Goal: Task Accomplishment & Management: Manage account settings

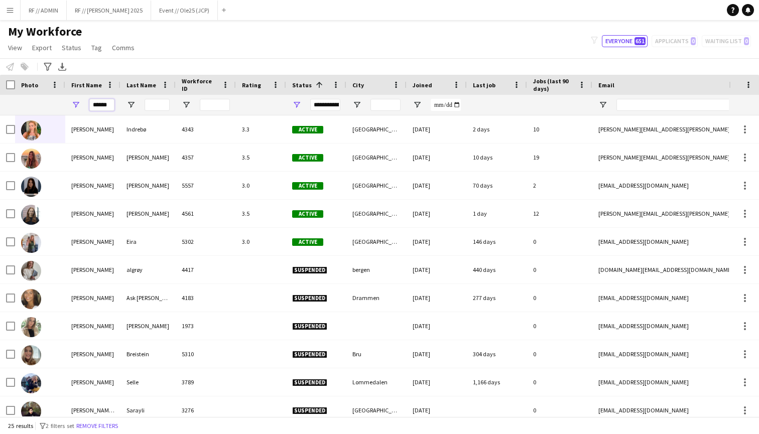
click at [106, 107] on input "******" at bounding box center [101, 105] width 25 height 12
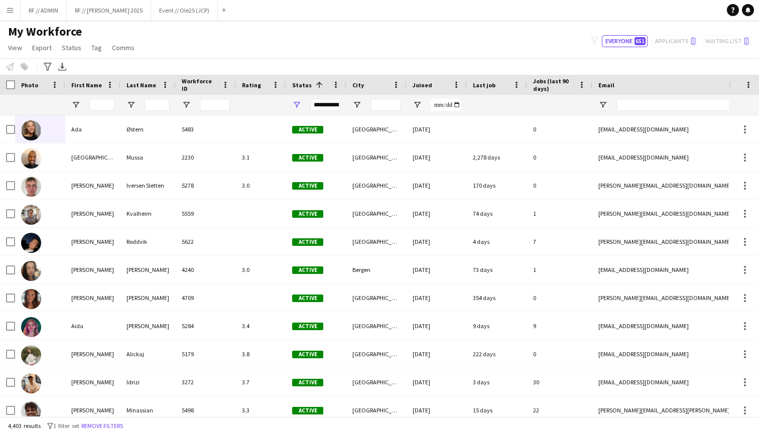
click at [186, 52] on div "My Workforce View Views Default view New view Update view Delete view Edit name…" at bounding box center [379, 41] width 759 height 34
click at [40, 13] on button "RF // ADMIN Close" at bounding box center [44, 11] width 46 height 20
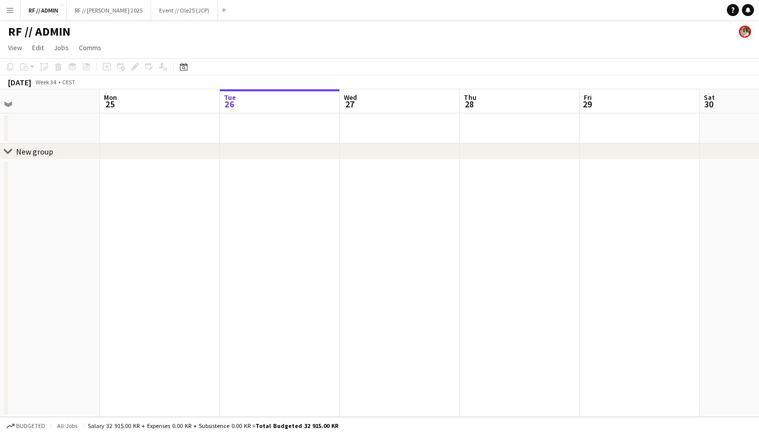
click at [6, 150] on icon "chevron-right" at bounding box center [8, 152] width 8 height 8
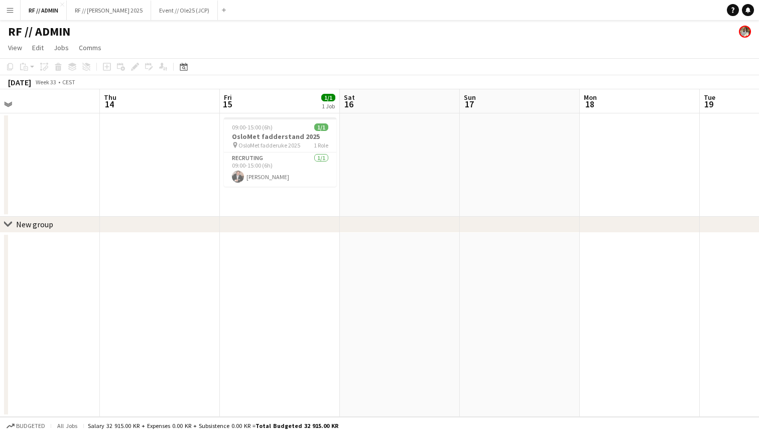
scroll to position [0, 259]
click at [301, 130] on div "09:00-15:00 (6h) 1/1" at bounding box center [281, 127] width 112 height 8
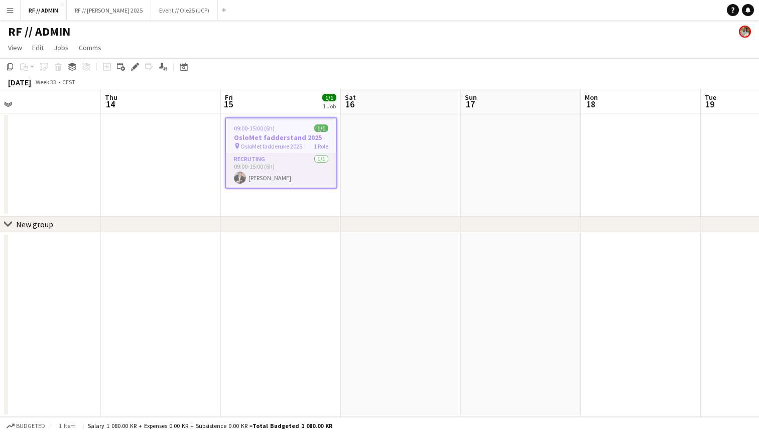
click at [269, 170] on app-card-role "Recruting 1/1 09:00-15:00 (6h) Jørgen Vistung" at bounding box center [281, 171] width 110 height 34
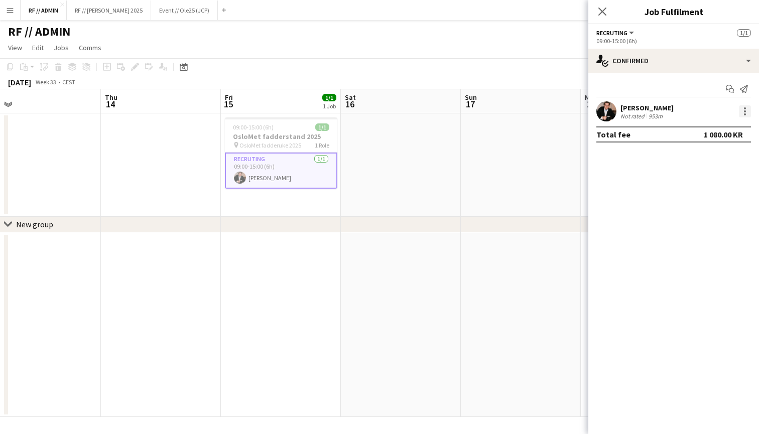
click at [742, 112] on div at bounding box center [745, 111] width 12 height 12
click at [628, 111] on div at bounding box center [379, 217] width 759 height 434
click at [624, 107] on div "Jørgen Vistung" at bounding box center [646, 107] width 53 height 9
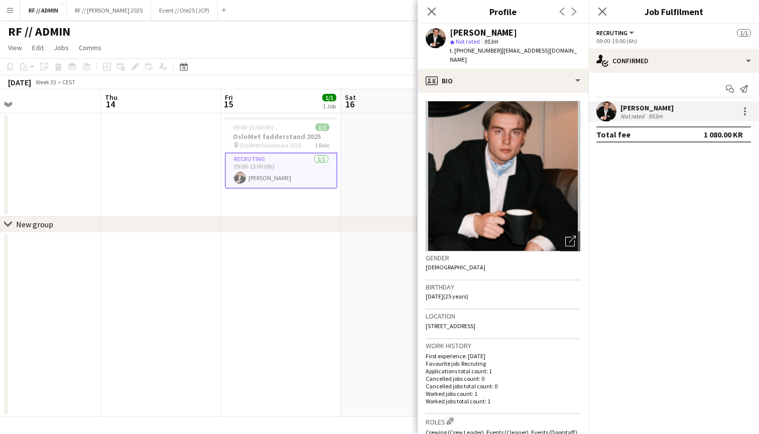
scroll to position [0, 0]
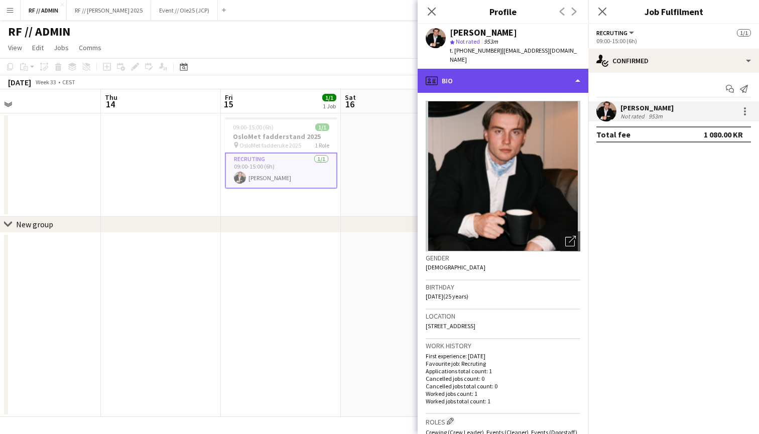
click at [541, 77] on div "profile Bio" at bounding box center [503, 81] width 171 height 24
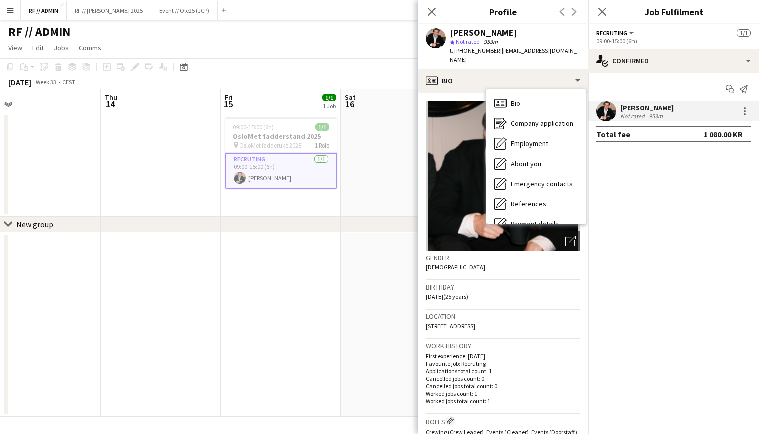
click at [524, 61] on div "t. +4791998108 | jorgenschaanningvistung@gmail.com" at bounding box center [515, 55] width 131 height 18
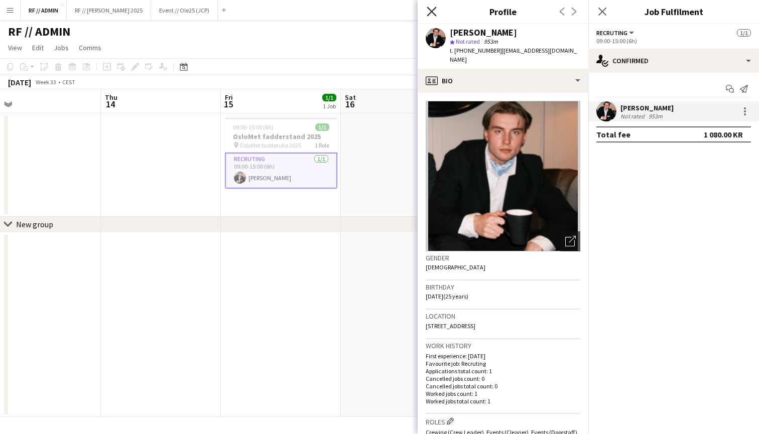
click at [433, 12] on icon at bounding box center [432, 12] width 10 height 10
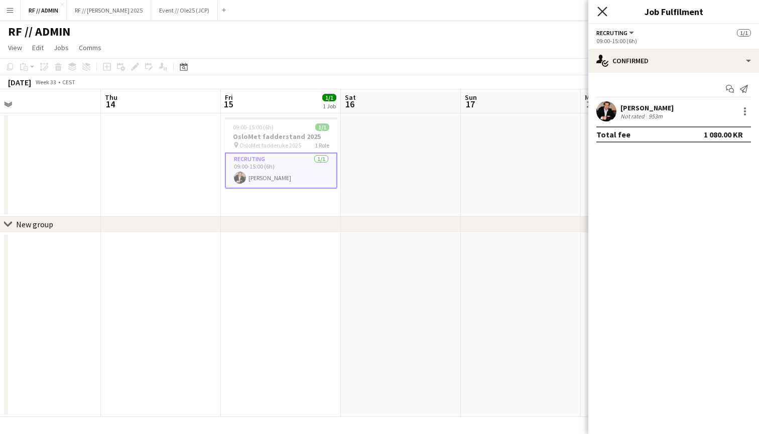
click at [606, 9] on icon at bounding box center [602, 12] width 10 height 10
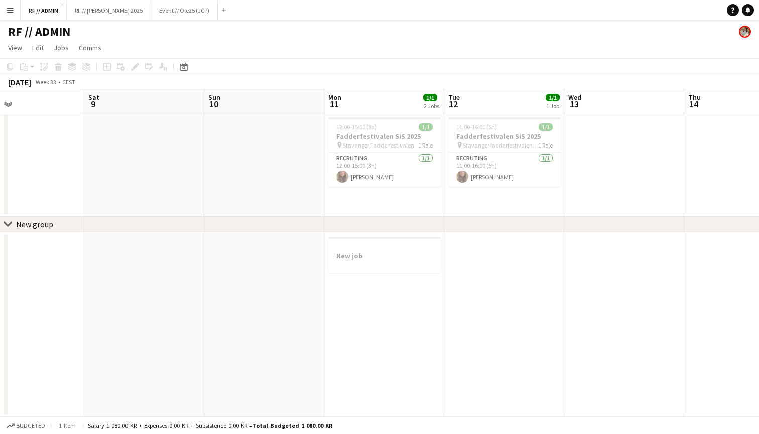
scroll to position [0, 254]
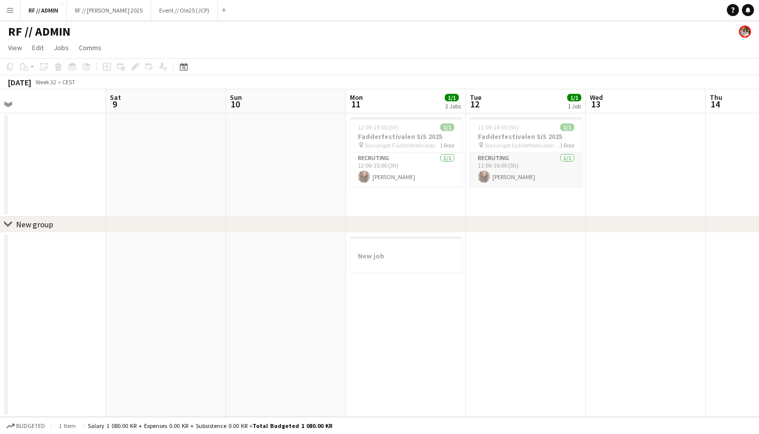
click at [522, 163] on app-card-role "Recruting 1/1 11:00-16:00 (5h) Dagny Torsnes Kaland" at bounding box center [526, 170] width 112 height 34
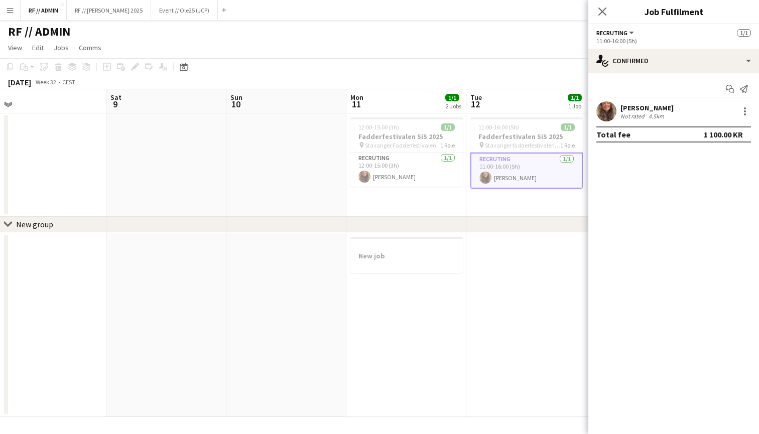
click at [649, 109] on div "Dagny Torsnes Kaland" at bounding box center [646, 107] width 53 height 9
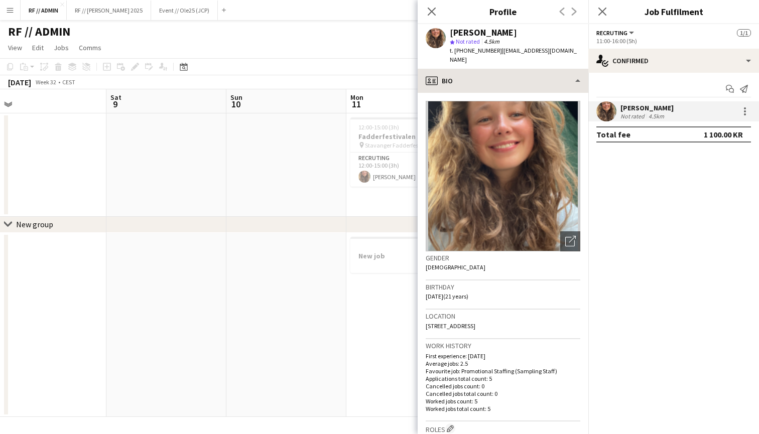
scroll to position [0, 0]
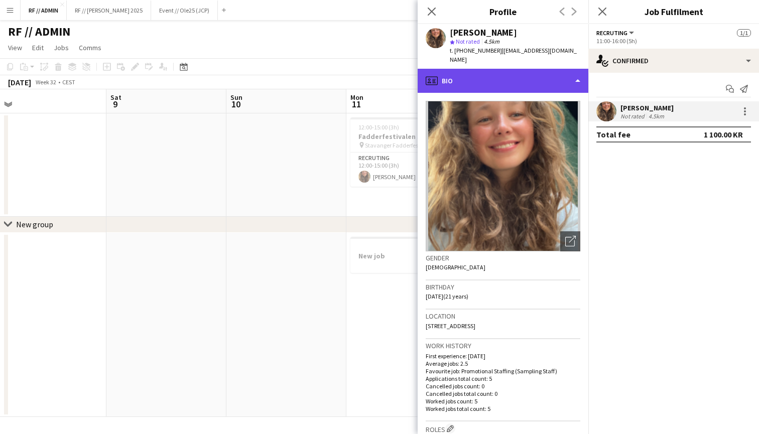
click at [558, 69] on div "profile Bio" at bounding box center [503, 81] width 171 height 24
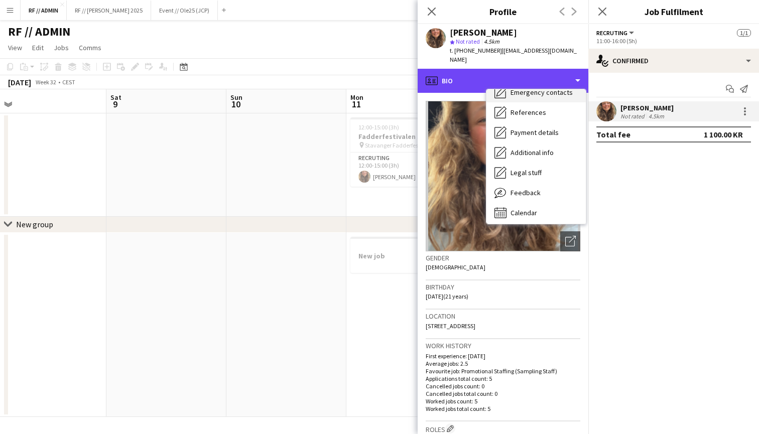
scroll to position [92, 0]
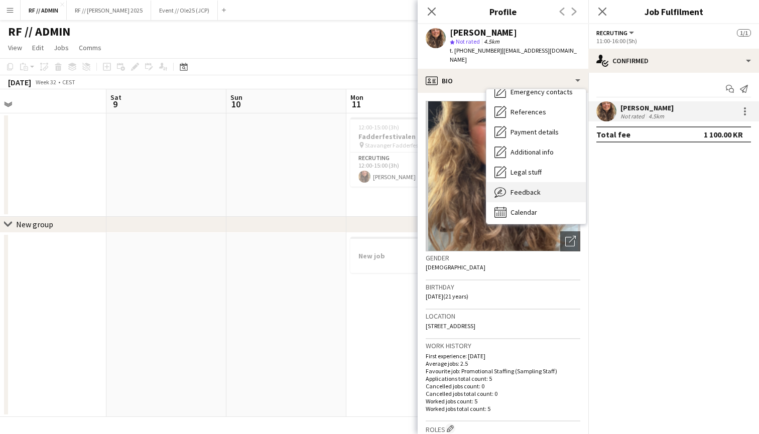
click at [535, 188] on span "Feedback" at bounding box center [526, 192] width 30 height 9
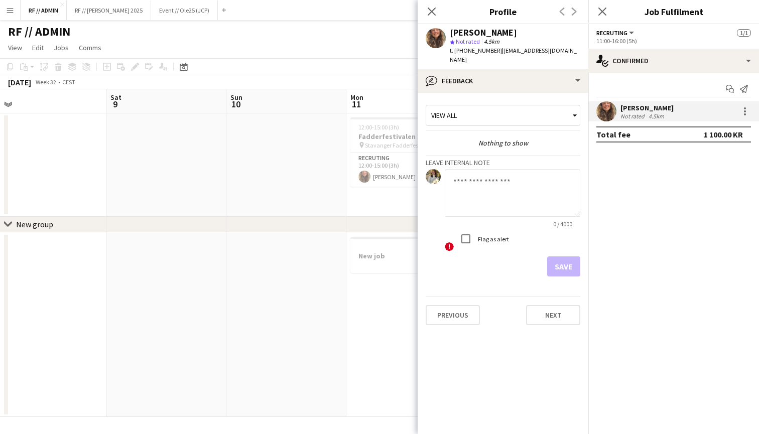
click at [502, 108] on div "View all" at bounding box center [498, 115] width 144 height 19
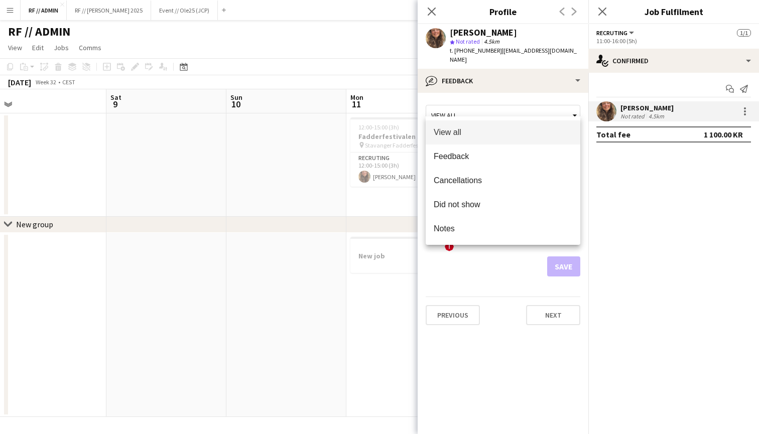
click at [509, 96] on div at bounding box center [379, 217] width 759 height 434
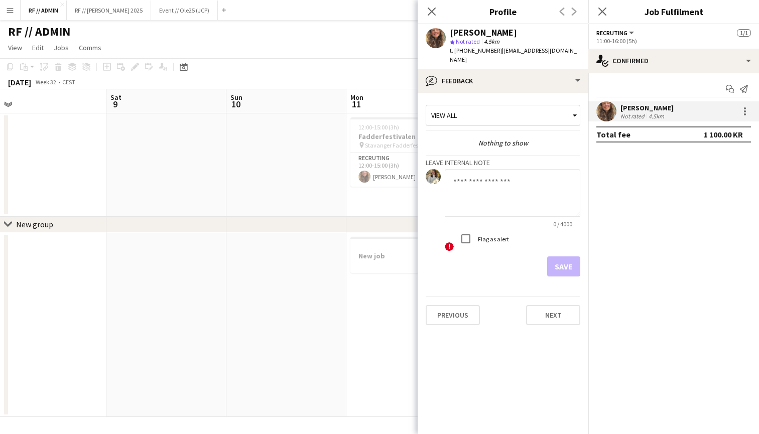
click at [496, 169] on textarea at bounding box center [513, 193] width 136 height 48
click at [434, 11] on icon "Close pop-in" at bounding box center [432, 12] width 10 height 10
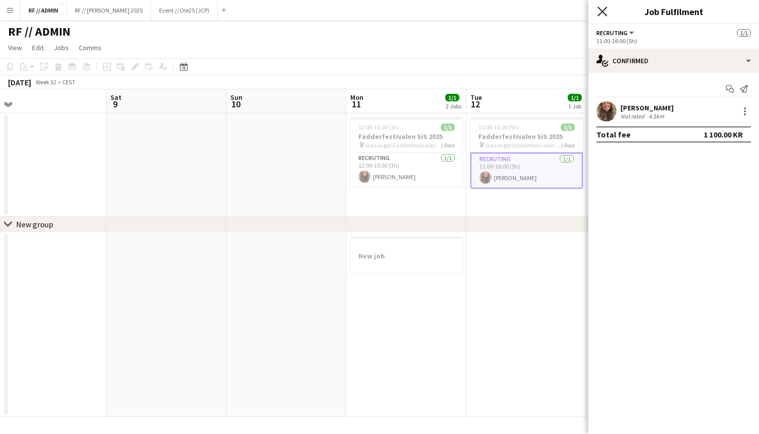
click at [606, 13] on icon "Close pop-in" at bounding box center [602, 12] width 10 height 10
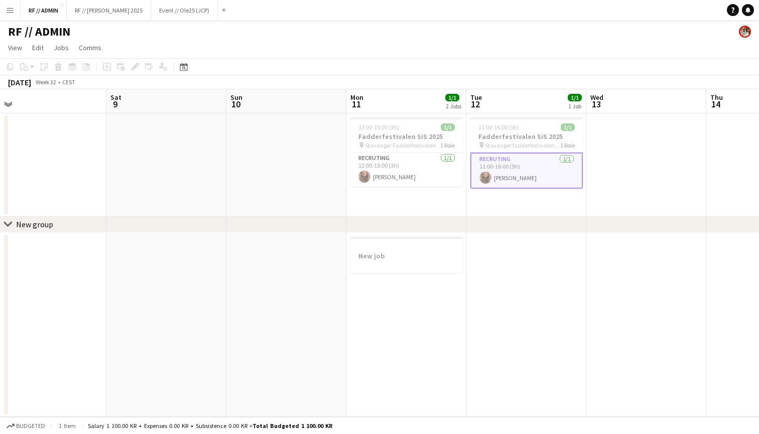
click at [486, 200] on app-date-cell "11:00-16:00 (5h) 1/1 Fadderfestivalen SiS 2025 pin Stavanger fadderfestivalen 2…" at bounding box center [526, 164] width 120 height 103
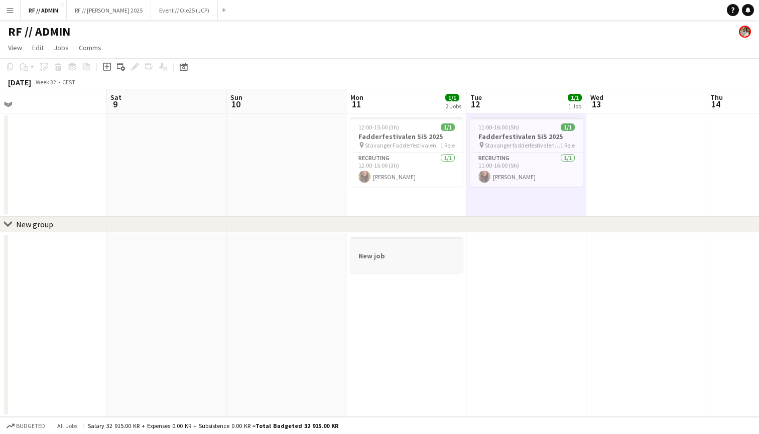
click at [430, 241] on app-job-card "New job" at bounding box center [406, 255] width 112 height 36
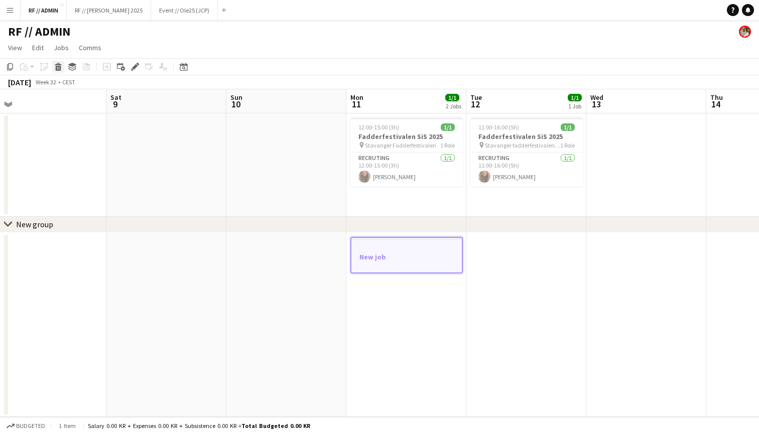
click at [61, 65] on icon "Delete" at bounding box center [58, 67] width 8 height 8
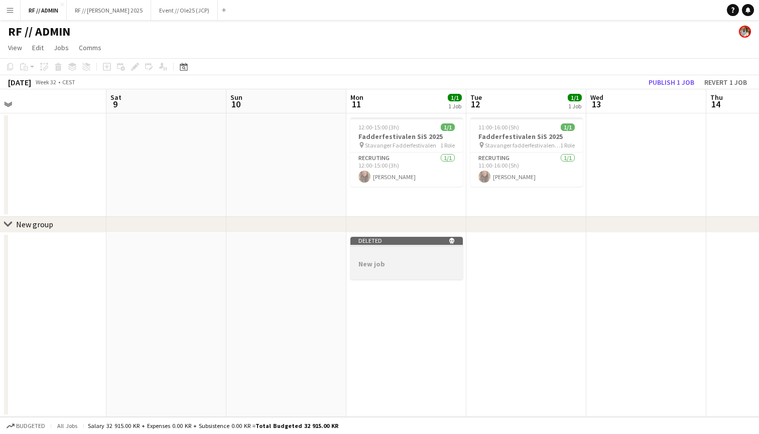
click at [443, 255] on div at bounding box center [406, 255] width 112 height 8
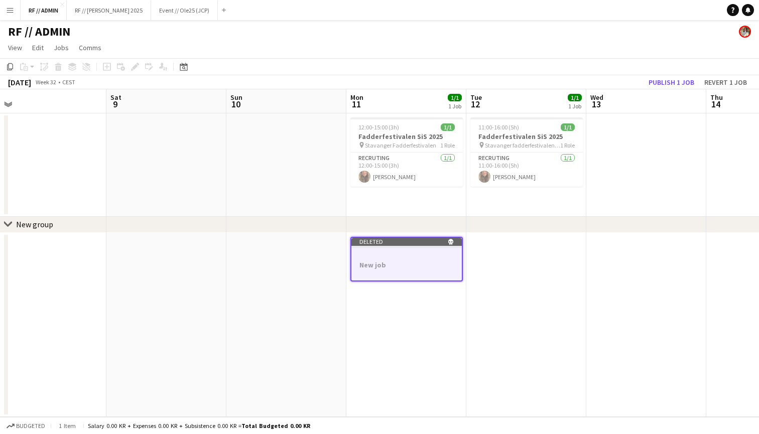
scroll to position [0, 312]
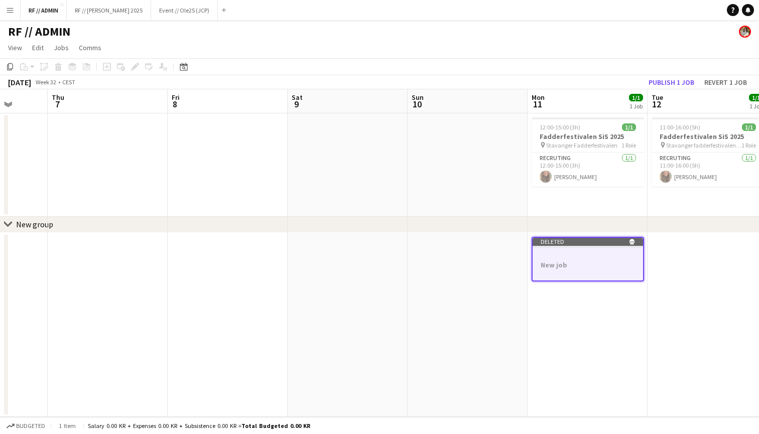
click at [610, 259] on div at bounding box center [588, 256] width 110 height 8
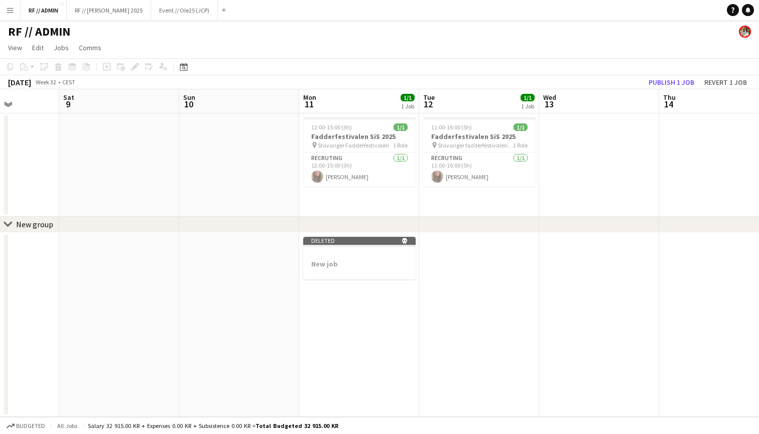
scroll to position [0, 292]
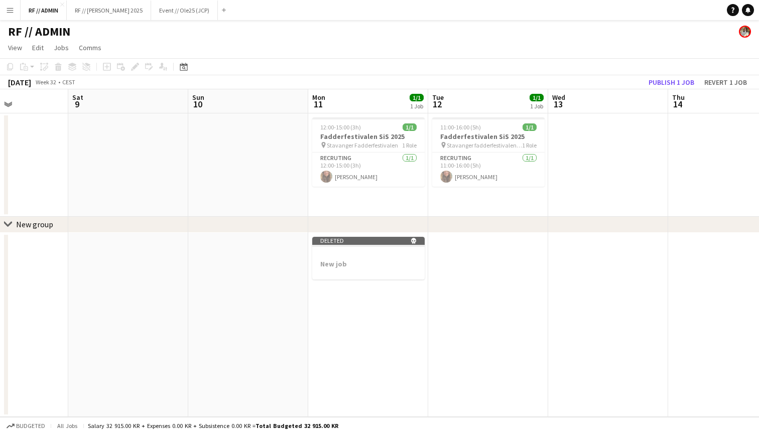
click at [556, 61] on app-toolbar "Copy Paste Paste Command V Paste with crew Command Shift V Paste linked Job Del…" at bounding box center [379, 66] width 759 height 17
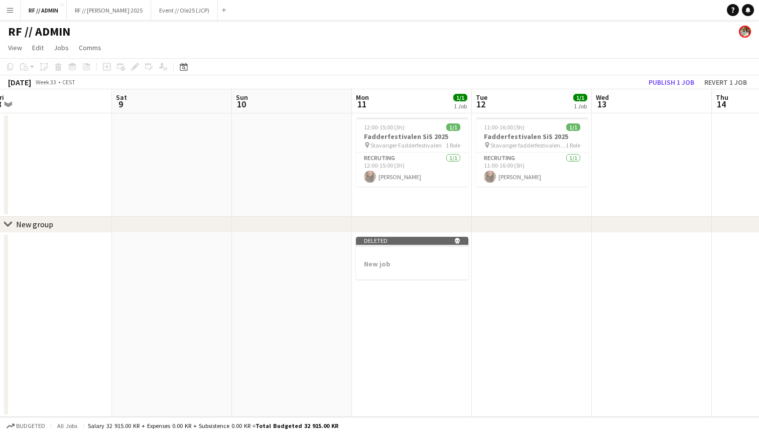
scroll to position [0, 234]
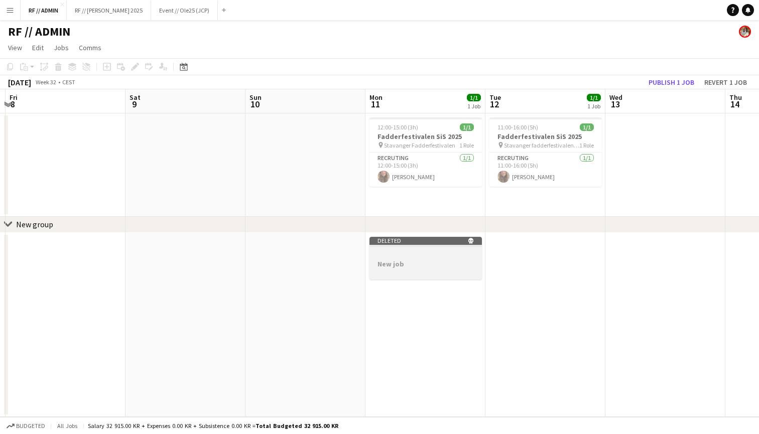
click at [471, 243] on icon "skull" at bounding box center [471, 241] width 6 height 6
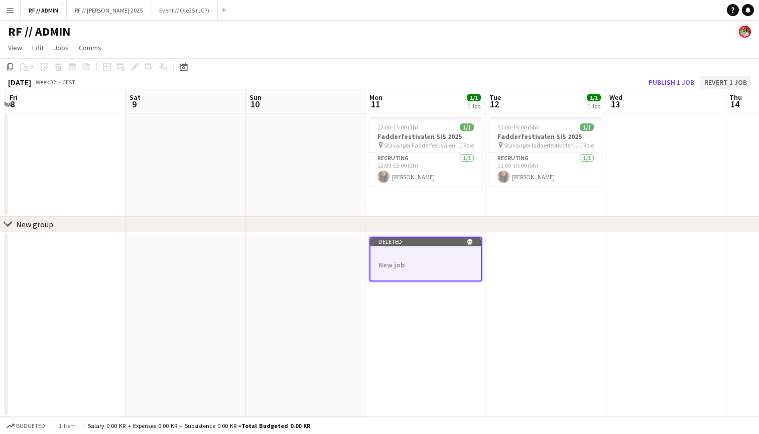
click at [725, 81] on button "Revert 1 job" at bounding box center [725, 82] width 51 height 13
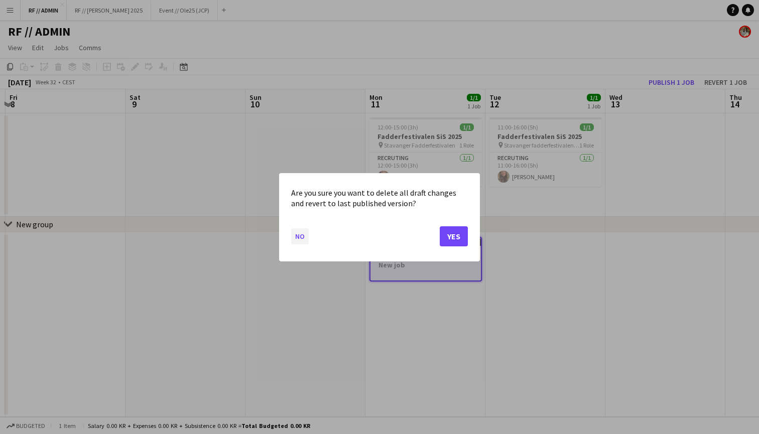
click at [301, 238] on button "No" at bounding box center [300, 236] width 18 height 16
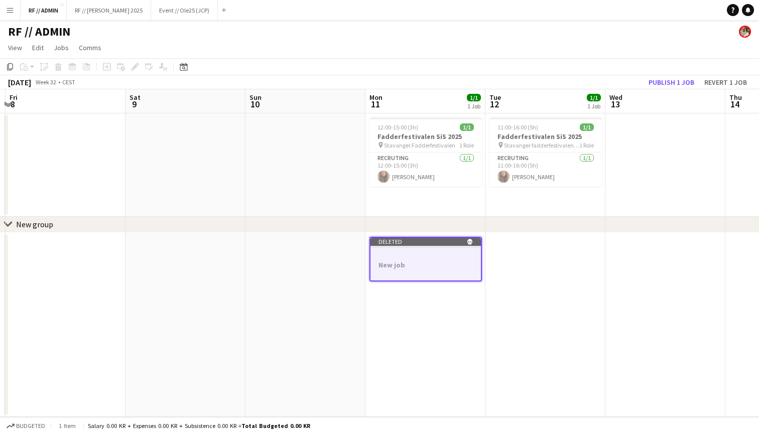
click at [324, 142] on app-date-cell at bounding box center [305, 164] width 120 height 103
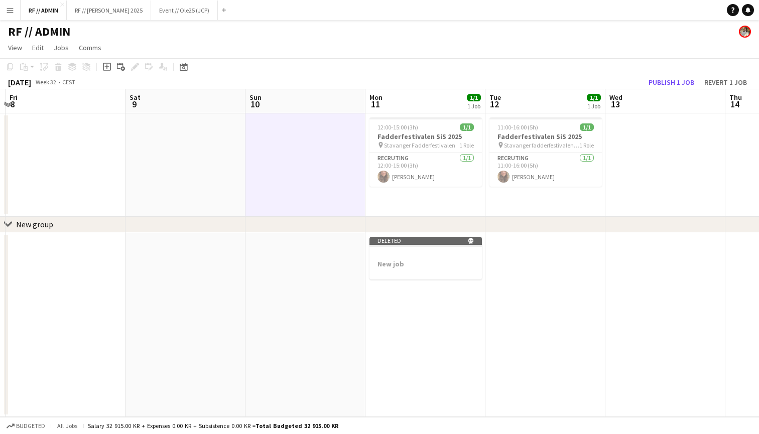
click at [308, 23] on div "RF // ADMIN" at bounding box center [379, 29] width 759 height 19
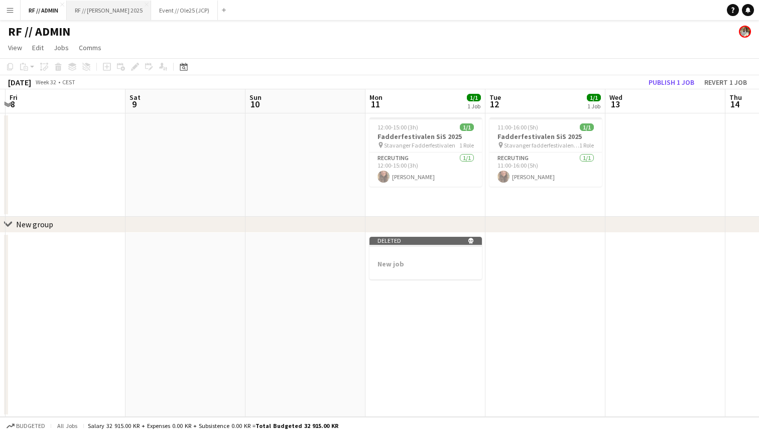
click at [138, 3] on button "RF // Røhne Selmer 2025 Close" at bounding box center [109, 11] width 84 height 20
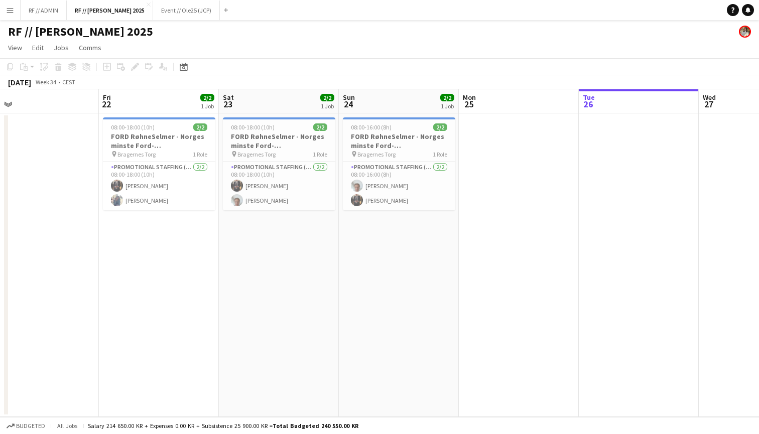
scroll to position [0, 258]
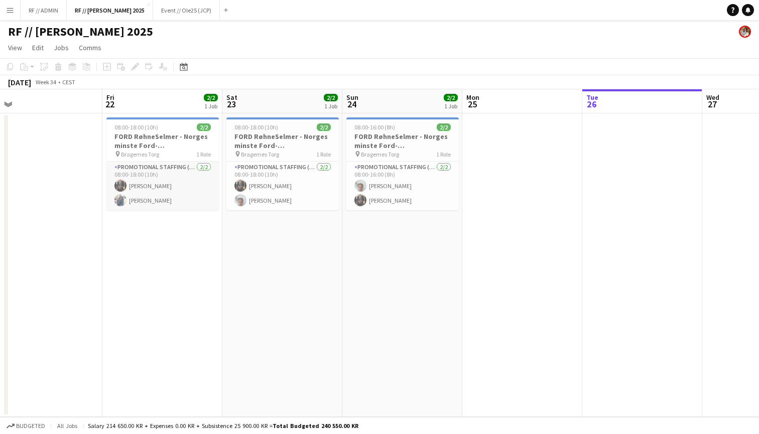
click at [139, 186] on app-card-role "Promotional Staffing (Brand Ambassadors) 2/2 08:00-18:00 (10h) Erik Kjensli Moe…" at bounding box center [162, 186] width 112 height 49
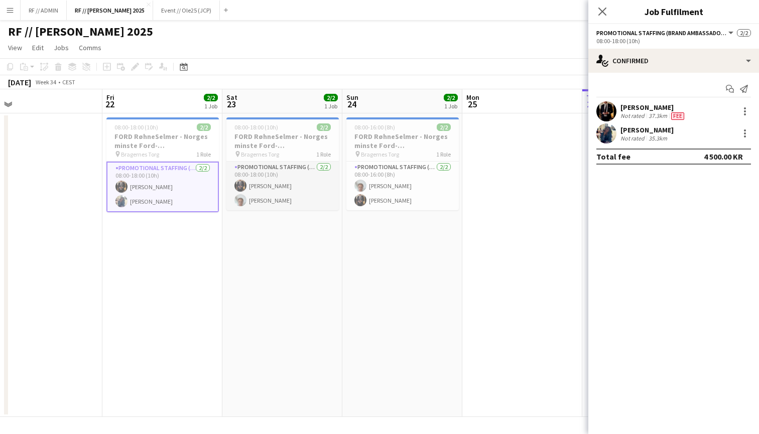
click at [282, 190] on app-card-role "Promotional Staffing (Brand Ambassadors) 2/2 08:00-18:00 (10h) Erik Kjensli Moe…" at bounding box center [282, 186] width 112 height 49
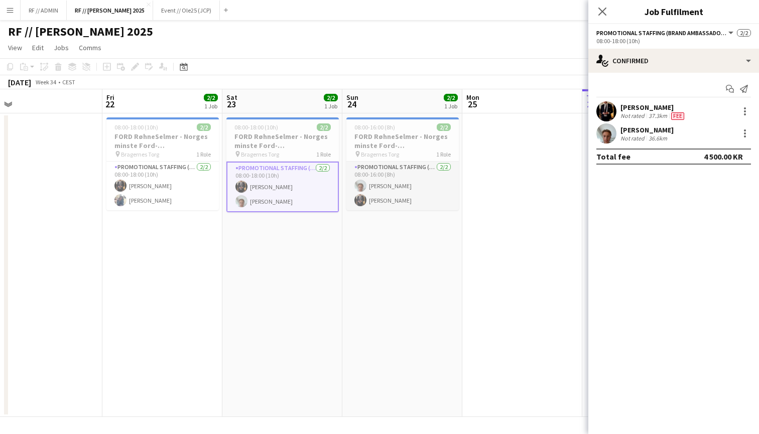
click at [387, 184] on app-card-role "Promotional Staffing (Brand Ambassadors) 2/2 08:00-16:00 (8h) Andreas Kjeldsber…" at bounding box center [402, 186] width 112 height 49
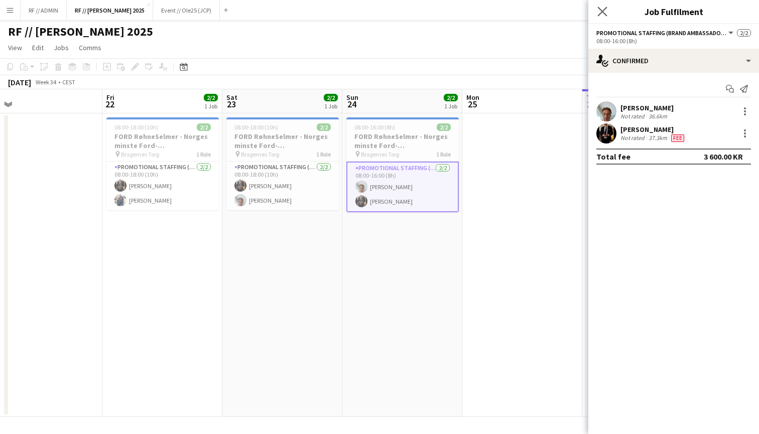
click at [607, 10] on app-icon "Close pop-in" at bounding box center [602, 12] width 15 height 15
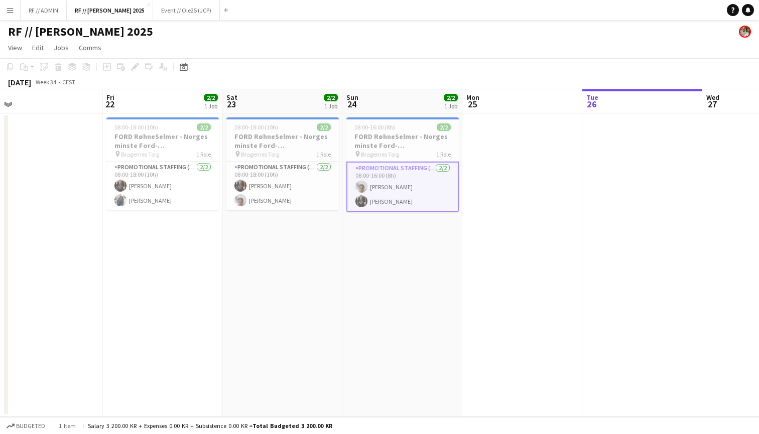
click at [0, 11] on button "Menu" at bounding box center [10, 10] width 20 height 20
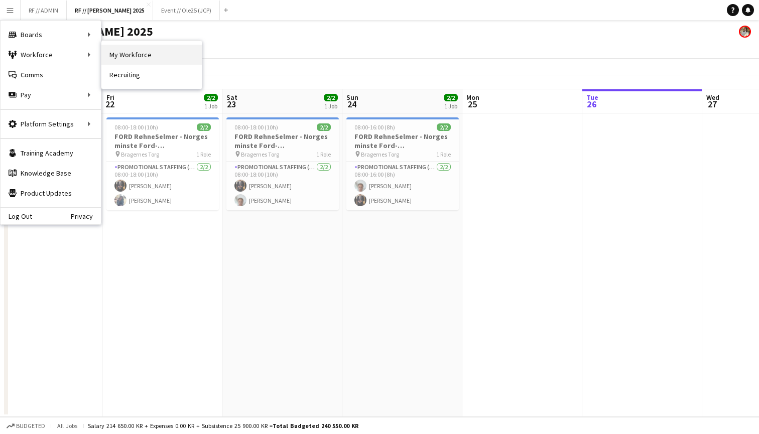
click at [109, 51] on link "My Workforce" at bounding box center [151, 55] width 100 height 20
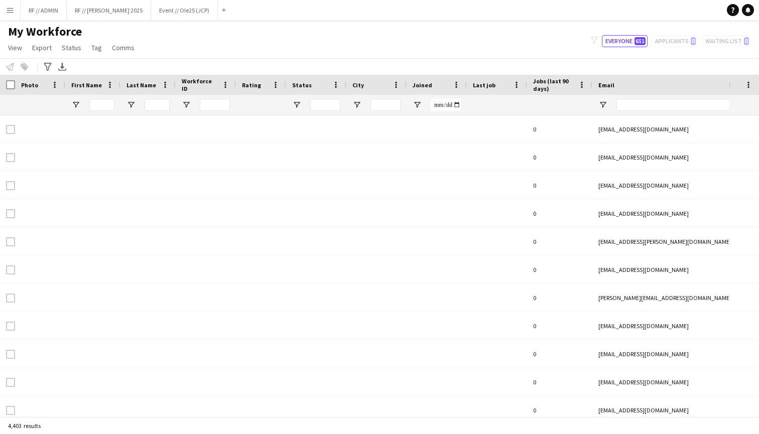
type input "**********"
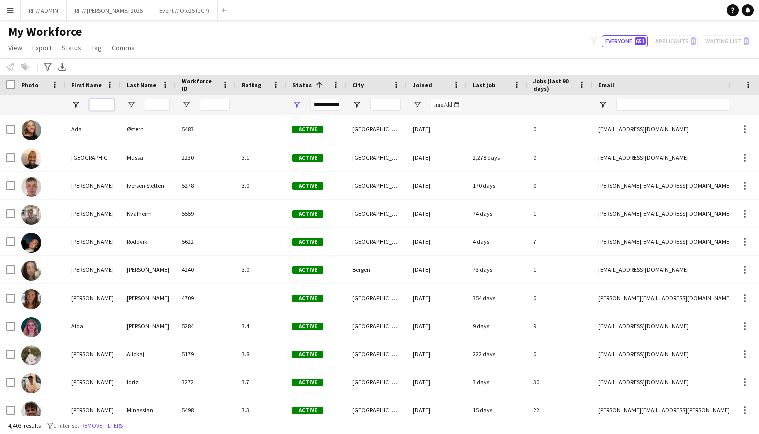
click at [105, 102] on input "First Name Filter Input" at bounding box center [101, 105] width 25 height 12
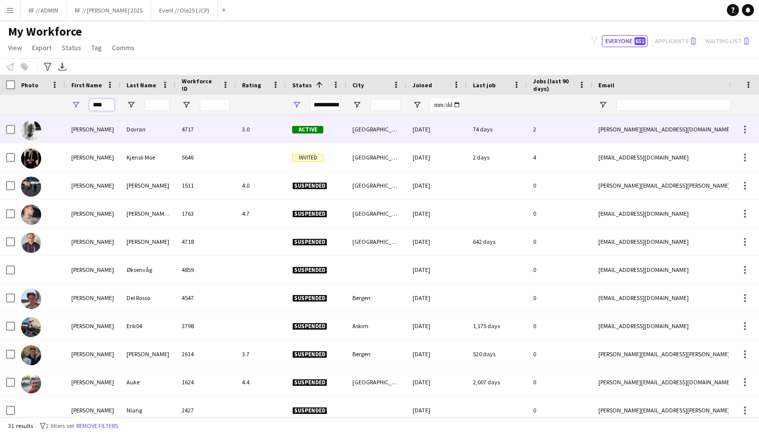
type input "****"
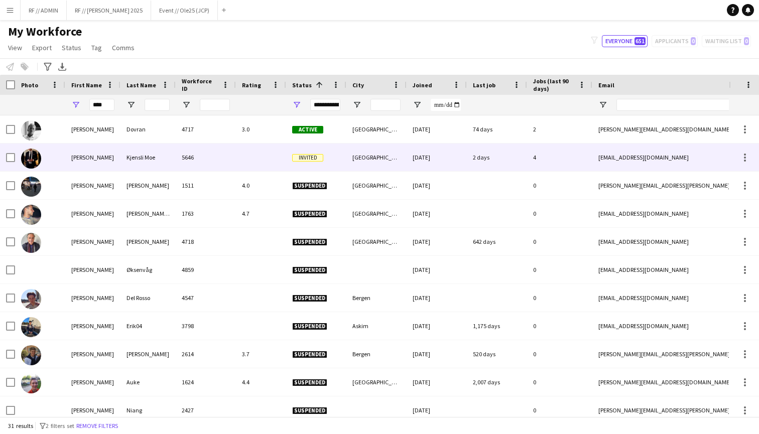
click at [296, 154] on span "Invited" at bounding box center [307, 158] width 31 height 8
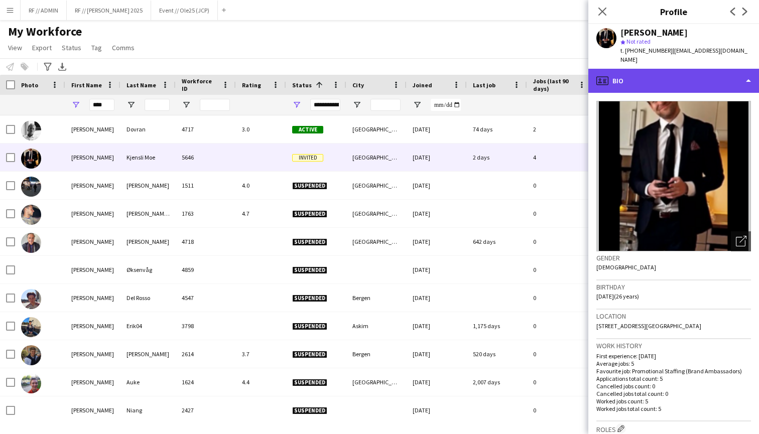
click at [683, 71] on div "profile Bio" at bounding box center [673, 81] width 171 height 24
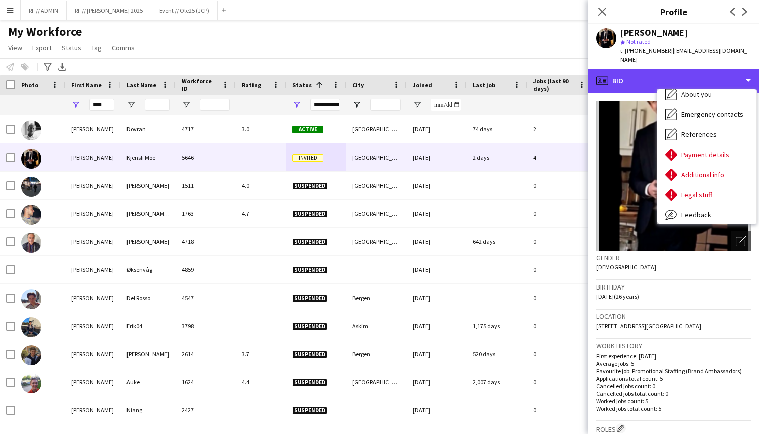
scroll to position [87, 0]
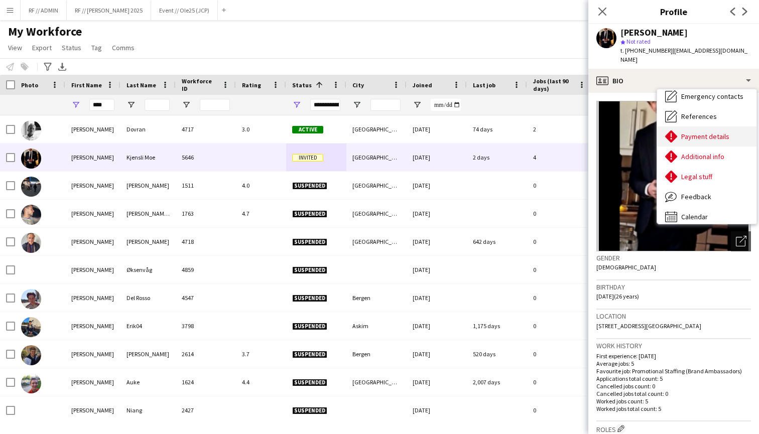
click at [697, 132] on span "Payment details" at bounding box center [705, 136] width 48 height 9
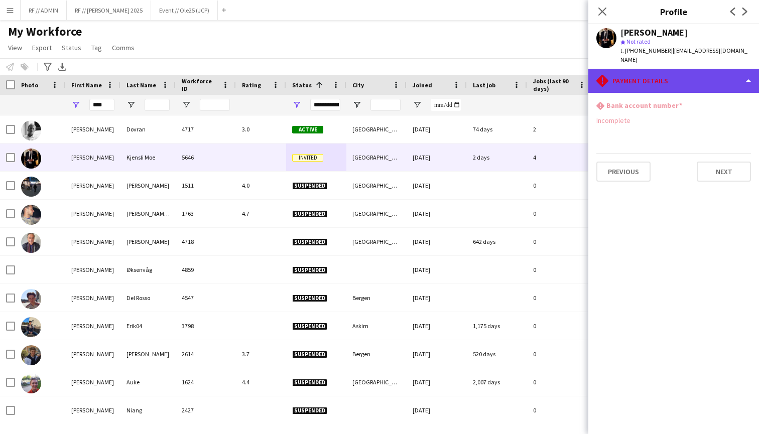
click at [670, 79] on div "rhombus-alert Payment details" at bounding box center [673, 81] width 171 height 24
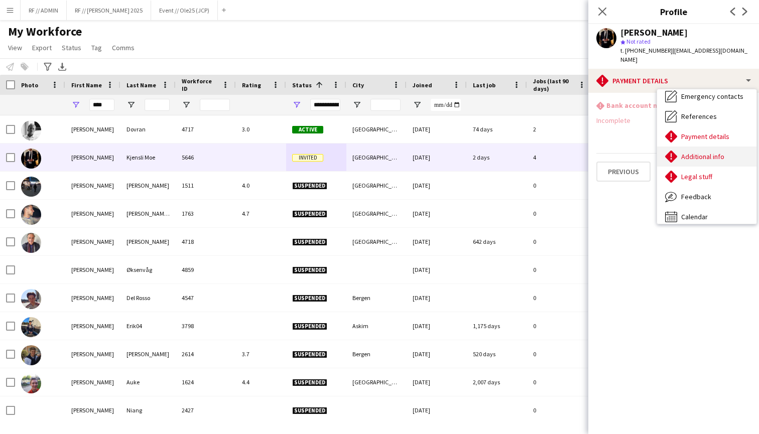
click at [703, 152] on span "Additional info" at bounding box center [702, 156] width 43 height 9
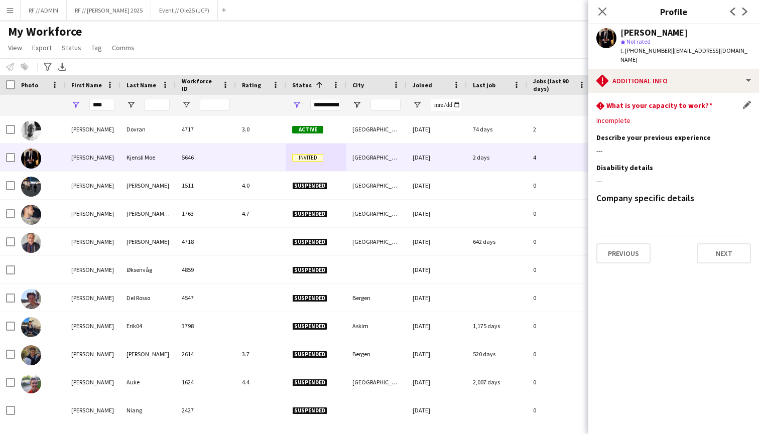
scroll to position [0, 0]
click at [746, 101] on app-icon "Edit this field" at bounding box center [747, 105] width 8 height 8
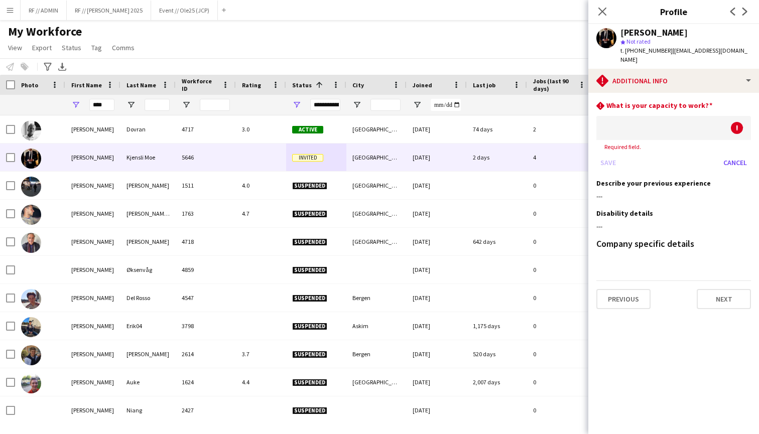
click at [725, 118] on div at bounding box center [663, 128] width 135 height 24
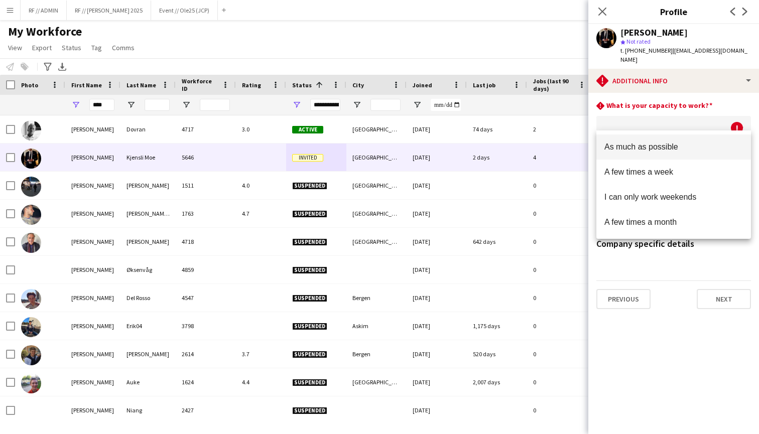
click at [660, 151] on span "As much as possible" at bounding box center [673, 147] width 139 height 10
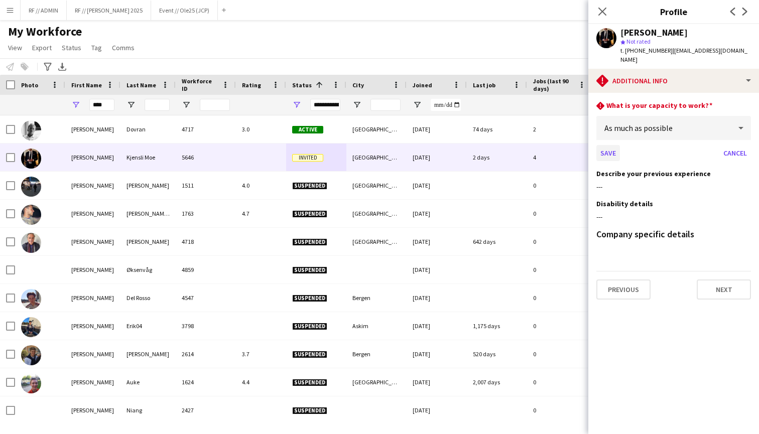
click at [610, 145] on button "Save" at bounding box center [608, 153] width 24 height 16
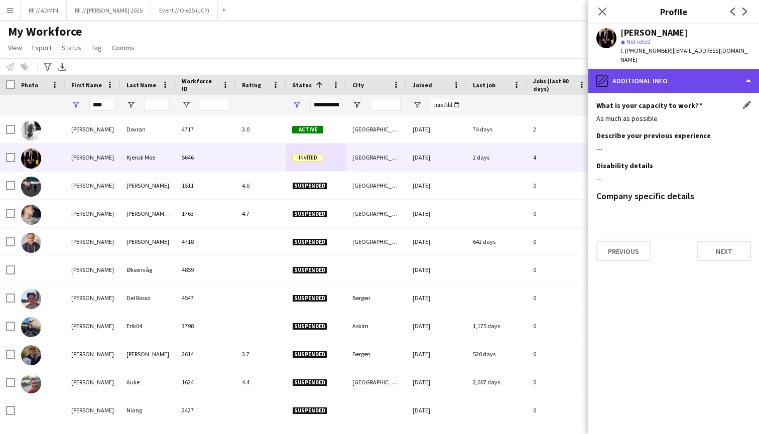
click at [695, 79] on div "pencil4 Additional info" at bounding box center [673, 81] width 171 height 24
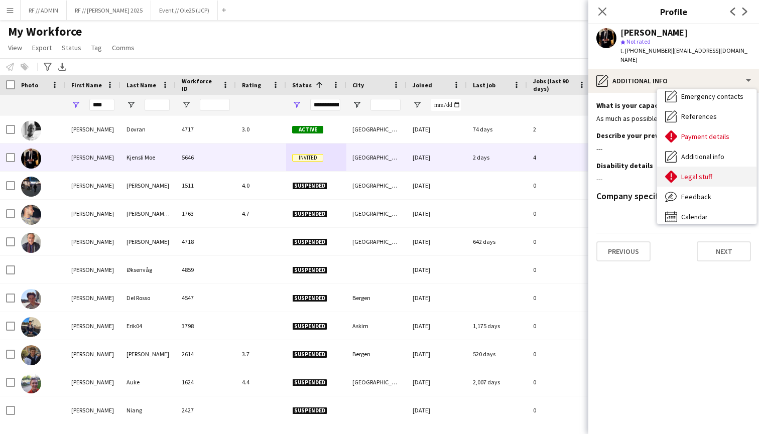
click at [706, 172] on span "Legal stuff" at bounding box center [696, 176] width 31 height 9
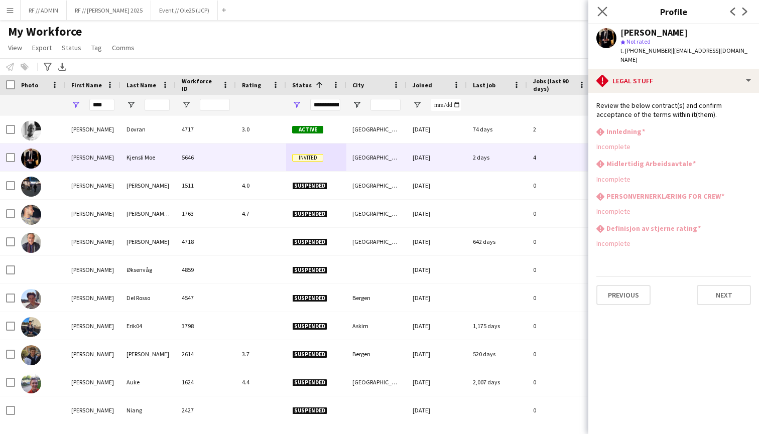
click at [604, 6] on app-icon "Close pop-in" at bounding box center [602, 12] width 15 height 15
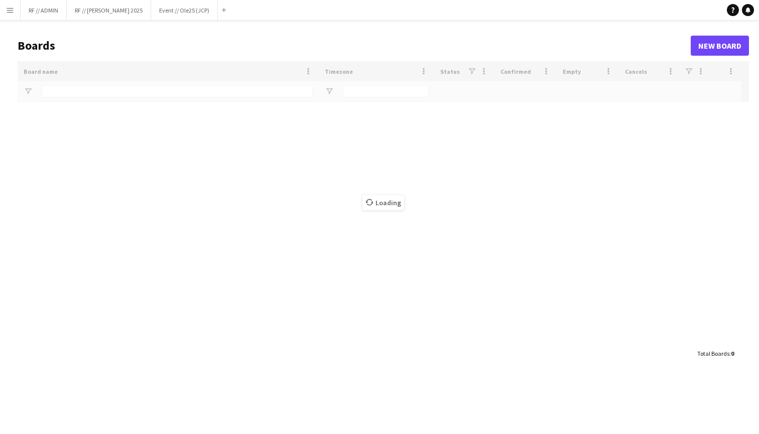
type input "***"
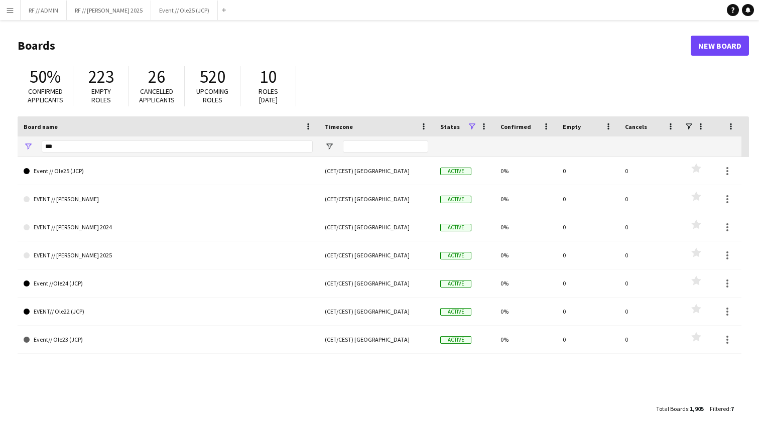
click at [9, 17] on button "Menu" at bounding box center [10, 10] width 20 height 20
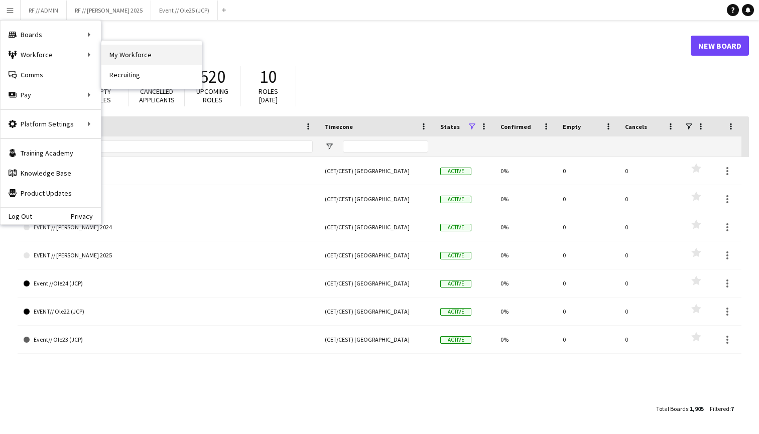
click at [112, 54] on link "My Workforce" at bounding box center [151, 55] width 100 height 20
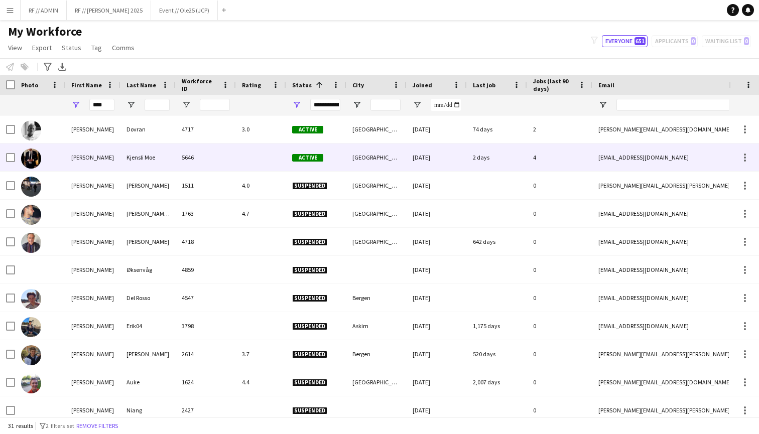
click at [198, 156] on div "5646" at bounding box center [206, 158] width 60 height 28
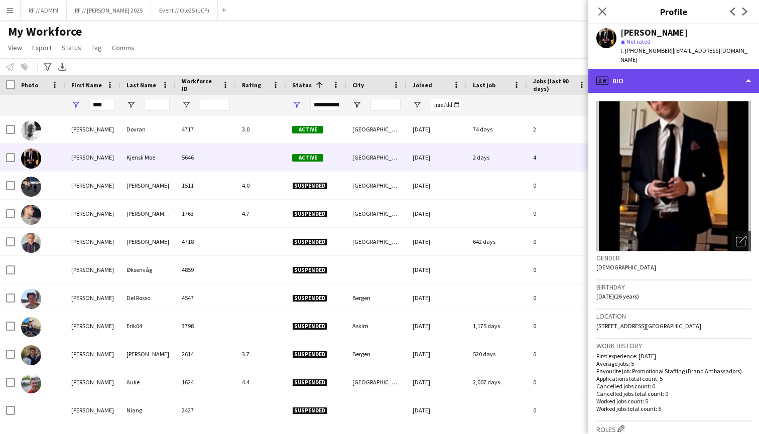
click at [712, 73] on div "profile Bio" at bounding box center [673, 81] width 171 height 24
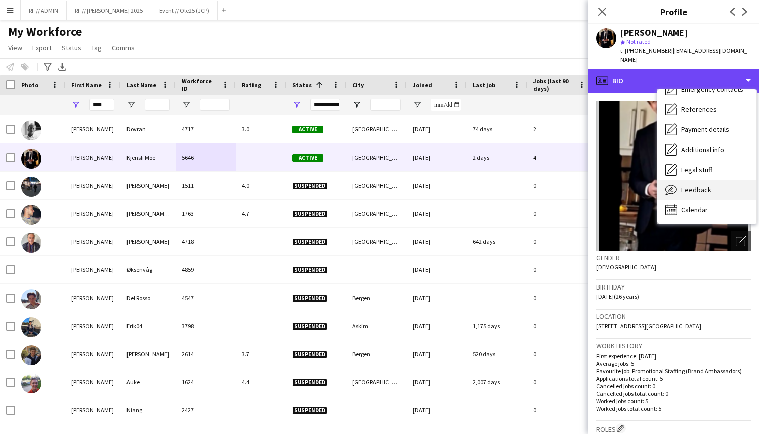
scroll to position [94, 0]
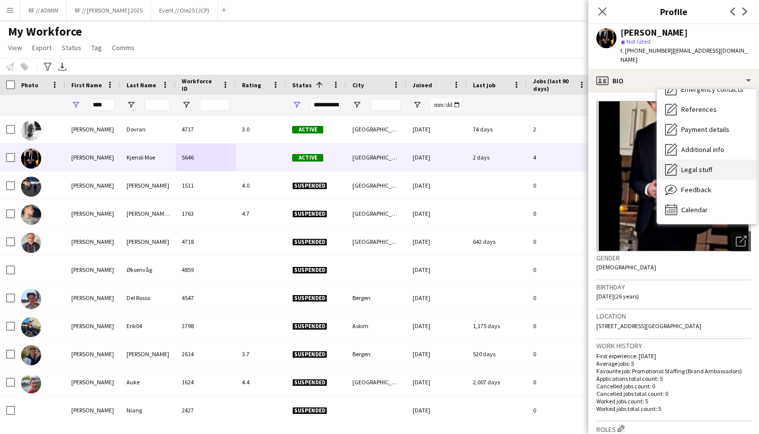
click at [700, 165] on div "Legal stuff Legal stuff" at bounding box center [706, 170] width 99 height 20
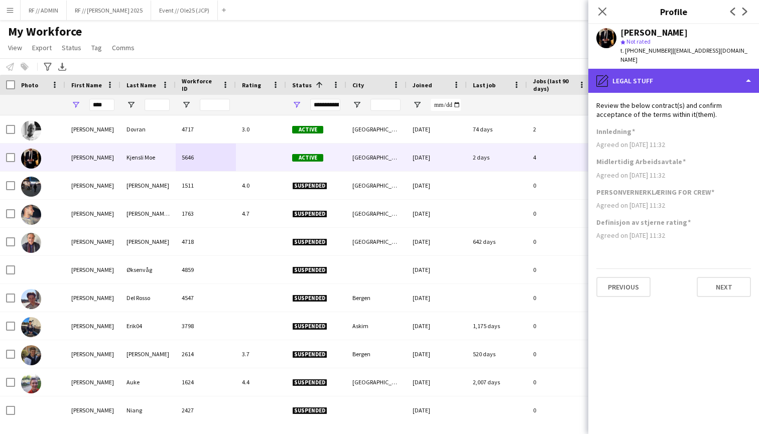
click at [633, 71] on div "pencil4 Legal stuff" at bounding box center [673, 81] width 171 height 24
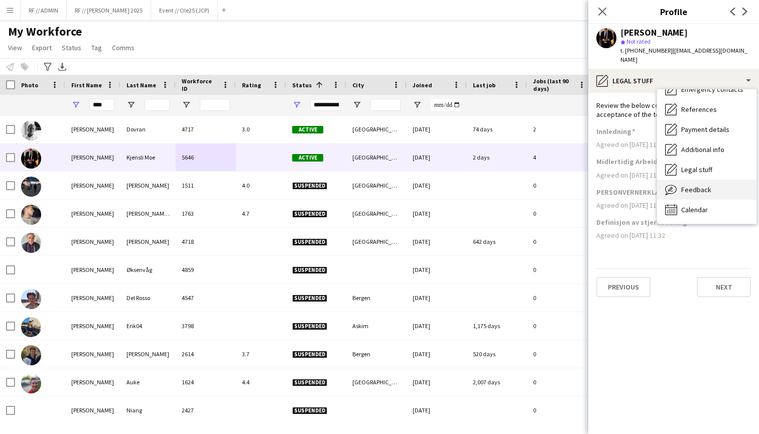
click at [695, 187] on div "Feedback Feedback" at bounding box center [706, 190] width 99 height 20
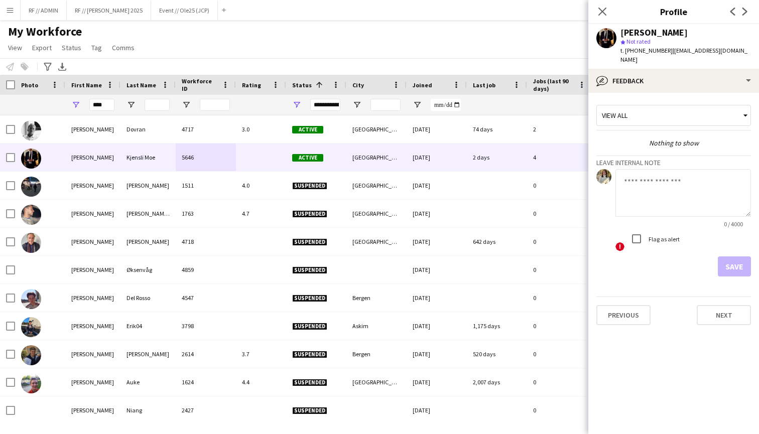
click at [695, 108] on div "View all" at bounding box center [669, 115] width 144 height 19
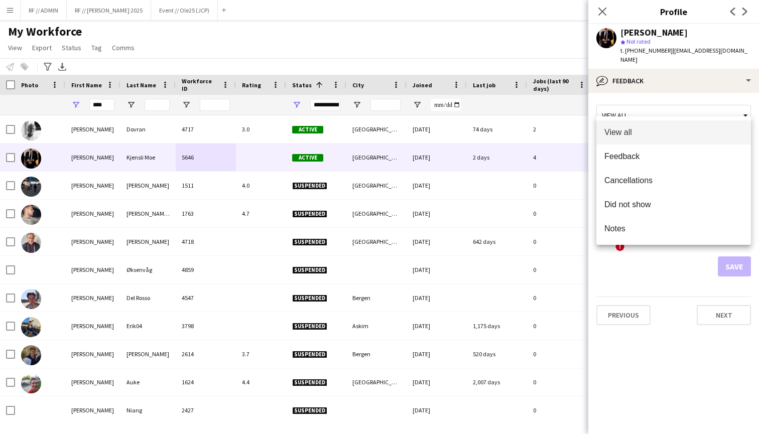
click at [677, 109] on div at bounding box center [379, 217] width 759 height 434
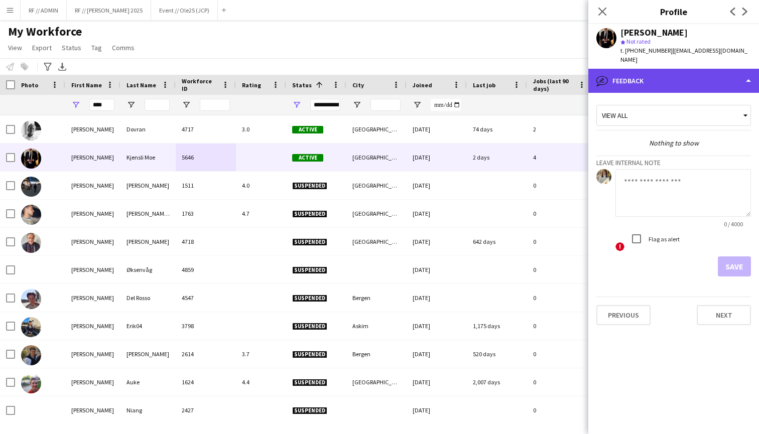
click at [690, 79] on div "bubble-pencil Feedback" at bounding box center [673, 81] width 171 height 24
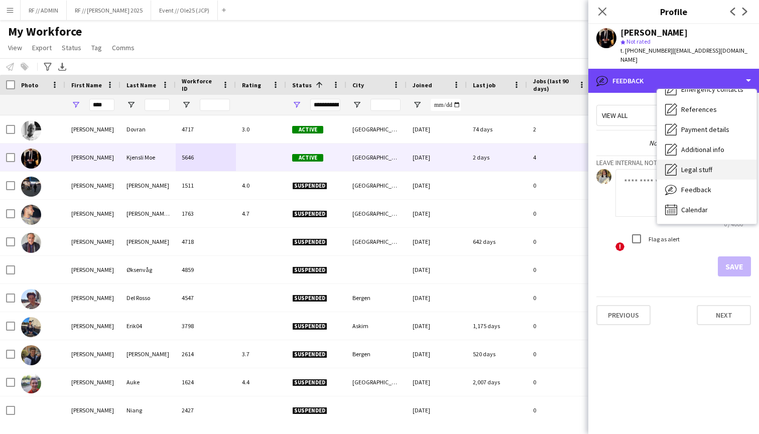
scroll to position [0, 0]
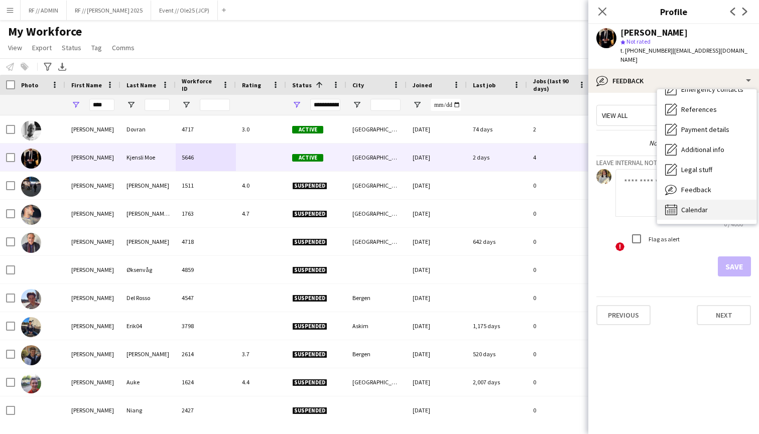
click at [697, 205] on span "Calendar" at bounding box center [694, 209] width 27 height 9
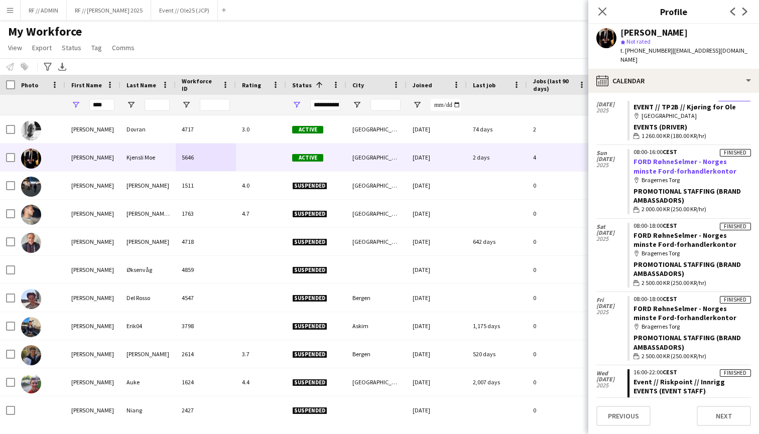
scroll to position [38, 0]
click at [604, 10] on icon at bounding box center [602, 12] width 10 height 10
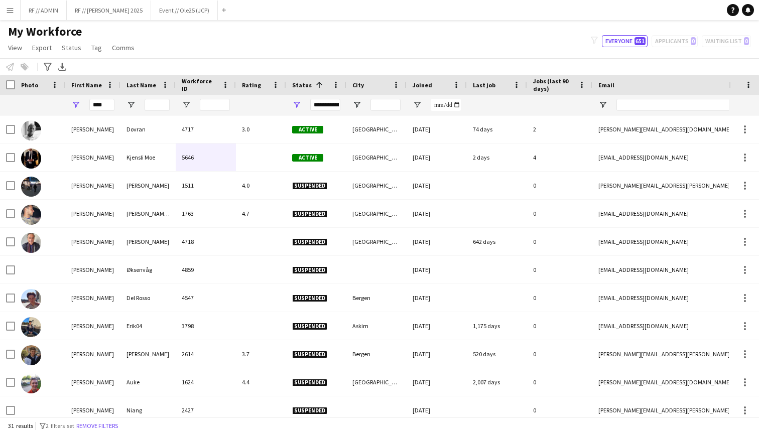
click at [269, 39] on div "My Workforce View Views Default view New view Update view Delete view Edit name…" at bounding box center [379, 41] width 759 height 34
click at [109, 102] on input "****" at bounding box center [101, 105] width 25 height 12
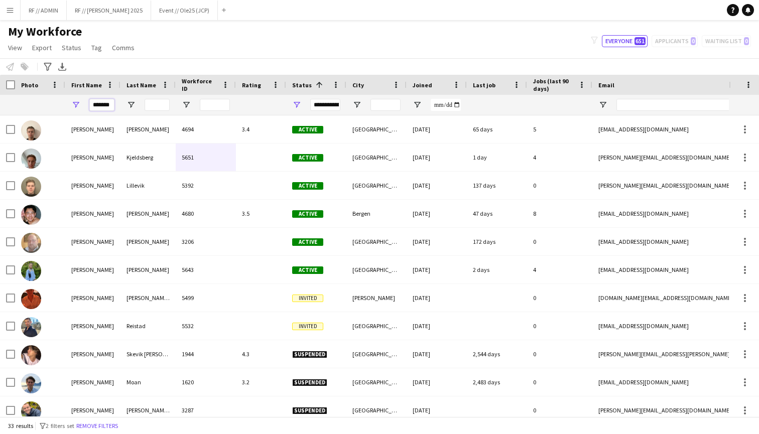
type input "*******"
click at [207, 43] on div "My Workforce View Views Default view New view Update view Delete view Edit name…" at bounding box center [379, 41] width 759 height 34
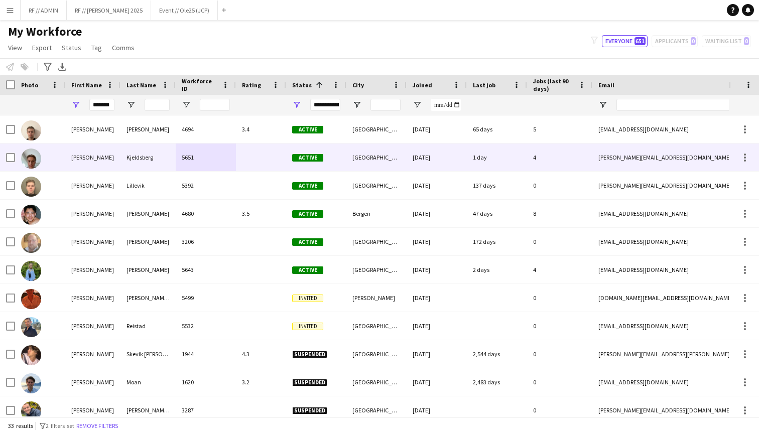
click at [94, 157] on div "Andreas" at bounding box center [92, 158] width 55 height 28
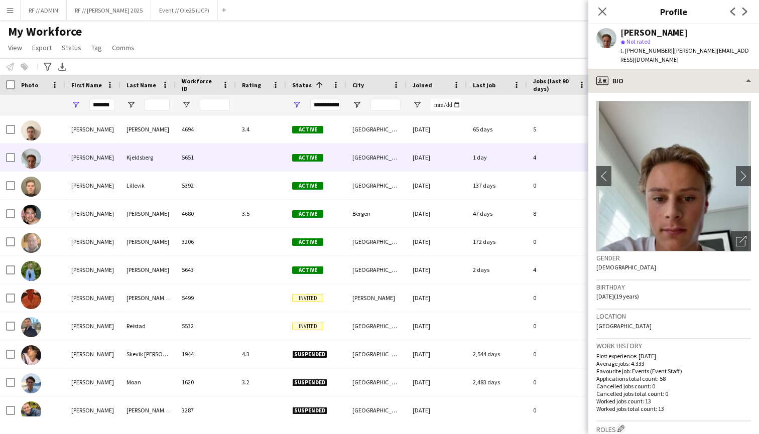
scroll to position [0, 0]
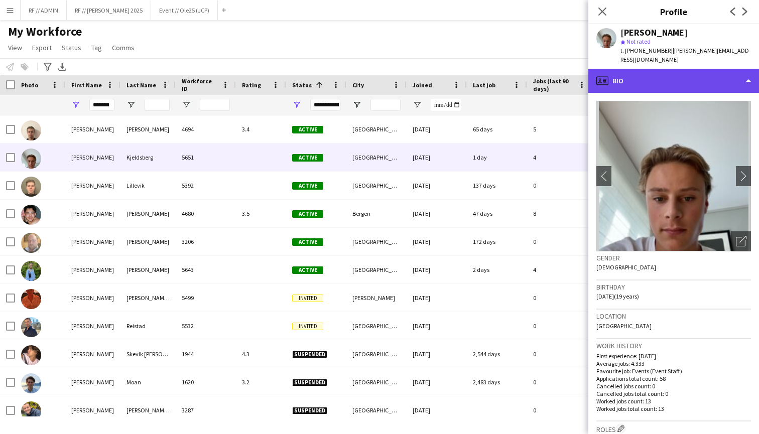
click at [728, 74] on div "profile Bio" at bounding box center [673, 81] width 171 height 24
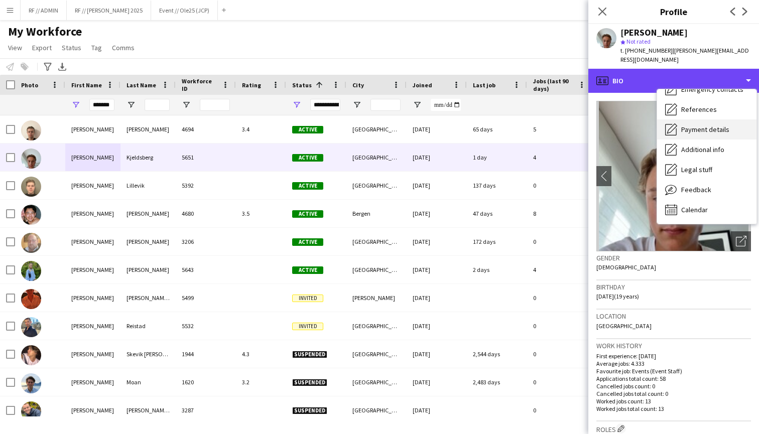
scroll to position [94, 0]
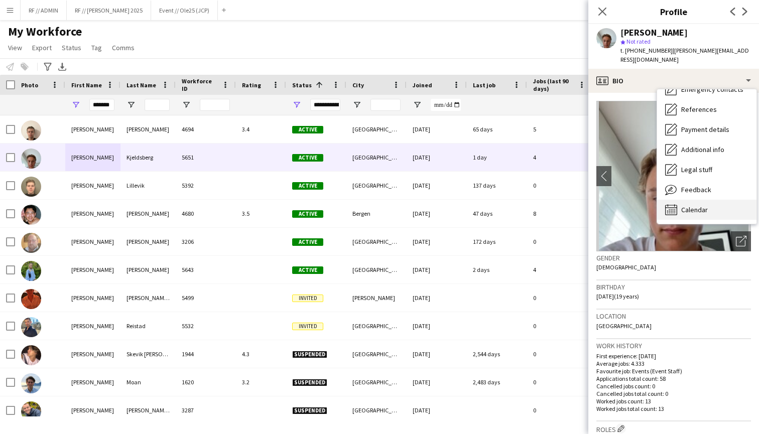
click at [694, 205] on span "Calendar" at bounding box center [694, 209] width 27 height 9
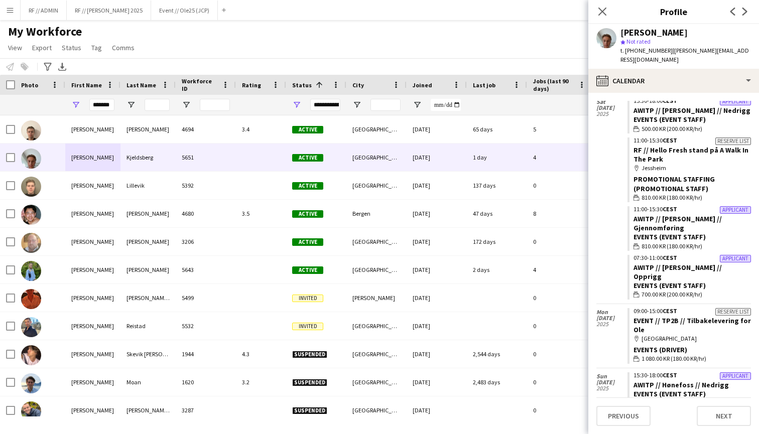
scroll to position [1202, 0]
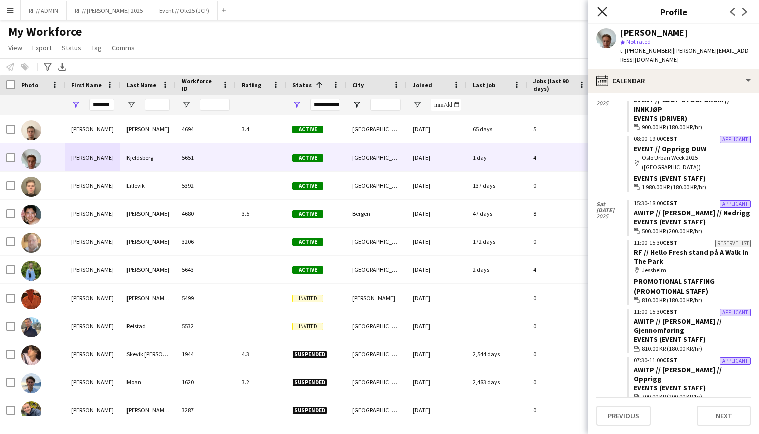
click at [599, 12] on icon "Close pop-in" at bounding box center [602, 12] width 10 height 10
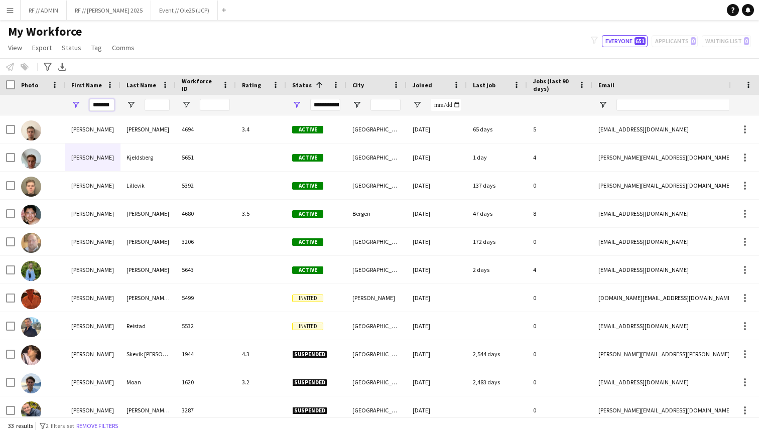
click at [107, 101] on input "*******" at bounding box center [101, 105] width 25 height 12
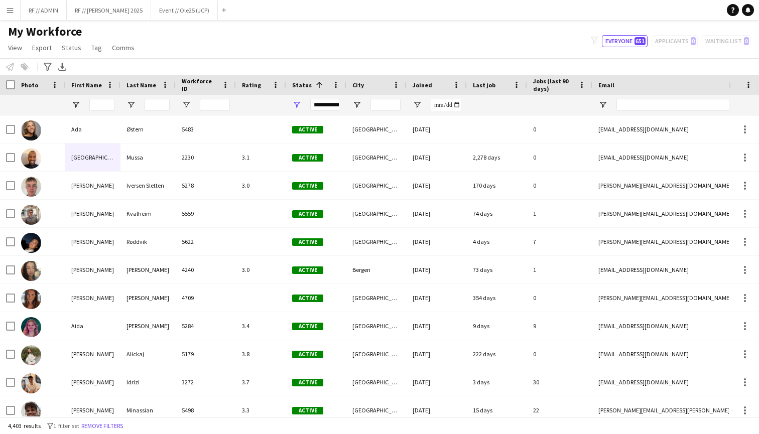
click at [205, 39] on div "My Workforce View Views Default view New view Update view Delete view Edit name…" at bounding box center [379, 41] width 759 height 34
click at [211, 4] on app-icon "Close" at bounding box center [213, 5] width 4 height 4
click at [145, 4] on app-icon "Close" at bounding box center [147, 5] width 4 height 4
click at [154, 102] on input "Last Name Filter Input" at bounding box center [157, 105] width 25 height 12
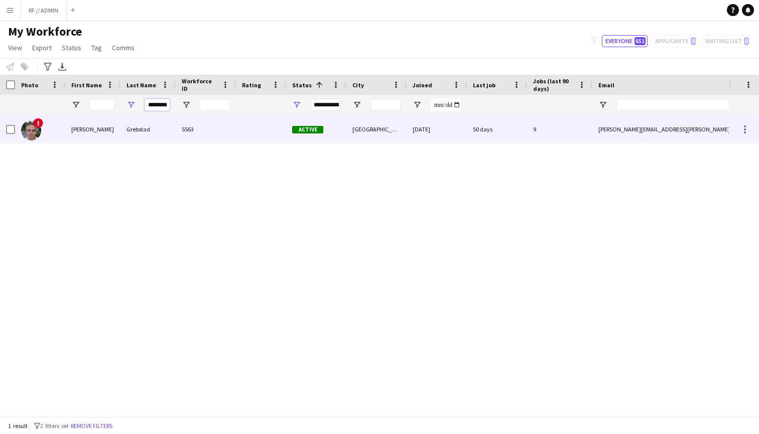
type input "********"
click at [55, 126] on div "!" at bounding box center [40, 129] width 50 height 28
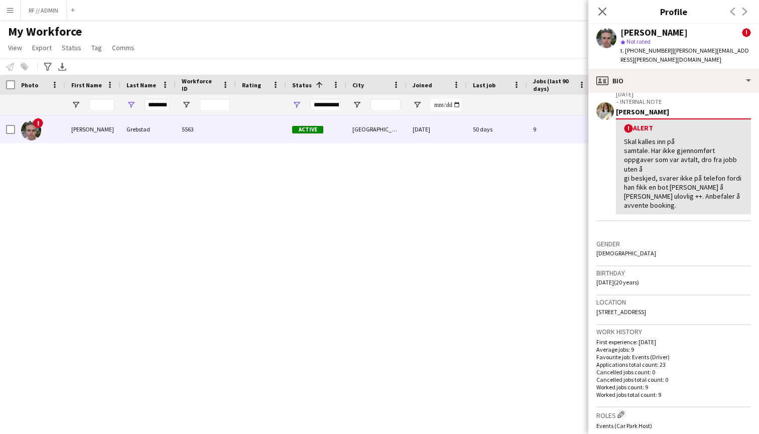
scroll to position [184, 0]
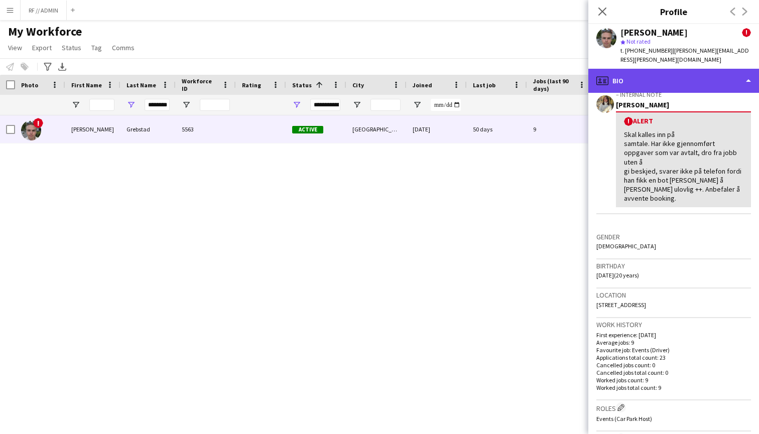
click at [728, 71] on div "profile Bio" at bounding box center [673, 81] width 171 height 24
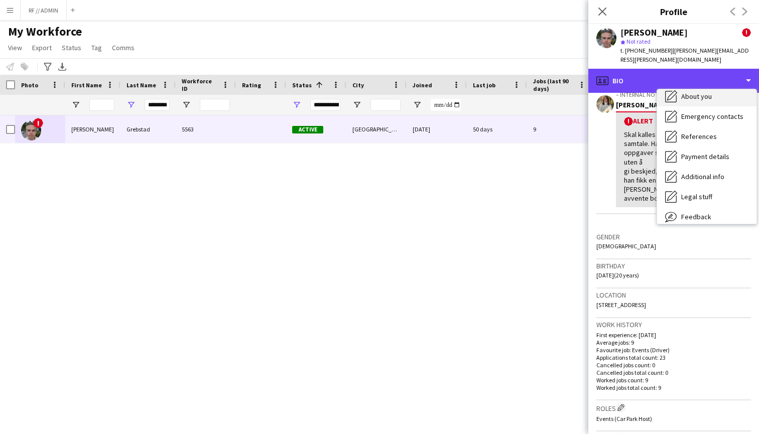
scroll to position [87, 0]
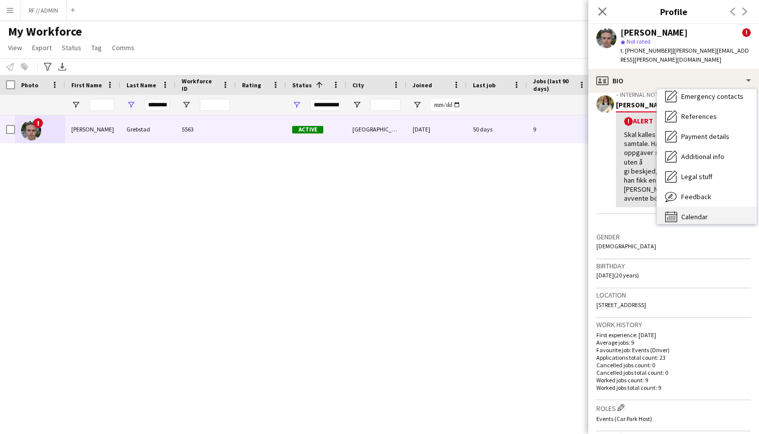
click at [709, 208] on div "Calendar Calendar" at bounding box center [706, 217] width 99 height 20
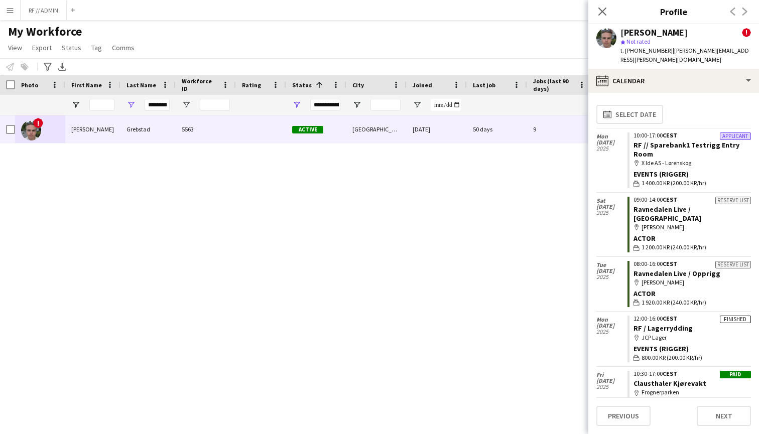
scroll to position [0, 0]
click at [675, 159] on div "map-marker X Ide AS - Lørenskog" at bounding box center [691, 163] width 117 height 9
click at [718, 141] on link "RF // Sparebank1 Testrigg Entry Room" at bounding box center [686, 150] width 106 height 18
click at [604, 12] on icon "Close pop-in" at bounding box center [602, 12] width 10 height 10
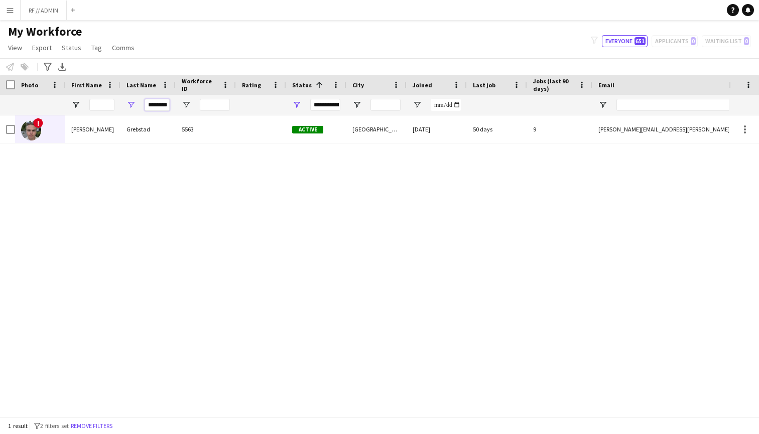
click at [161, 100] on input "********" at bounding box center [157, 105] width 25 height 12
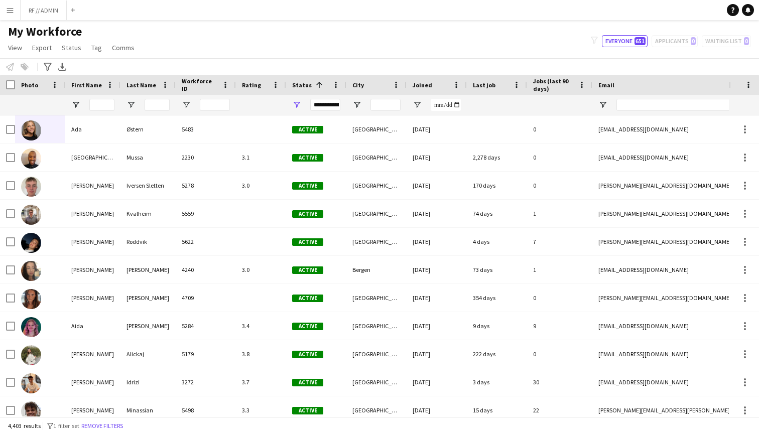
click at [231, 38] on div "My Workforce View Views Default view New view Update view Delete view Edit name…" at bounding box center [379, 41] width 759 height 34
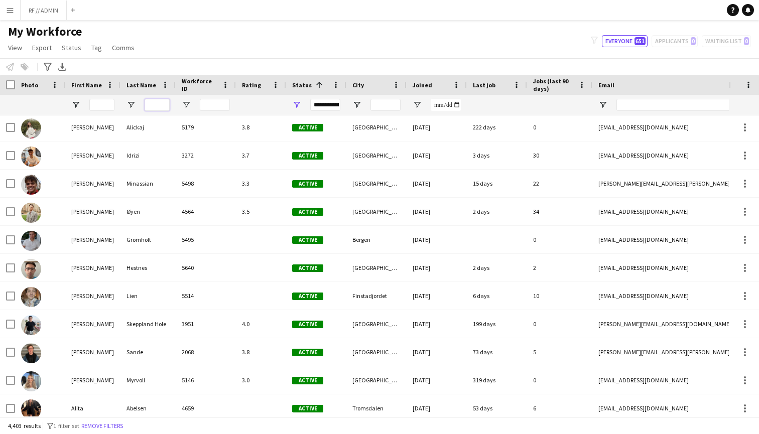
click at [160, 103] on input "Last Name Filter Input" at bounding box center [157, 105] width 25 height 12
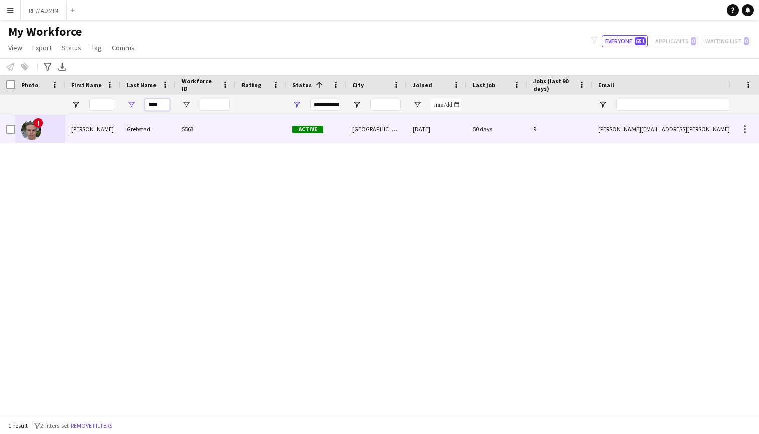
type input "****"
click at [106, 135] on div "Philip" at bounding box center [92, 129] width 55 height 28
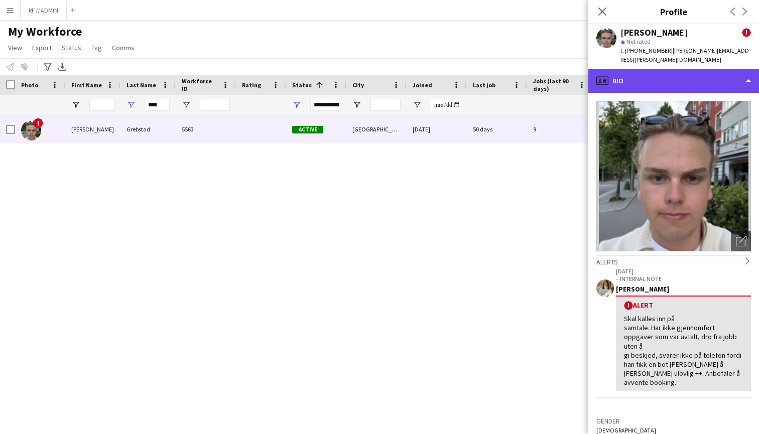
click at [665, 74] on div "profile Bio" at bounding box center [673, 81] width 171 height 24
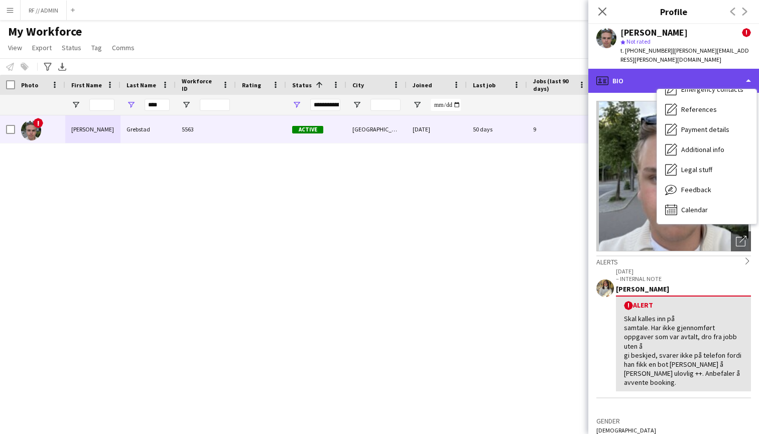
scroll to position [94, 0]
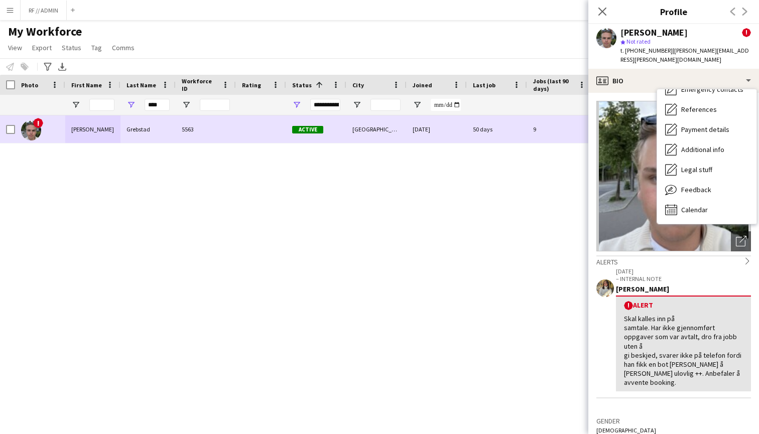
click at [256, 201] on div "! Philip Grebstad 5563 Active Oslo 13-06-2025 50 days 9 philip.grebstad@outlook…" at bounding box center [364, 265] width 729 height 301
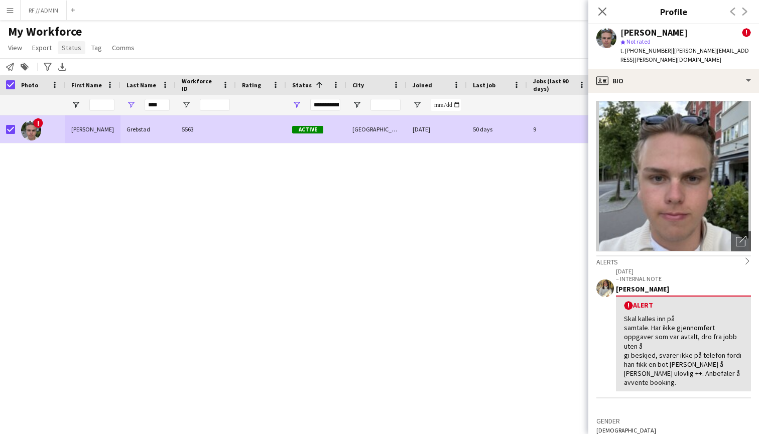
click at [71, 49] on span "Status" at bounding box center [72, 47] width 20 height 9
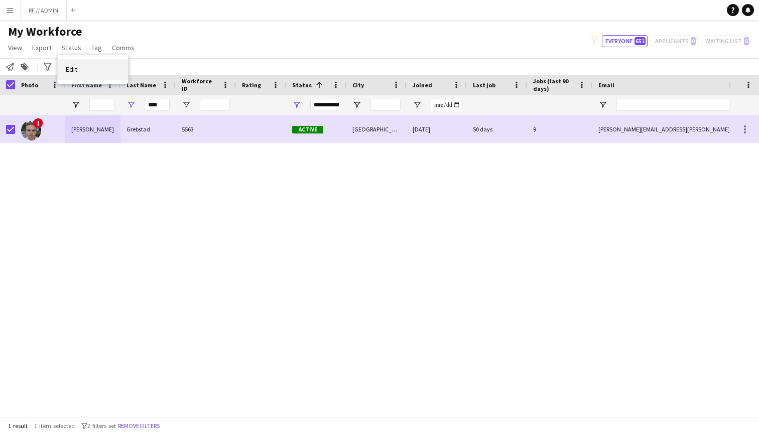
click at [90, 67] on link "Edit" at bounding box center [93, 69] width 70 height 21
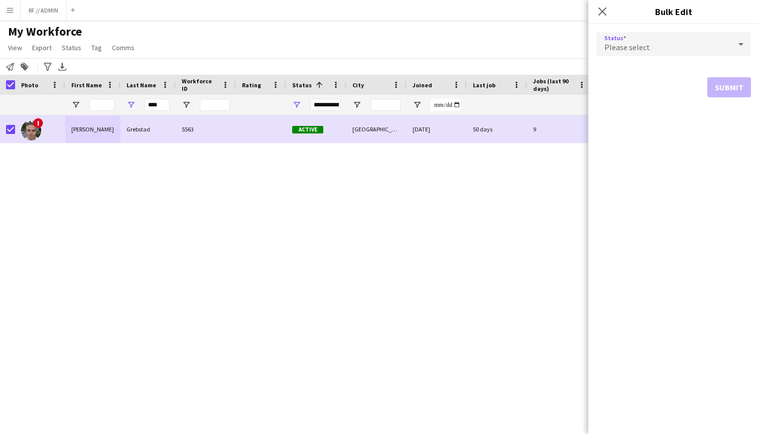
click at [710, 43] on div "Please select" at bounding box center [663, 44] width 135 height 24
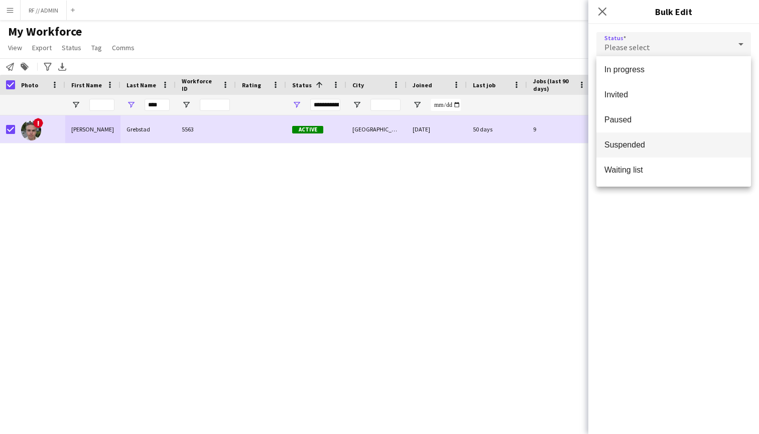
scroll to position [103, 0]
click at [640, 141] on span "Suspended" at bounding box center [673, 145] width 139 height 10
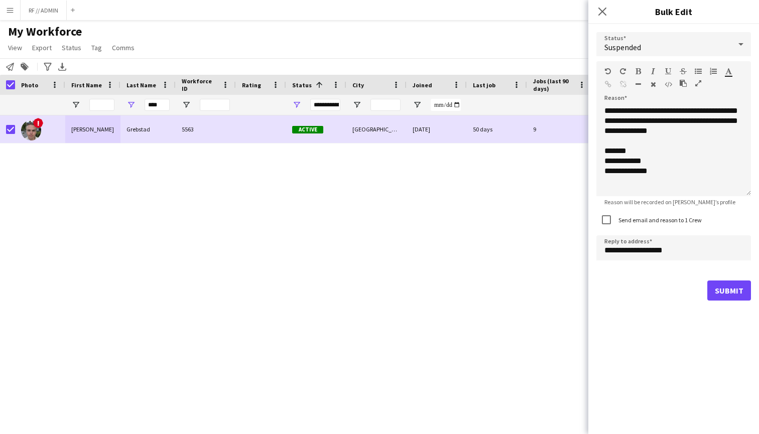
click at [723, 291] on button "Submit" at bounding box center [729, 291] width 44 height 20
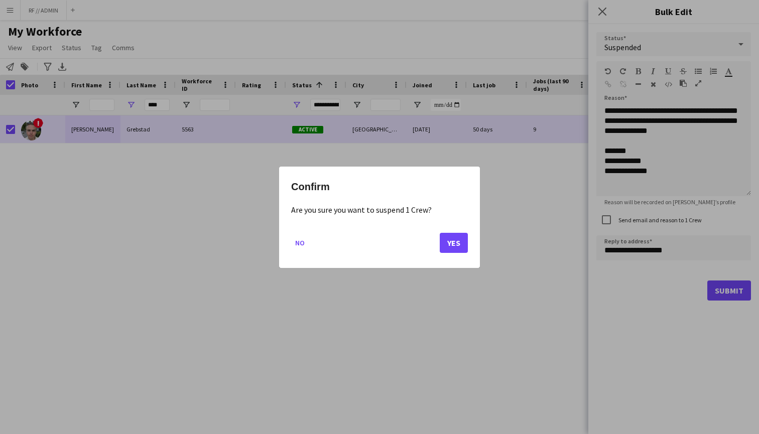
click at [444, 244] on button "Yes" at bounding box center [454, 242] width 28 height 20
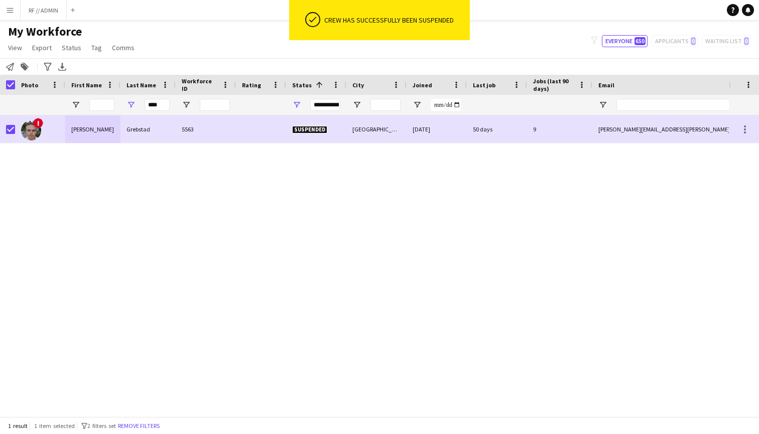
click at [420, 251] on div "! Philip Grebstad 5563 Suspended Oslo 13-06-2025 50 days 9 philip.grebstad@outl…" at bounding box center [364, 265] width 729 height 301
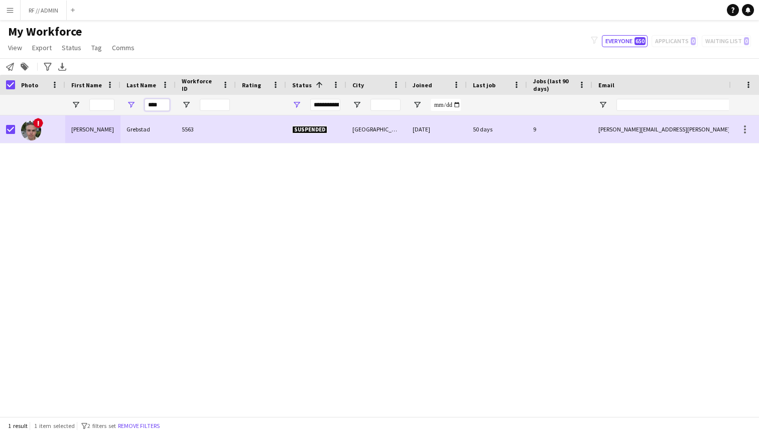
click at [156, 104] on input "****" at bounding box center [157, 105] width 25 height 12
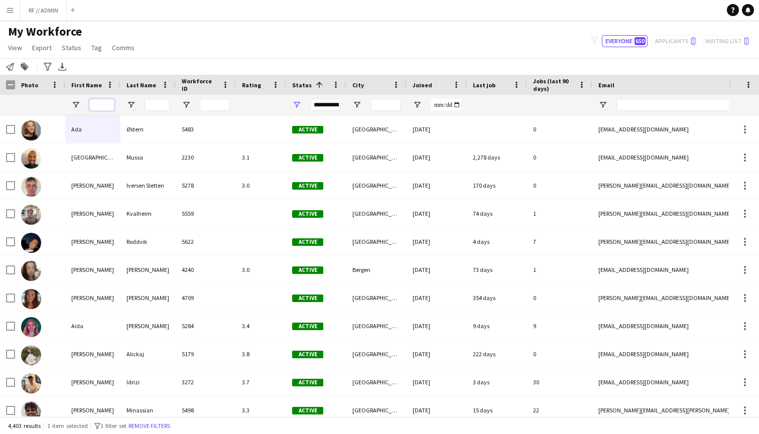
click at [98, 104] on input "First Name Filter Input" at bounding box center [101, 105] width 25 height 12
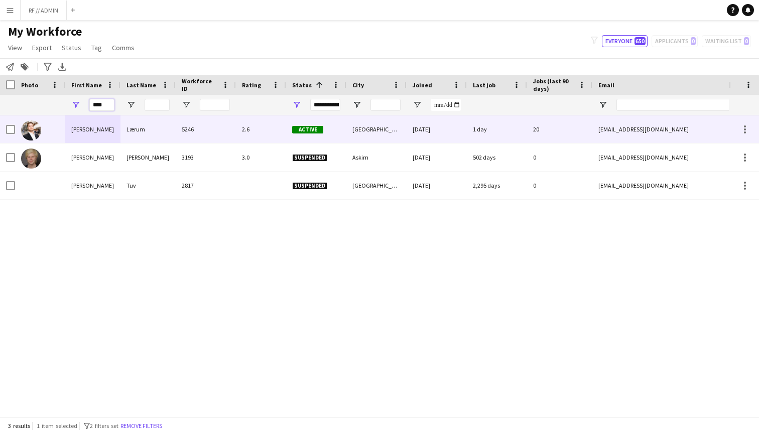
type input "****"
click at [54, 133] on div at bounding box center [40, 129] width 50 height 28
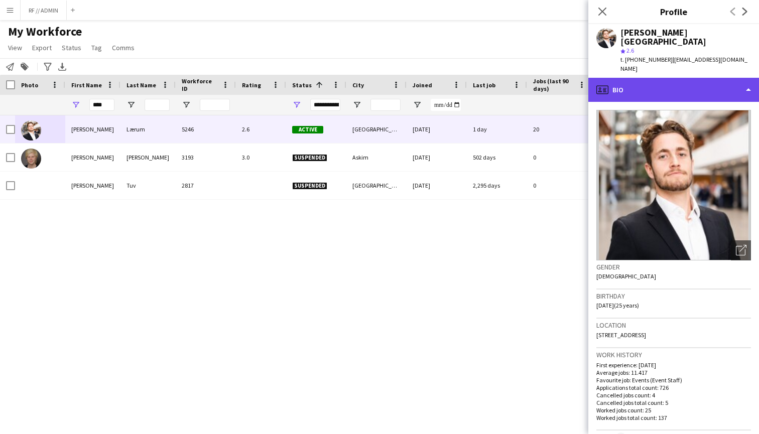
click at [676, 78] on div "profile Bio" at bounding box center [673, 90] width 171 height 24
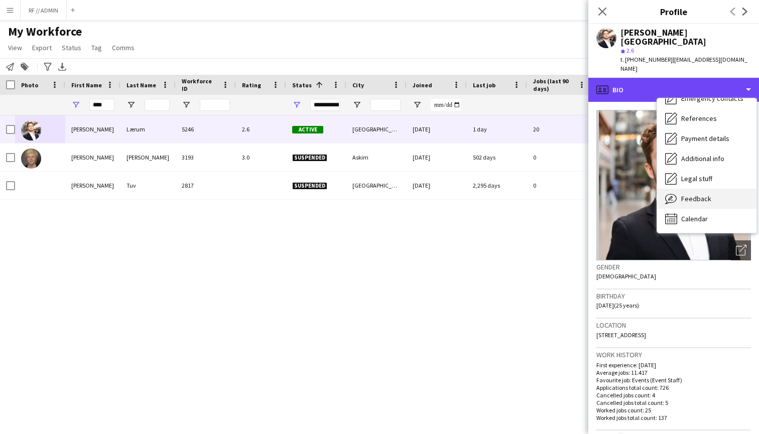
scroll to position [94, 0]
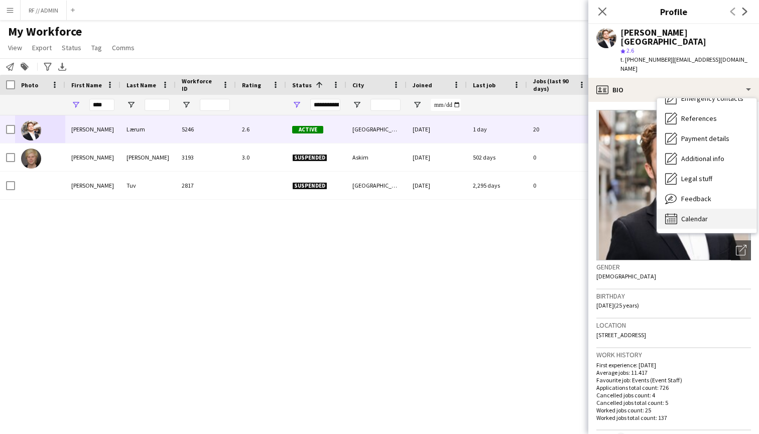
click at [697, 214] on span "Calendar" at bounding box center [694, 218] width 27 height 9
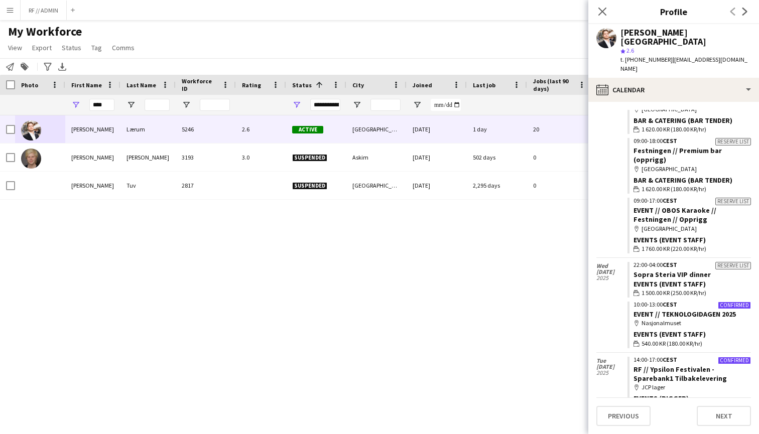
scroll to position [4218, 0]
click at [600, 12] on icon "Close pop-in" at bounding box center [602, 12] width 10 height 10
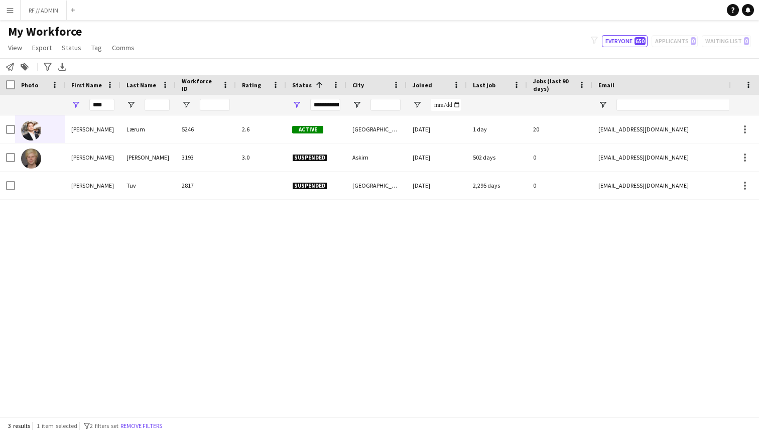
click at [11, 17] on button "Menu" at bounding box center [10, 10] width 20 height 20
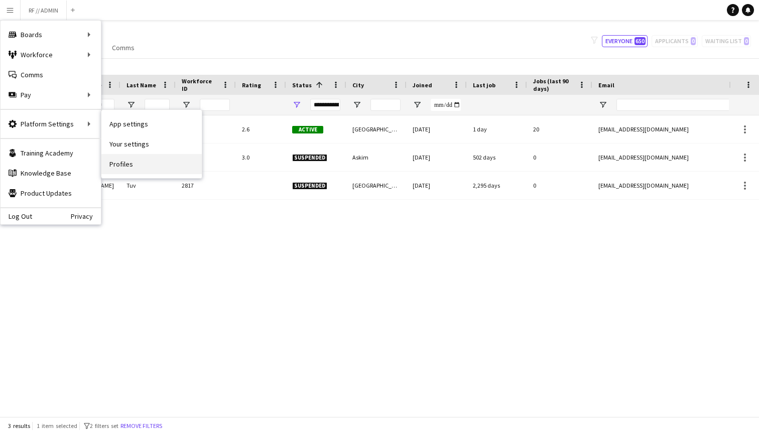
click at [128, 161] on link "Profiles" at bounding box center [151, 164] width 100 height 20
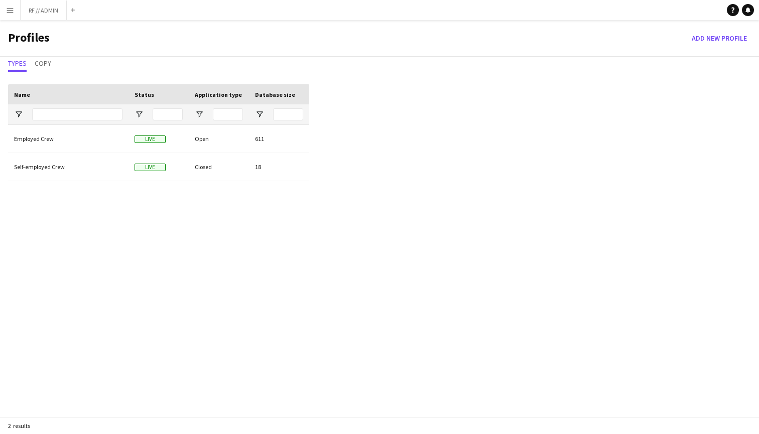
click at [14, 14] on button "Menu" at bounding box center [10, 10] width 20 height 20
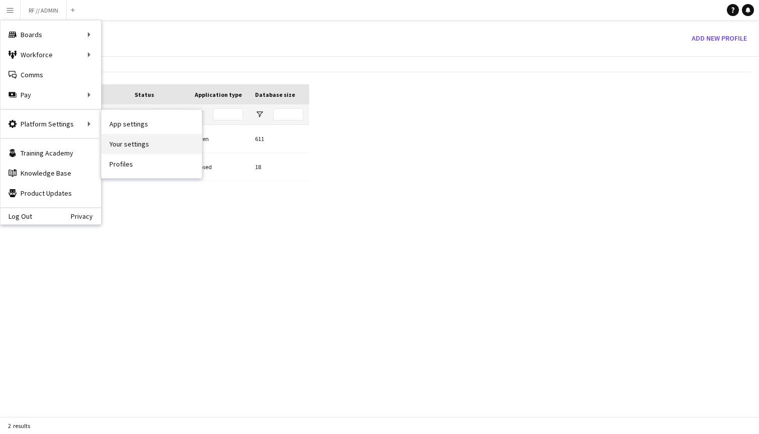
click at [130, 143] on link "Your settings" at bounding box center [151, 144] width 100 height 20
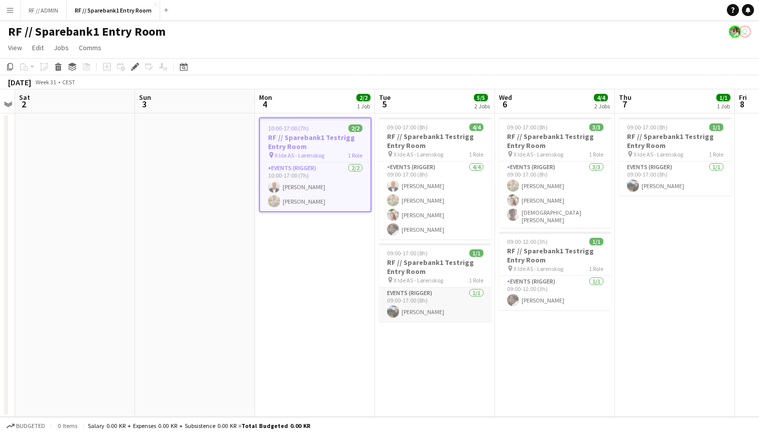
click at [394, 309] on app-user-avatar at bounding box center [393, 312] width 12 height 12
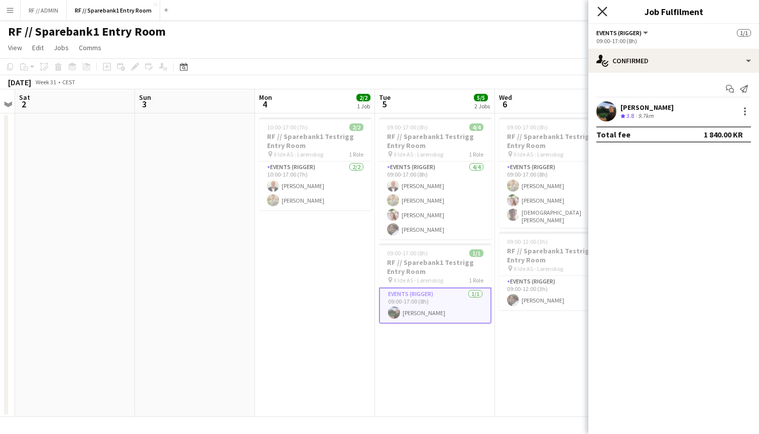
click at [605, 11] on icon "Close pop-in" at bounding box center [602, 12] width 10 height 10
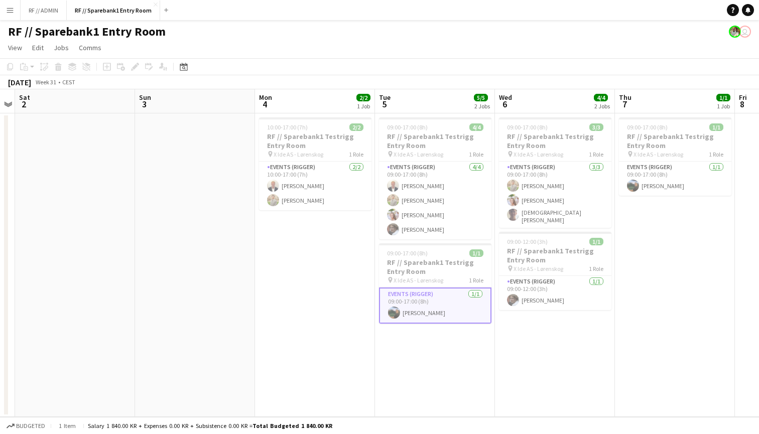
click at [305, 229] on app-date-cell "10:00-17:00 (7h) 2/2 RF // Sparebank1 Testrigg Entry Room pin X Ide AS - Lørens…" at bounding box center [315, 265] width 120 height 304
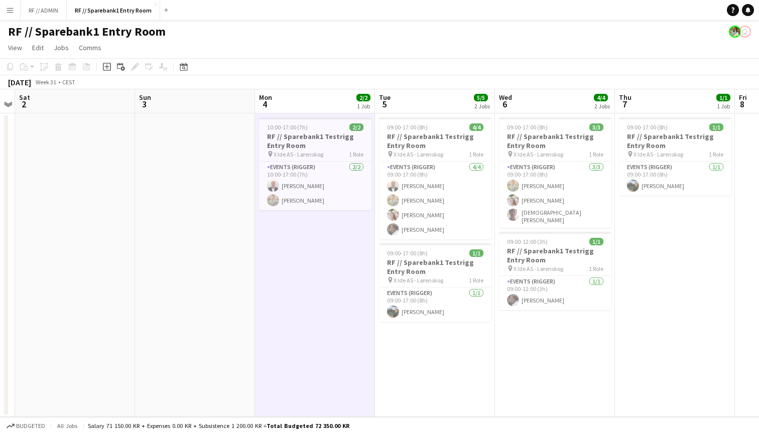
click at [745, 33] on app-user-avatar "user" at bounding box center [745, 32] width 12 height 12
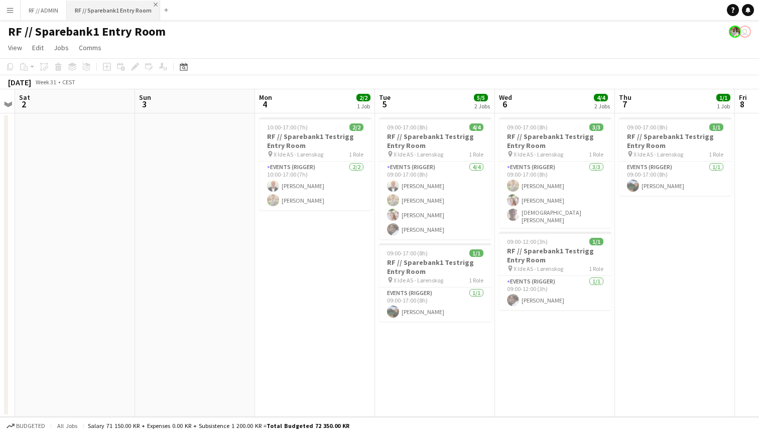
click at [155, 5] on app-icon "Close" at bounding box center [156, 5] width 4 height 4
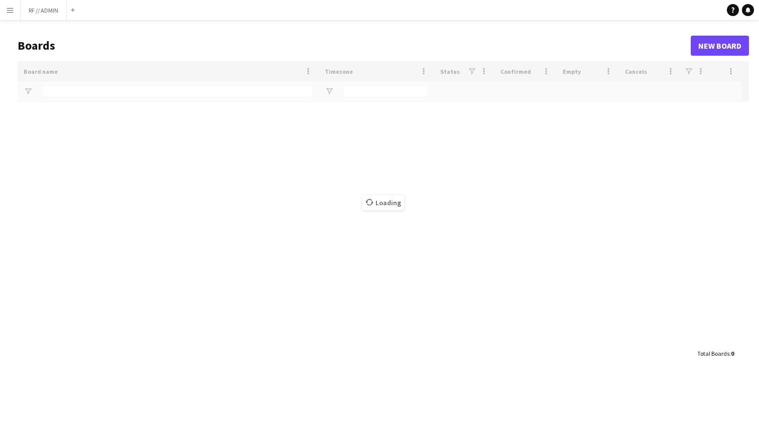
type input "***"
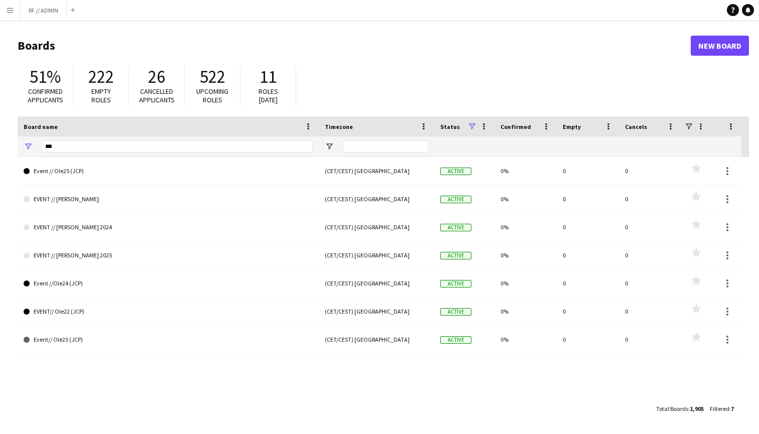
click at [10, 6] on app-icon "Menu" at bounding box center [10, 10] width 8 height 8
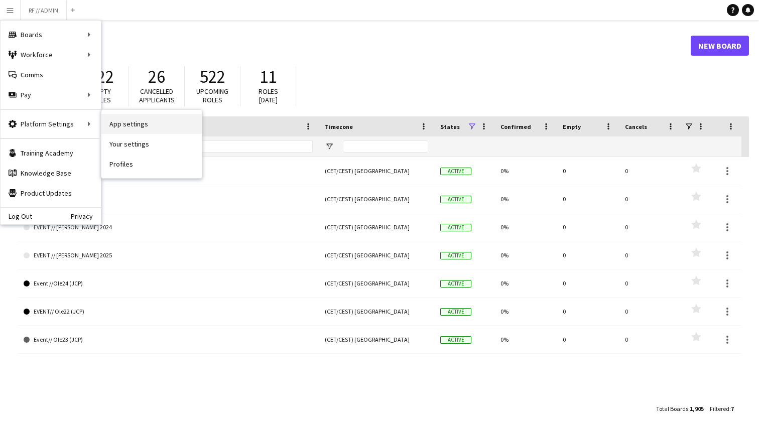
click at [123, 131] on link "App settings" at bounding box center [151, 124] width 100 height 20
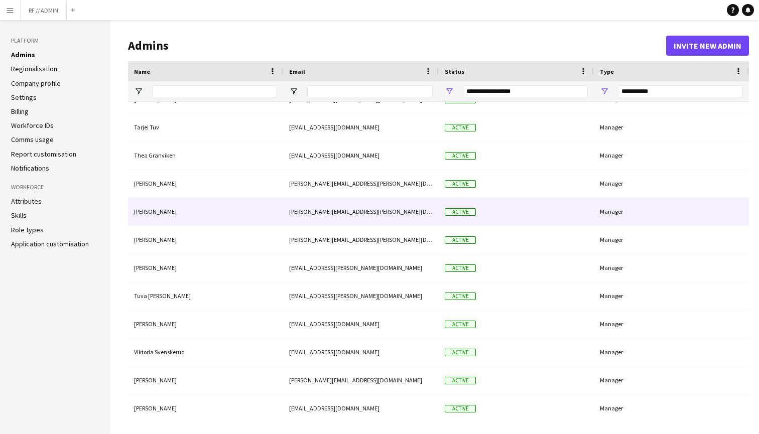
scroll to position [2036, 0]
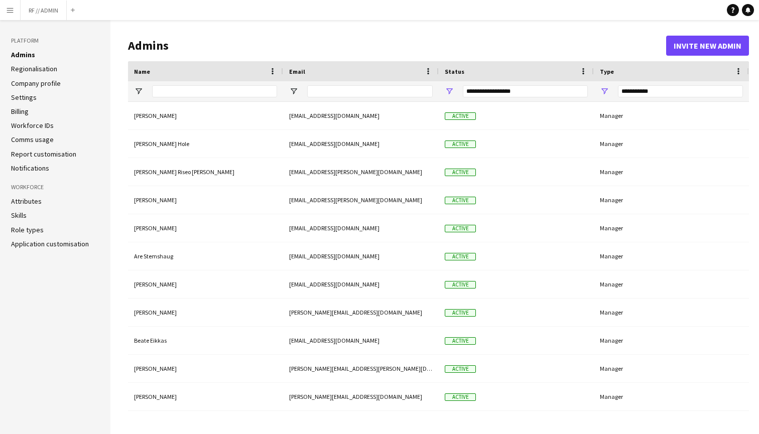
click at [688, 46] on button "Invite new admin" at bounding box center [707, 46] width 83 height 20
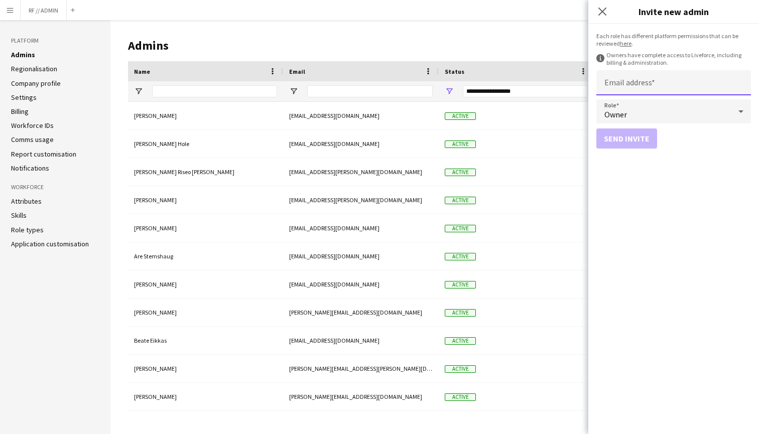
click at [649, 81] on input "Email address" at bounding box center [673, 82] width 155 height 25
click at [672, 67] on form "Each role has different platform permissions that can be reviewed here . inform…" at bounding box center [673, 229] width 171 height 410
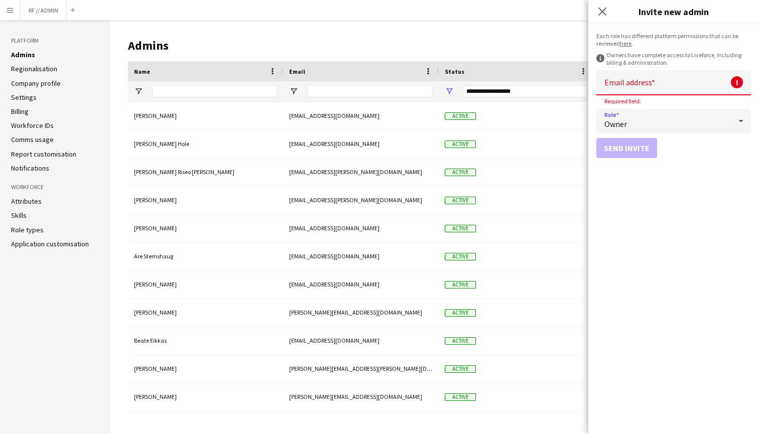
click at [673, 114] on div "Owner" at bounding box center [663, 121] width 135 height 24
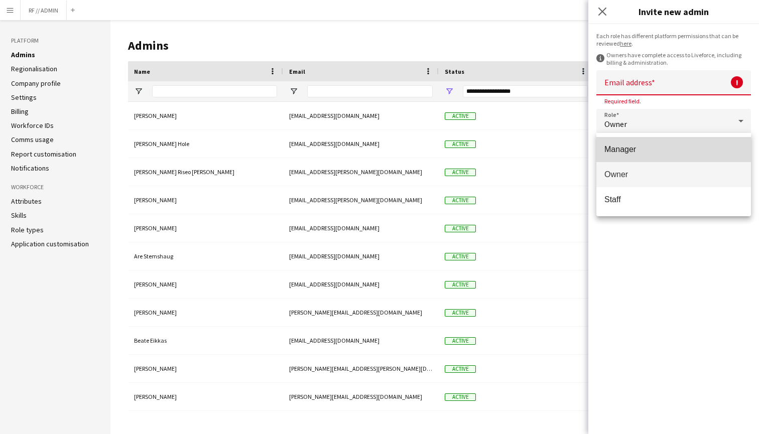
click at [648, 150] on span "Manager" at bounding box center [673, 150] width 139 height 10
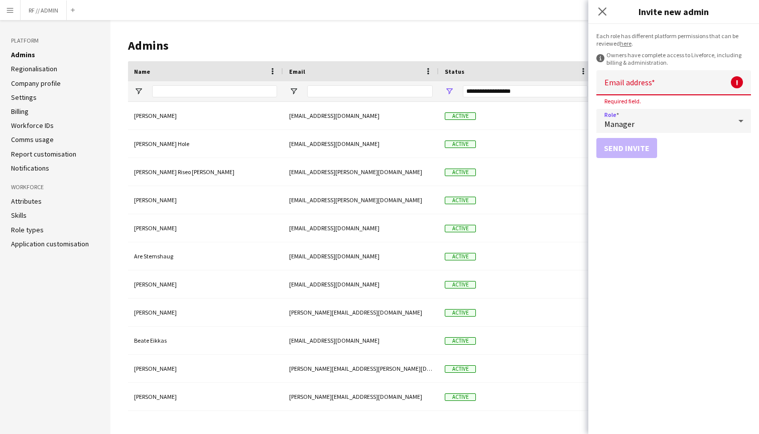
click at [654, 79] on input "Email address" at bounding box center [673, 82] width 155 height 25
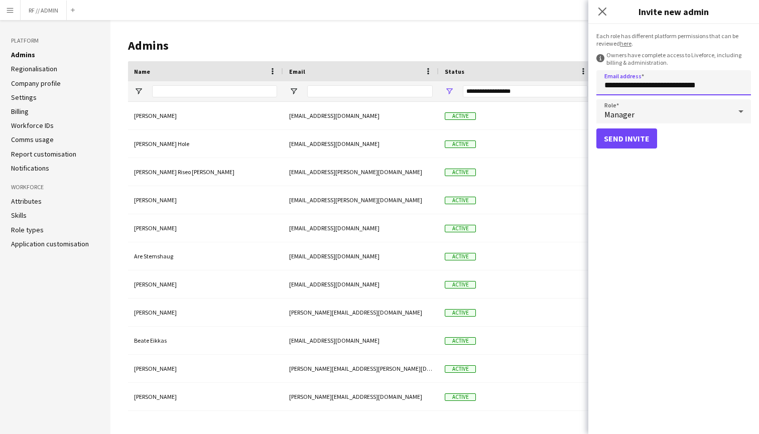
type input "**********"
click at [647, 130] on button "Send invite" at bounding box center [626, 139] width 61 height 20
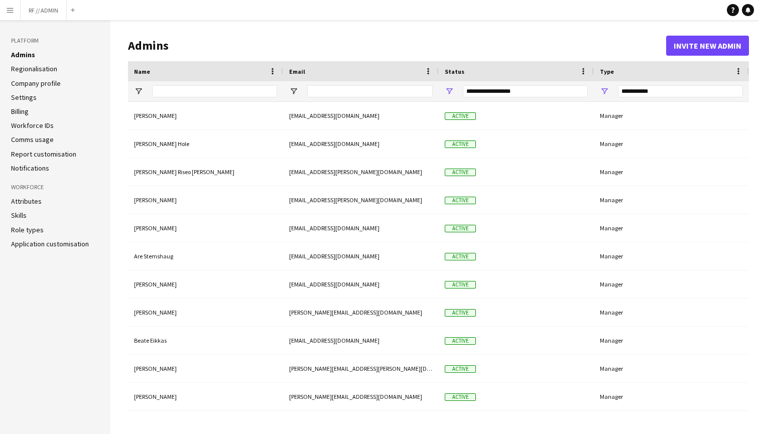
click at [12, 8] on app-icon "Menu" at bounding box center [10, 10] width 8 height 8
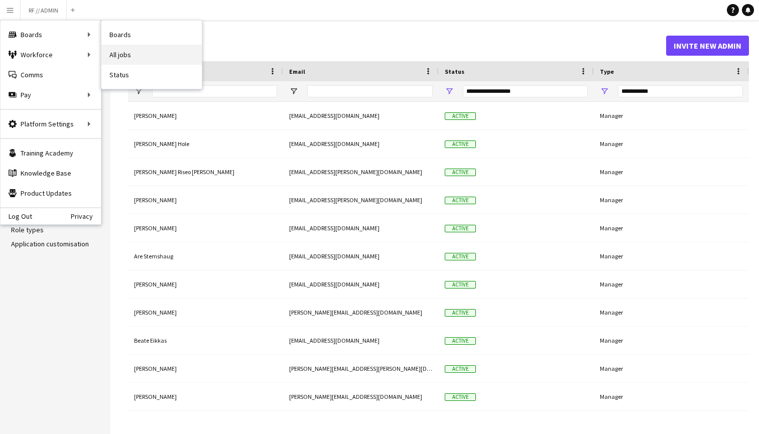
click at [163, 50] on link "All jobs" at bounding box center [151, 55] width 100 height 20
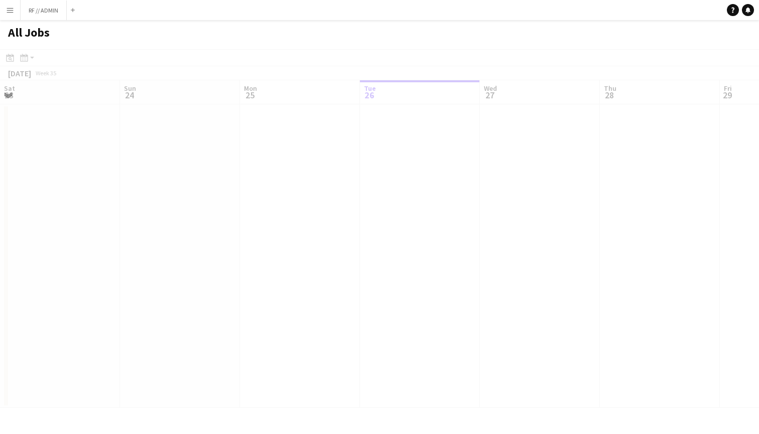
scroll to position [0, 240]
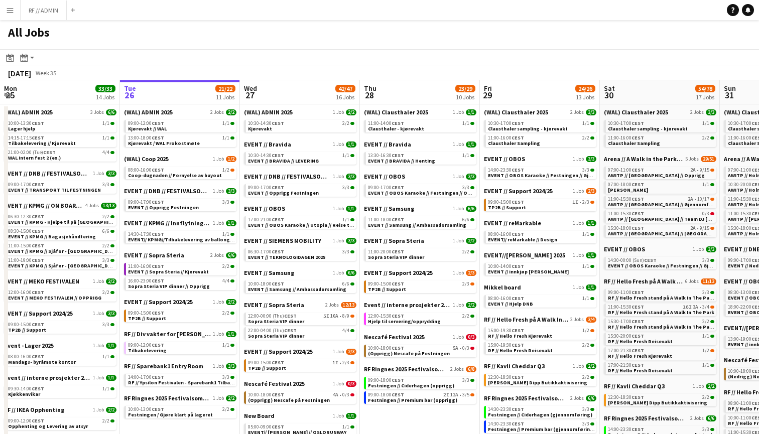
click at [12, 12] on app-icon "Menu" at bounding box center [10, 10] width 8 height 8
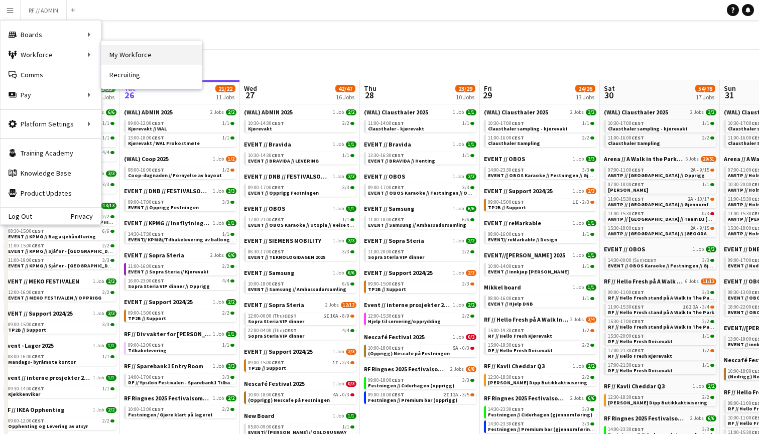
click at [118, 57] on link "My Workforce" at bounding box center [151, 55] width 100 height 20
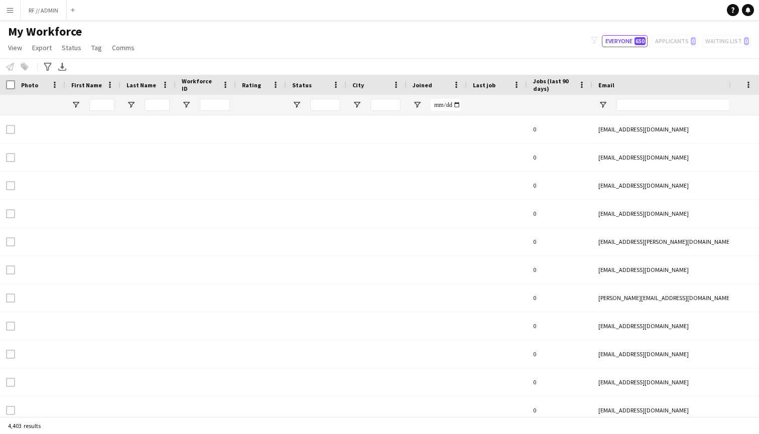
type input "****"
type input "**********"
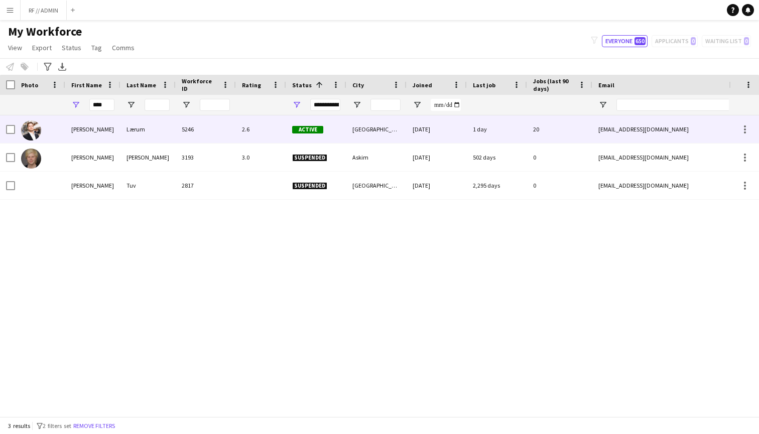
click at [42, 130] on div at bounding box center [40, 129] width 50 height 28
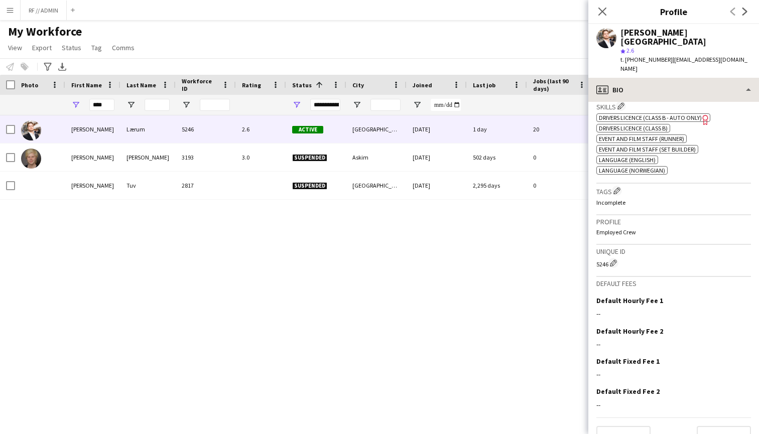
scroll to position [415, 0]
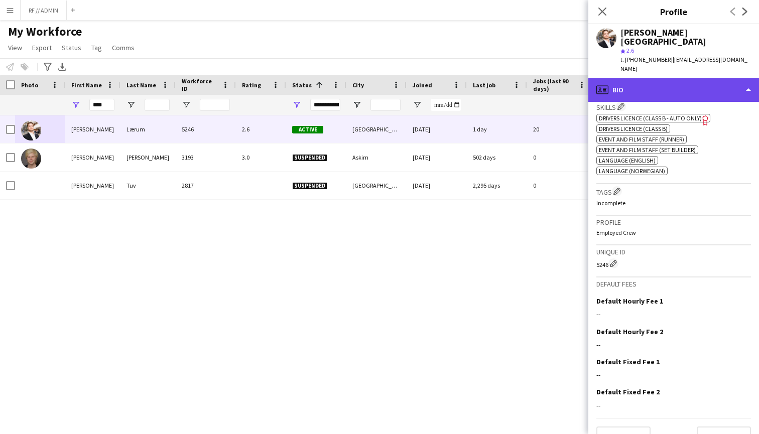
click at [742, 78] on div "profile Bio" at bounding box center [673, 90] width 171 height 24
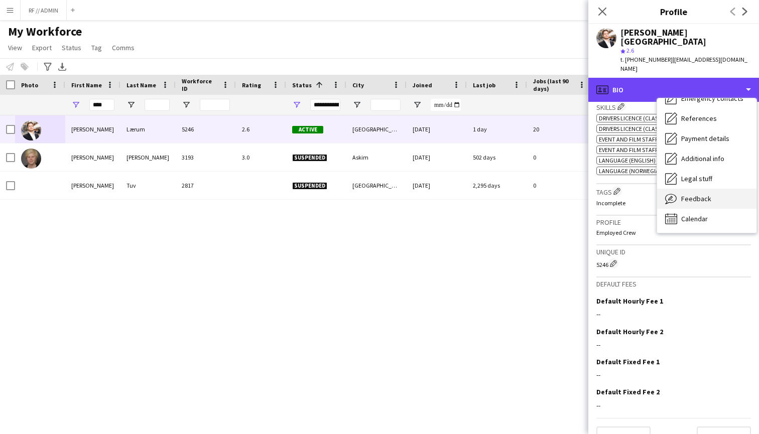
scroll to position [94, 0]
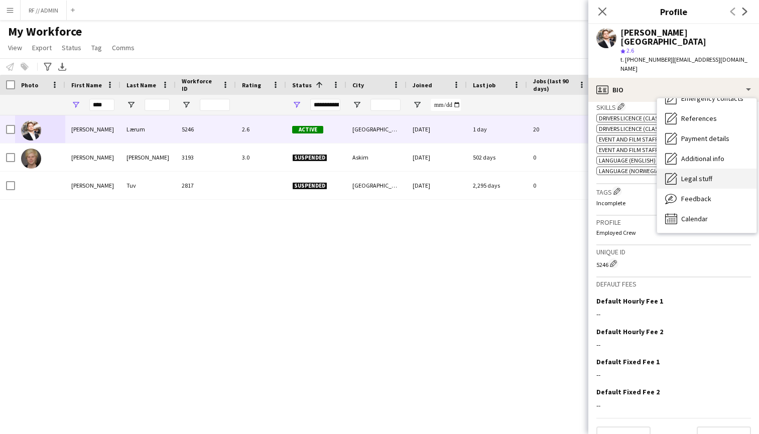
click at [707, 174] on span "Legal stuff" at bounding box center [696, 178] width 31 height 9
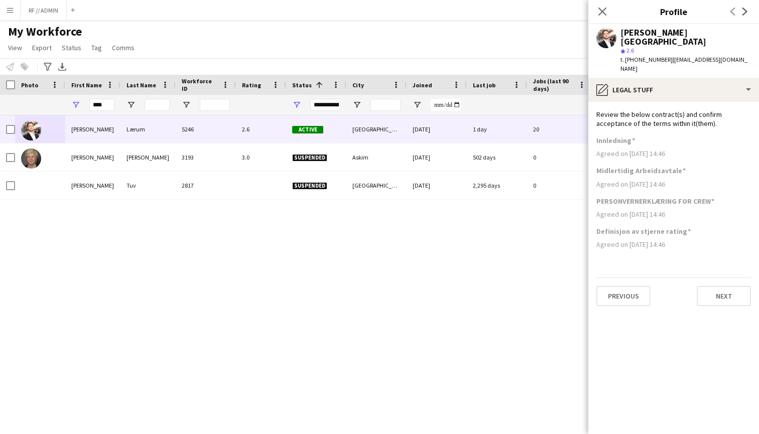
scroll to position [0, 0]
click at [655, 149] on div "Agreed on 12-09-2024 14:46" at bounding box center [673, 153] width 155 height 9
click at [653, 171] on div "Midlertidig Arbeidsavtale Agreed on 12-09-2024 14:46" at bounding box center [673, 181] width 155 height 30
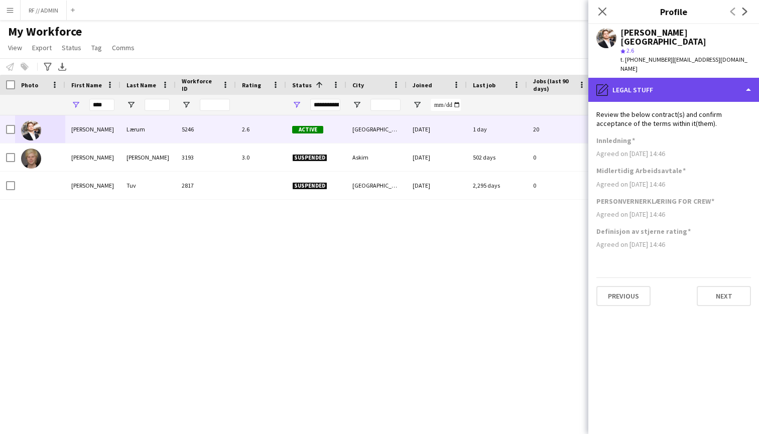
click at [723, 78] on div "pencil4 Legal stuff" at bounding box center [673, 90] width 171 height 24
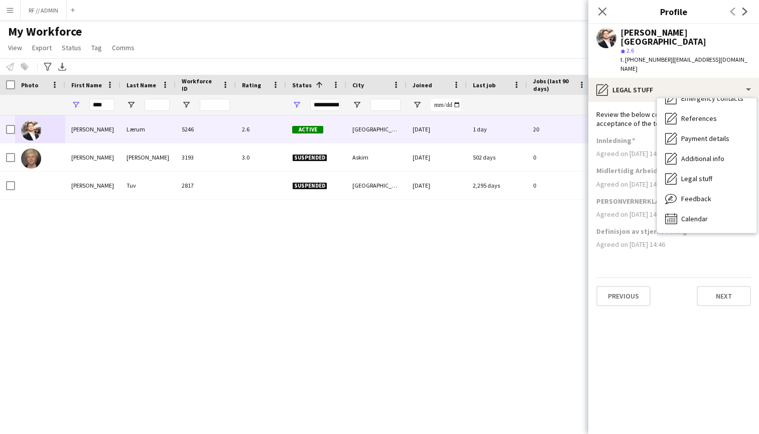
click at [747, 41] on app-profile-header "Hans Torstein Lærum star 2.6 t. +4790559372 | htlarum@gmail.com" at bounding box center [673, 51] width 171 height 54
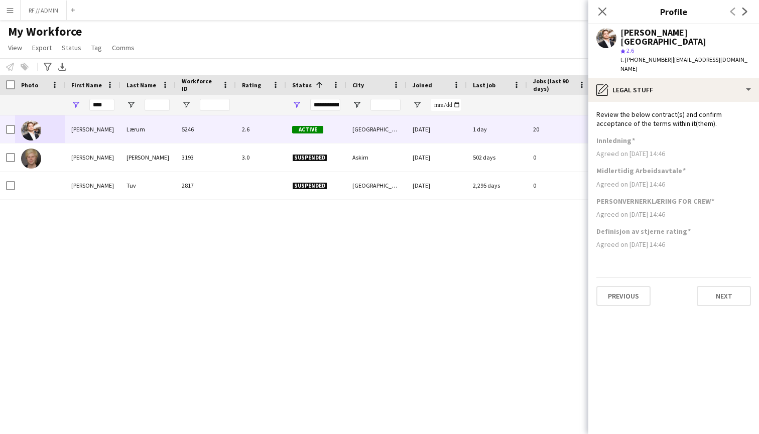
click at [493, 294] on div "Hans Torstein Lærum 5246 2.6 Active Oslo 12-09-2024 1 day 20 htlarum@gmail.com …" at bounding box center [364, 265] width 729 height 301
click at [607, 5] on div "Close pop-in" at bounding box center [602, 11] width 28 height 23
click at [602, 14] on icon "Close pop-in" at bounding box center [602, 12] width 10 height 10
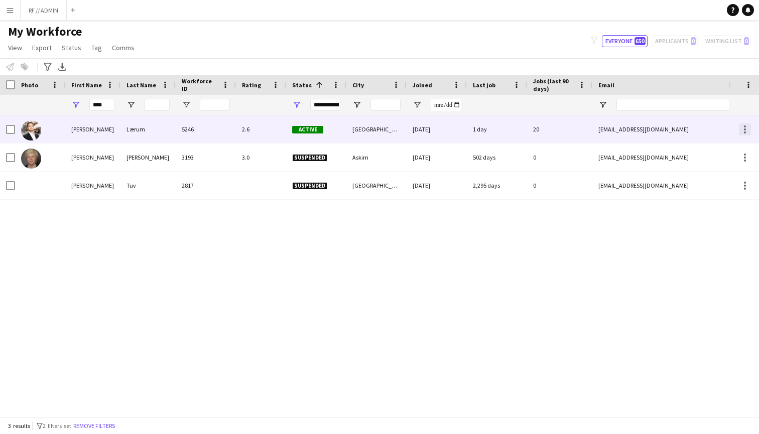
click at [743, 132] on div at bounding box center [745, 129] width 12 height 12
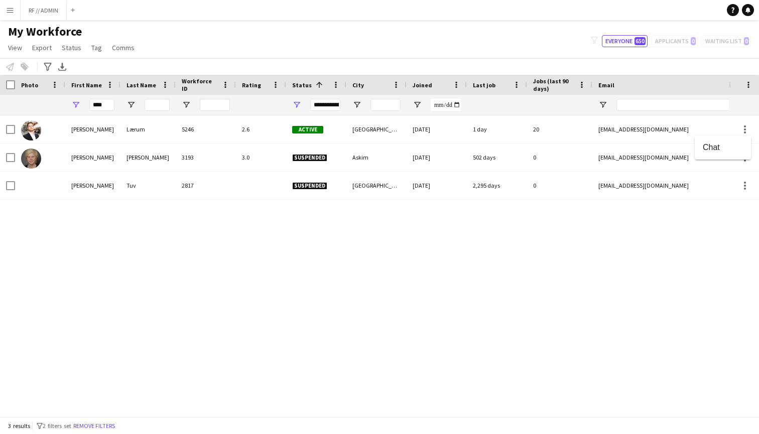
click at [666, 130] on div at bounding box center [379, 217] width 759 height 434
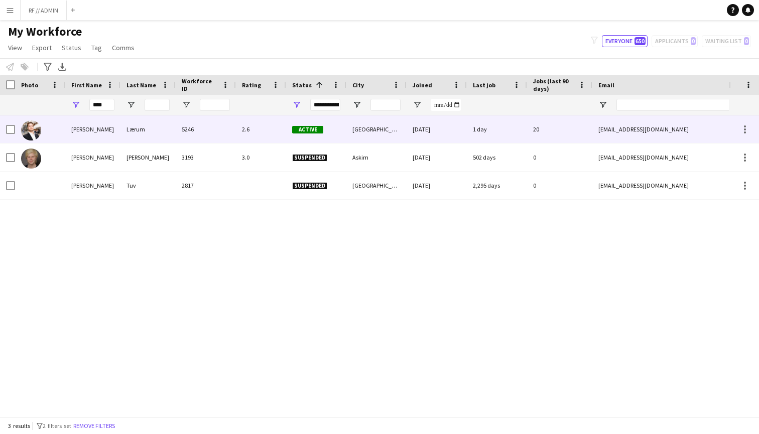
click at [639, 127] on div "htlarum@gmail.com" at bounding box center [692, 129] width 201 height 28
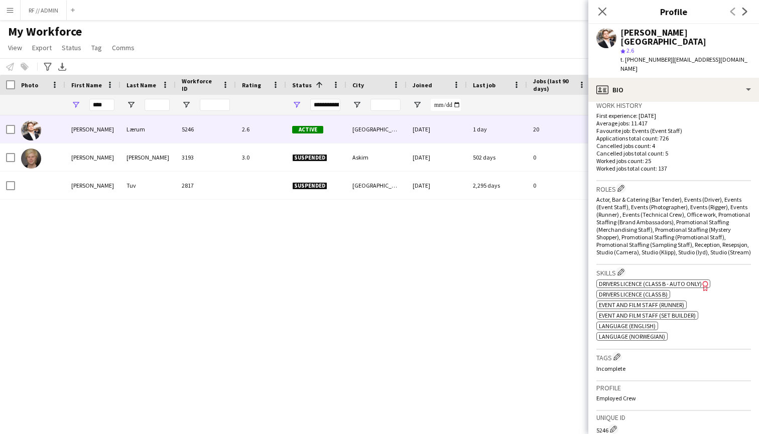
scroll to position [251, 0]
drag, startPoint x: 709, startPoint y: 32, endPoint x: 622, endPoint y: 34, distance: 86.9
click at [622, 34] on div "Hans Torstein Lærum" at bounding box center [685, 37] width 131 height 18
copy div "Hans Torstein Lærum"
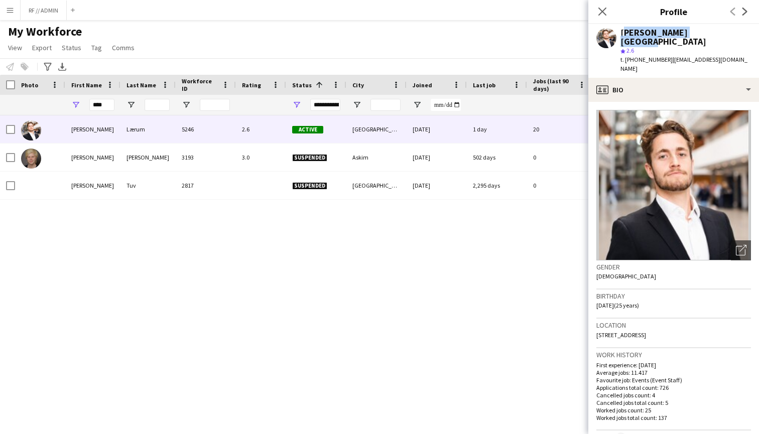
scroll to position [0, 0]
click at [684, 290] on div "Birthday 24-02-2000 (25 years)" at bounding box center [673, 304] width 155 height 29
drag, startPoint x: 444, startPoint y: 130, endPoint x: 455, endPoint y: 254, distance: 124.4
click at [455, 254] on div "Hans Torstein Lærum 5246 2.6 Active Oslo 12-09-2024 1 day 20 htlarum@gmail.com …" at bounding box center [364, 265] width 729 height 301
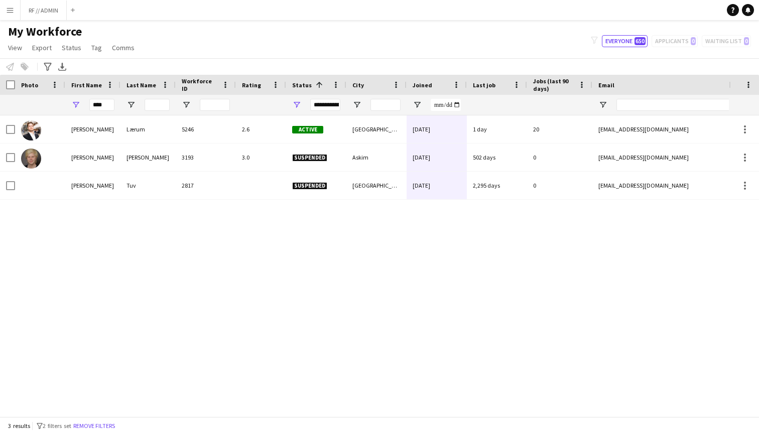
click at [443, 266] on div "Hans Torstein Lærum 5246 2.6 Active Oslo 12-09-2024 1 day 20 htlarum@gmail.com …" at bounding box center [364, 265] width 729 height 301
click at [108, 100] on input "****" at bounding box center [101, 105] width 25 height 12
type input "********"
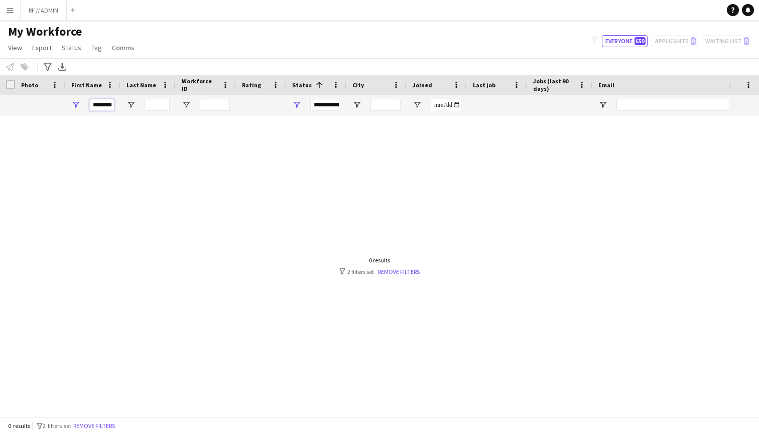
click at [105, 102] on input "********" at bounding box center [101, 105] width 25 height 12
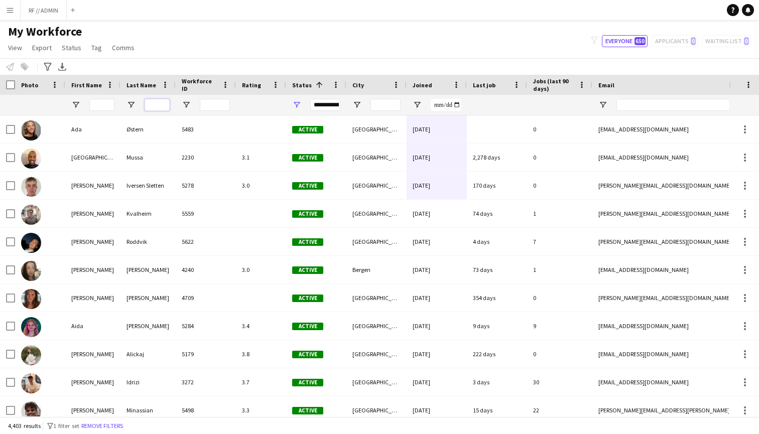
click at [151, 105] on input "Last Name Filter Input" at bounding box center [157, 105] width 25 height 12
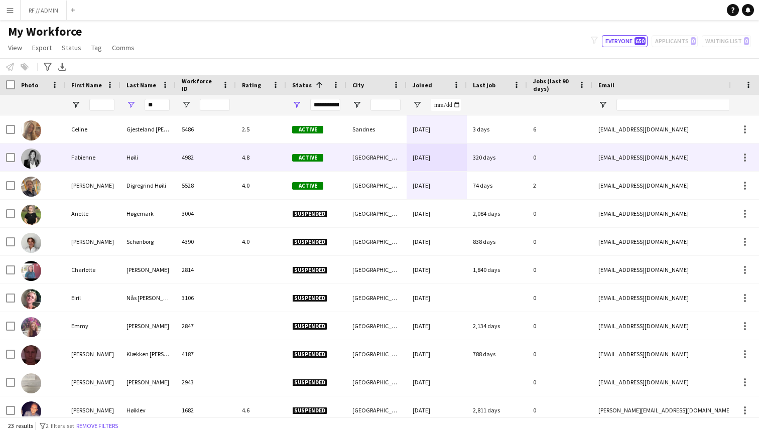
click at [38, 159] on img at bounding box center [31, 159] width 20 height 20
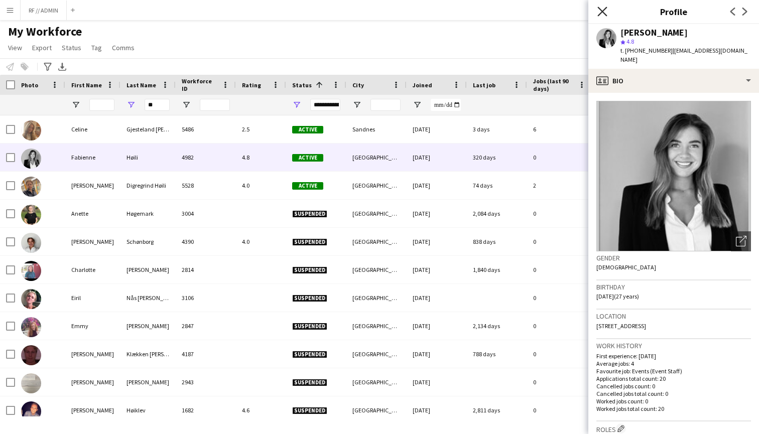
click at [604, 12] on icon "Close pop-in" at bounding box center [602, 12] width 10 height 10
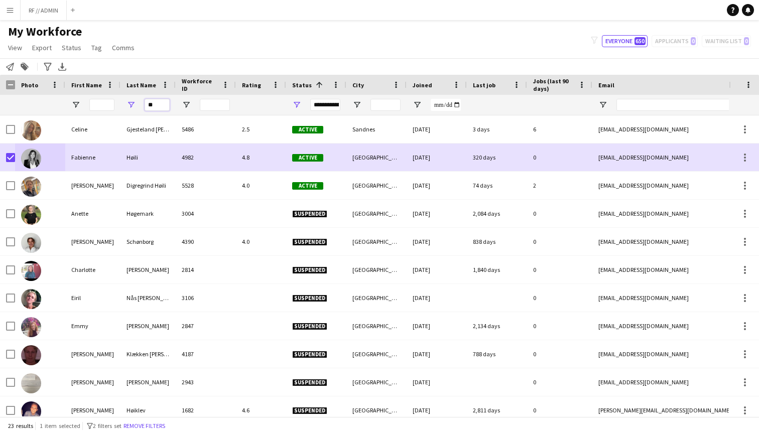
click at [163, 106] on input "**" at bounding box center [157, 105] width 25 height 12
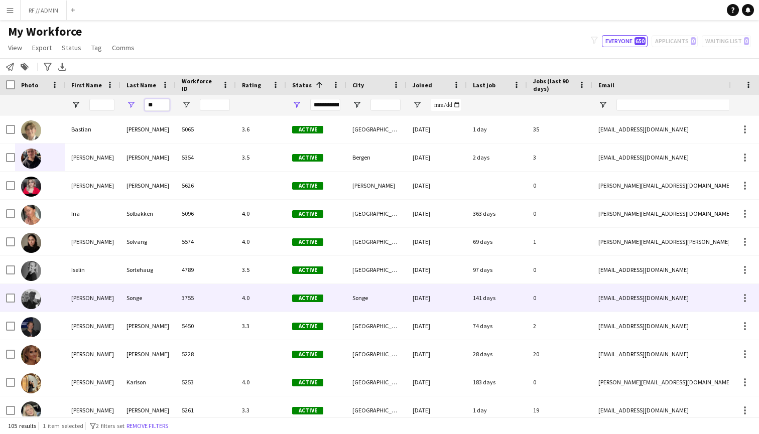
type input "**"
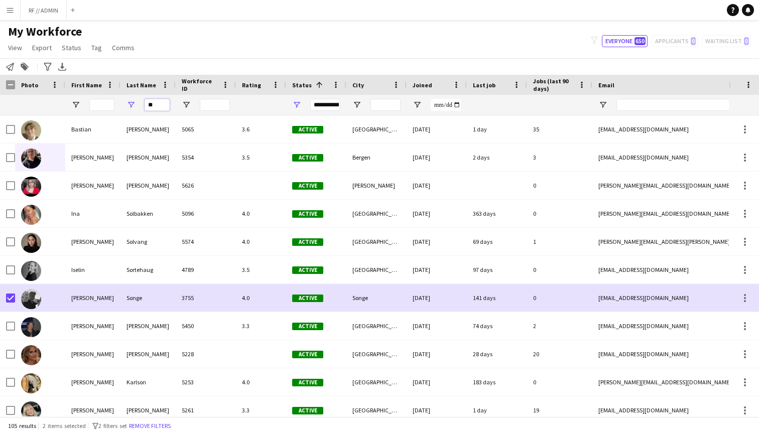
click at [163, 106] on input "**" at bounding box center [157, 105] width 25 height 12
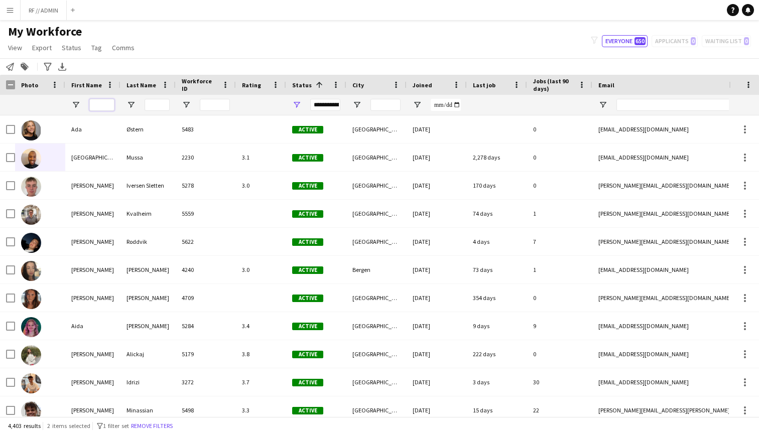
click at [103, 101] on input "First Name Filter Input" at bounding box center [101, 105] width 25 height 12
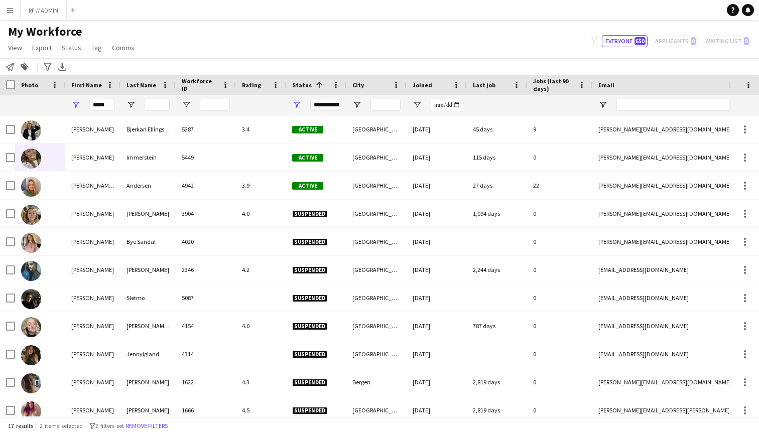
click at [195, 64] on div "Notify workforce Add to tag Search tags magnifier Add tag Advanced filters Adva…" at bounding box center [379, 66] width 759 height 17
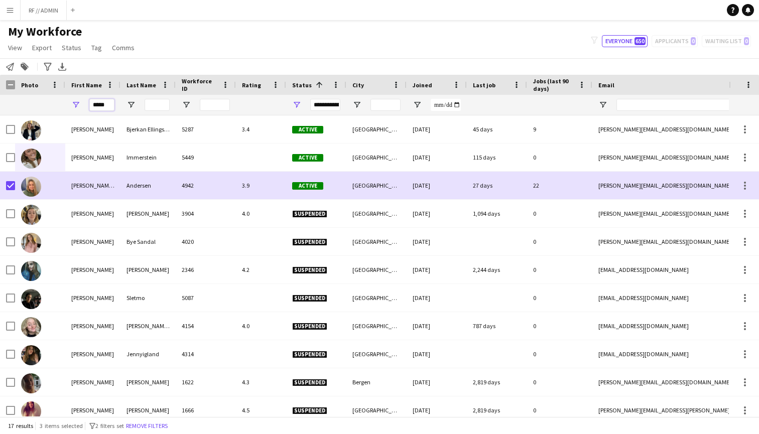
click at [110, 103] on input "*****" at bounding box center [101, 105] width 25 height 12
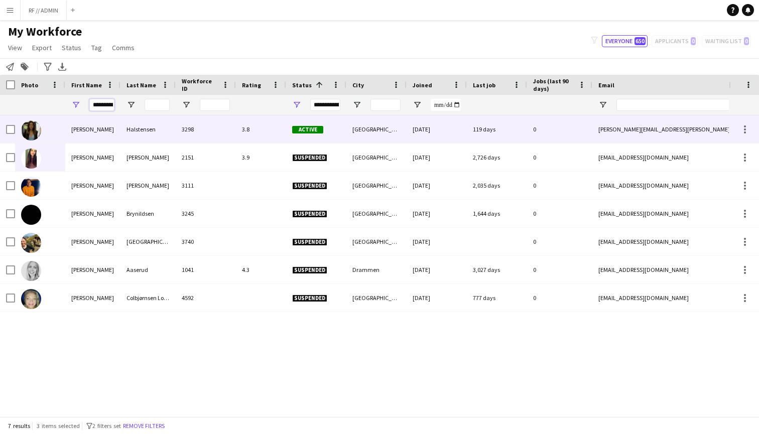
type input "*********"
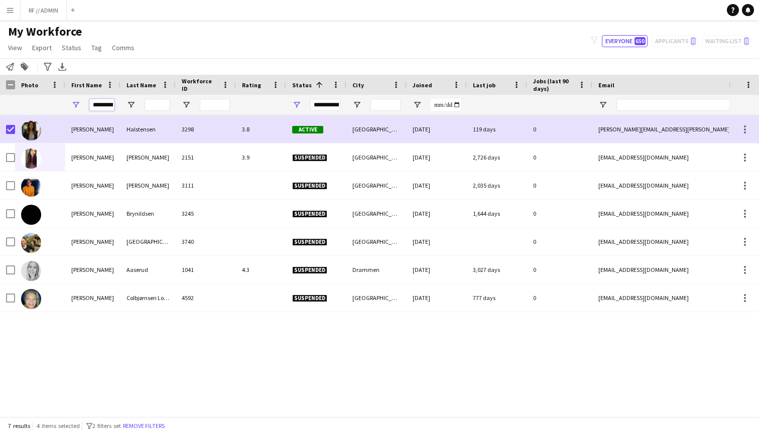
click at [107, 103] on input "*********" at bounding box center [101, 105] width 25 height 12
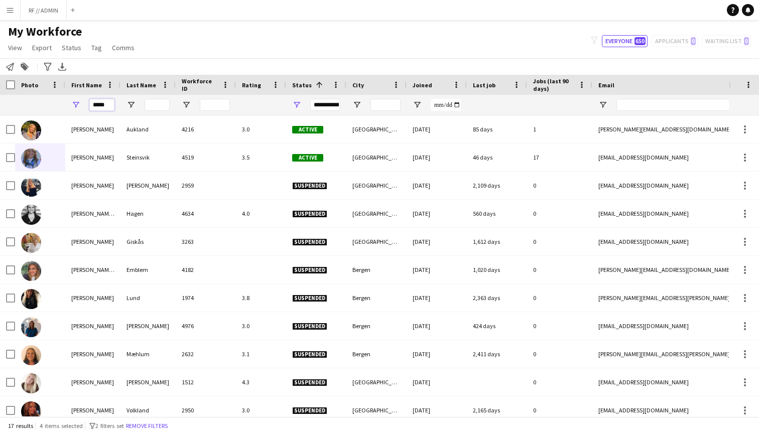
type input "*****"
click at [163, 107] on input "Last Name Filter Input" at bounding box center [157, 105] width 25 height 12
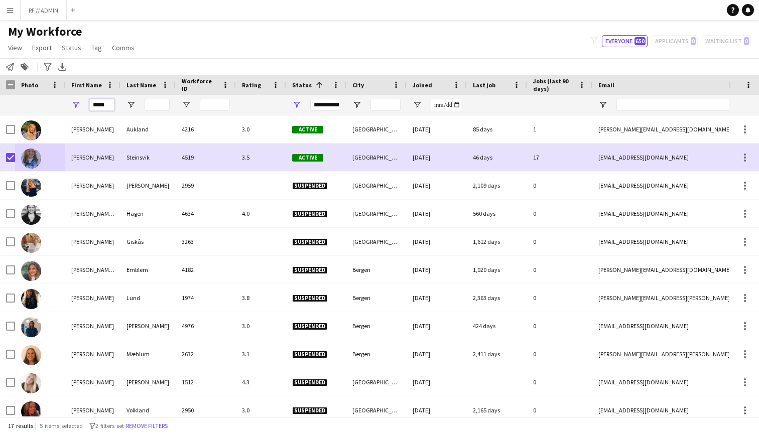
click at [101, 107] on input "*****" at bounding box center [101, 105] width 25 height 12
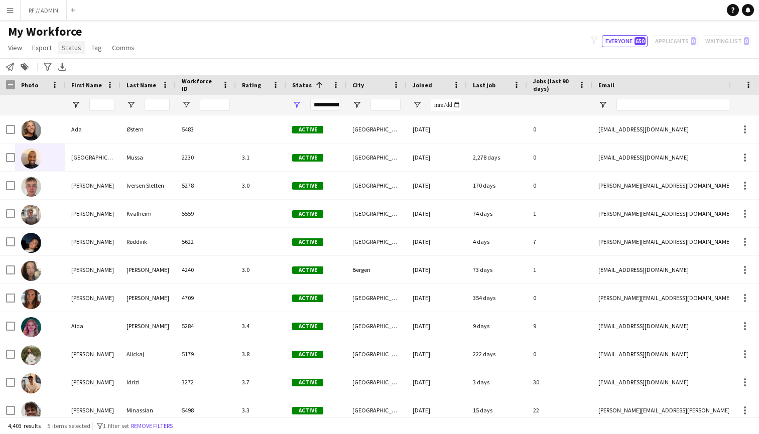
click at [74, 51] on span "Status" at bounding box center [72, 47] width 20 height 9
click at [85, 71] on link "Edit" at bounding box center [93, 69] width 70 height 21
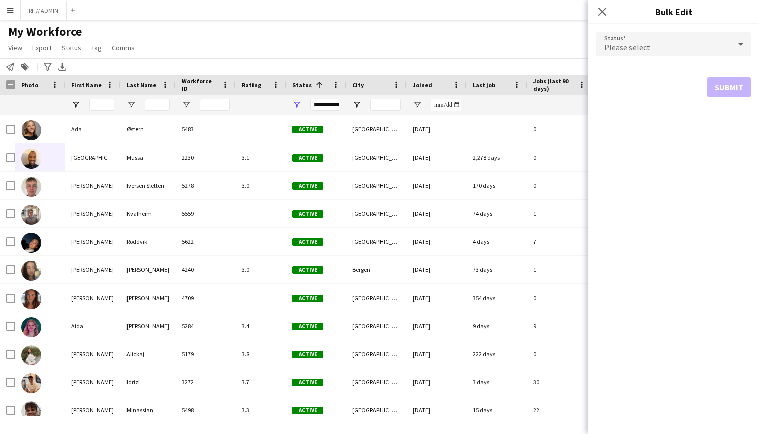
click at [647, 46] on span "Please select" at bounding box center [627, 47] width 46 height 10
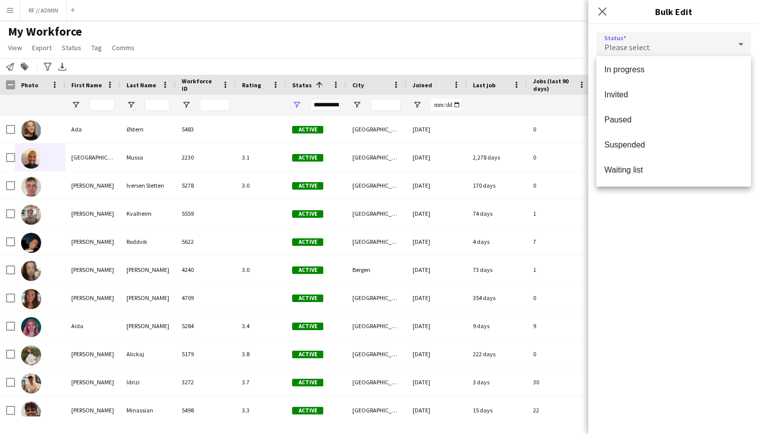
scroll to position [103, 0]
click at [647, 140] on mat-option "Suspended" at bounding box center [673, 145] width 155 height 25
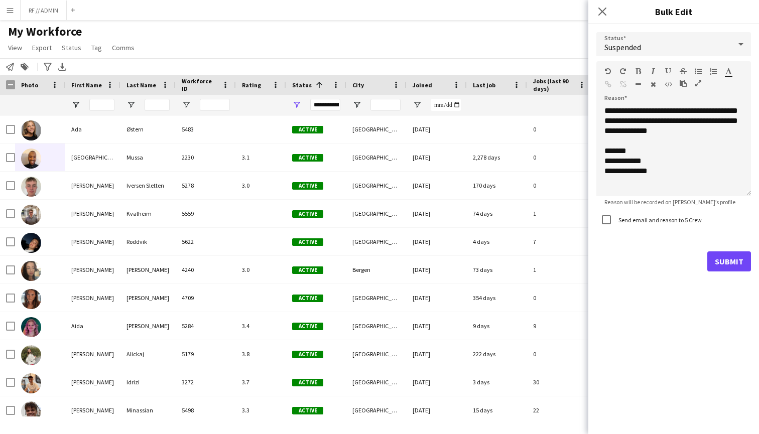
click at [730, 258] on button "Submit" at bounding box center [729, 261] width 44 height 20
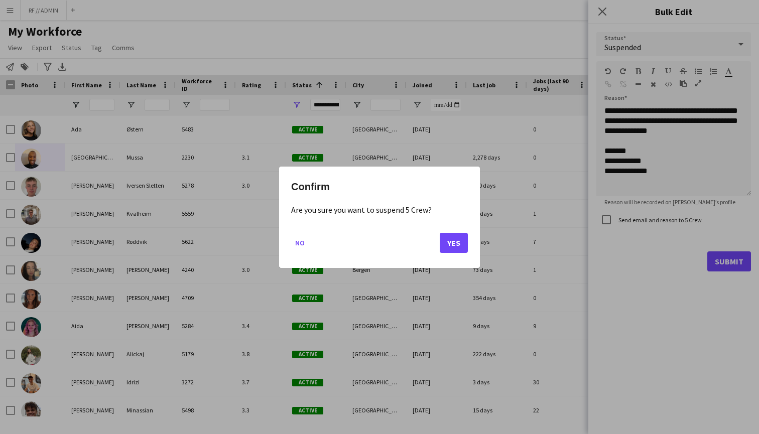
click at [457, 239] on button "Yes" at bounding box center [454, 242] width 28 height 20
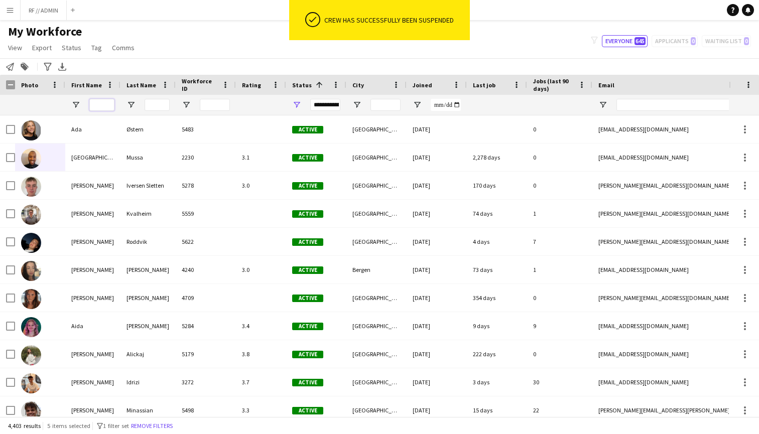
click at [103, 105] on input "First Name Filter Input" at bounding box center [101, 105] width 25 height 12
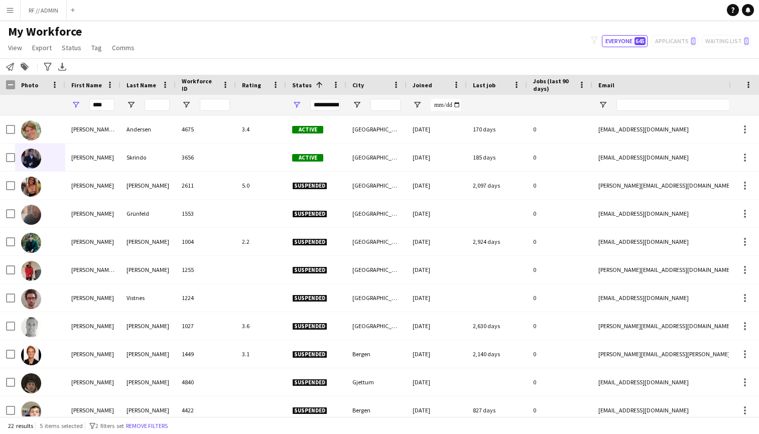
click at [196, 66] on div "Notify workforce Add to tag Search tags magnifier Add tag Advanced filters Adva…" at bounding box center [379, 66] width 759 height 17
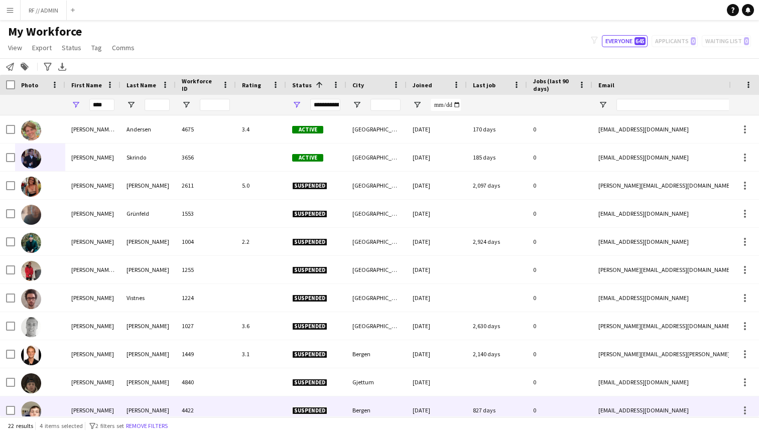
scroll to position [0, 0]
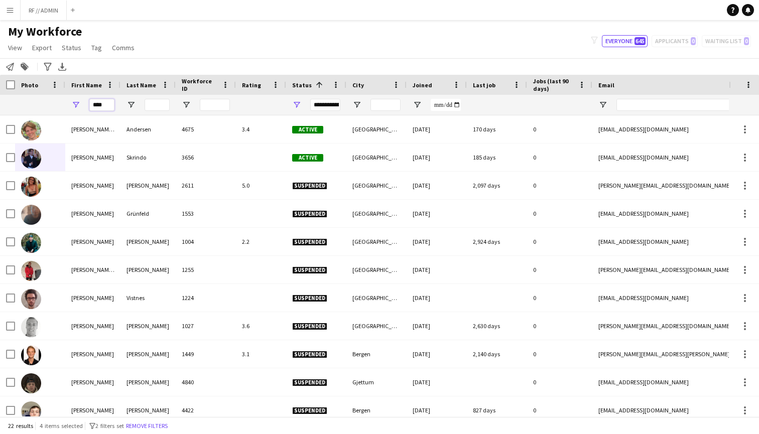
click at [98, 108] on input "****" at bounding box center [101, 105] width 25 height 12
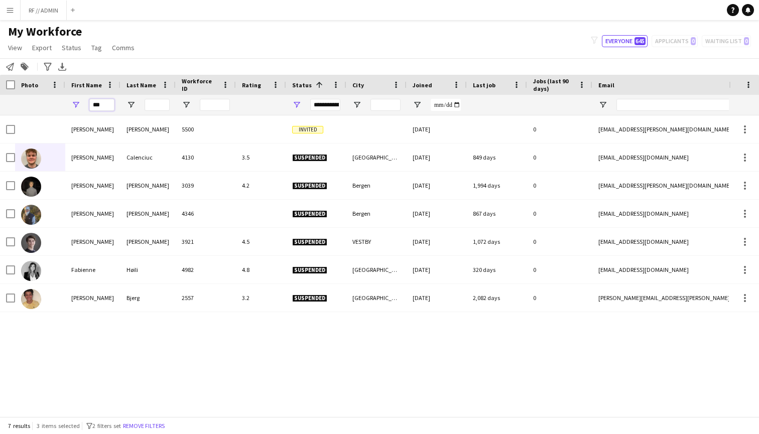
click at [108, 104] on input "***" at bounding box center [101, 105] width 25 height 12
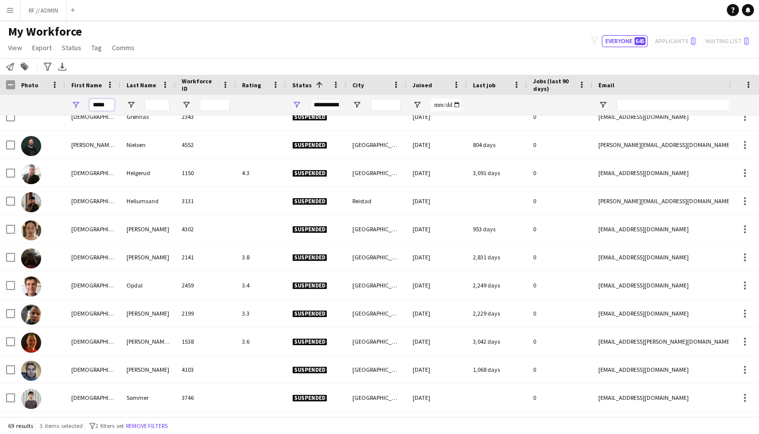
scroll to position [457, 0]
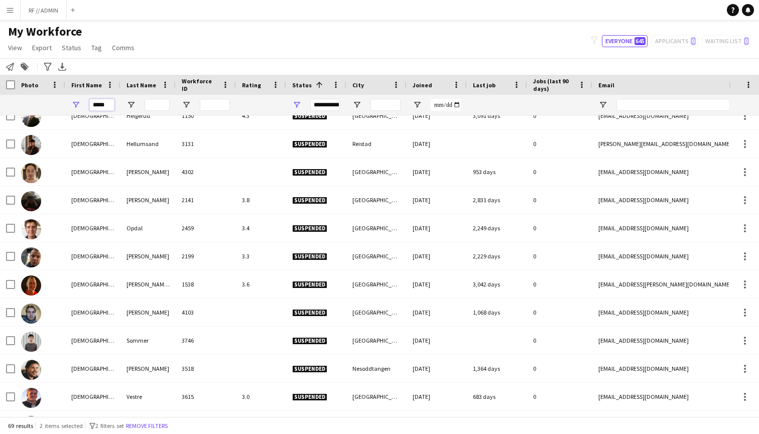
click at [106, 100] on input "*****" at bounding box center [101, 105] width 25 height 12
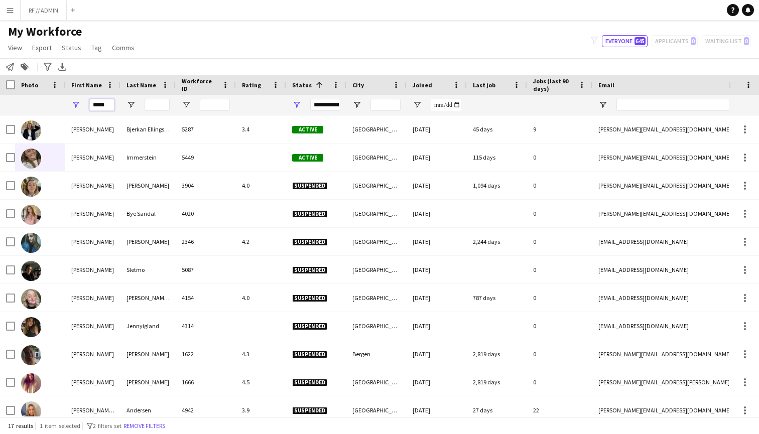
click at [106, 105] on input "*****" at bounding box center [101, 105] width 25 height 12
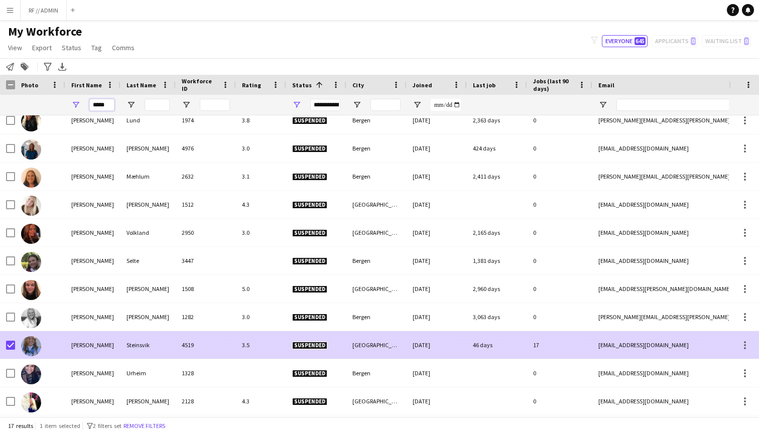
type input "*****"
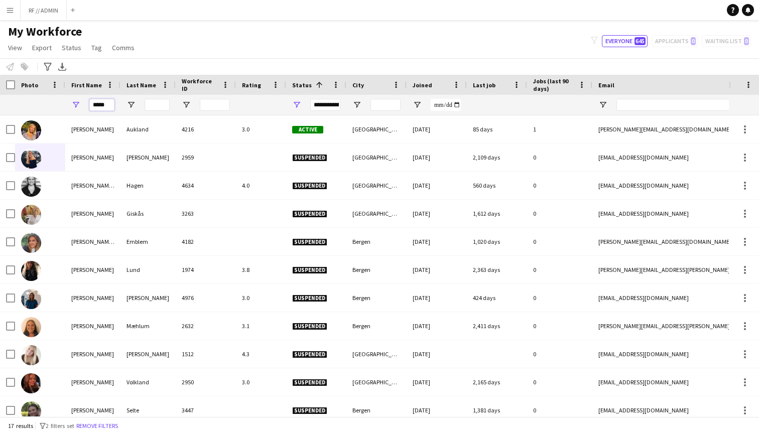
click at [109, 105] on input "*****" at bounding box center [101, 105] width 25 height 12
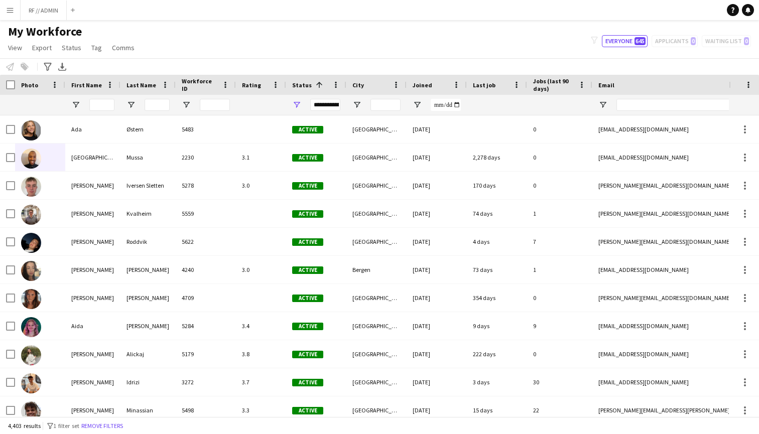
click at [17, 4] on button "Menu" at bounding box center [10, 10] width 20 height 20
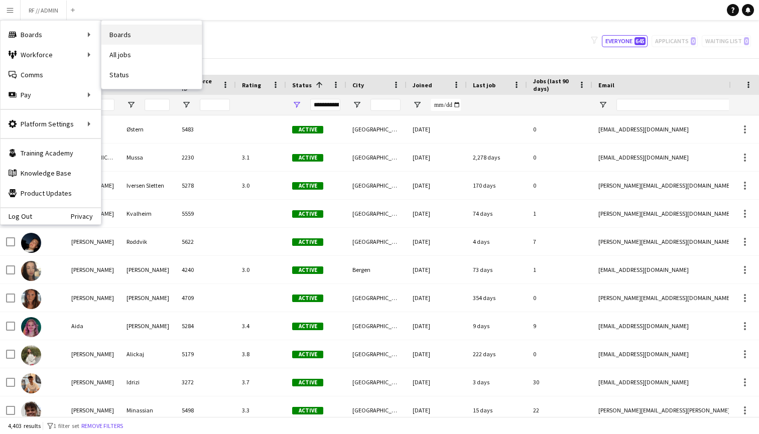
click at [130, 42] on link "Boards" at bounding box center [151, 35] width 100 height 20
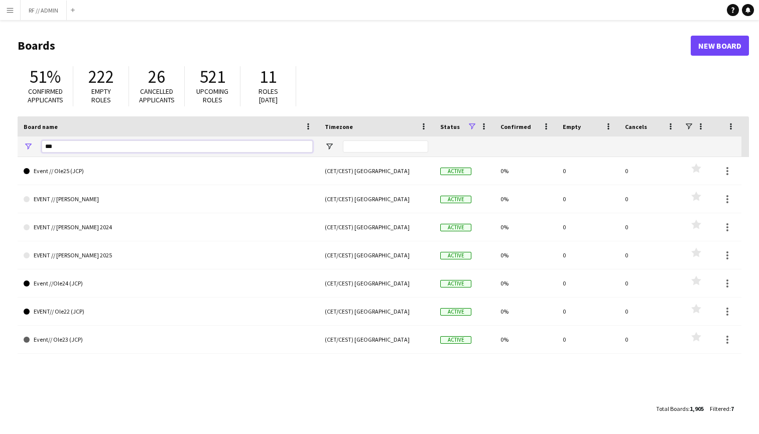
click at [108, 145] on input "***" at bounding box center [177, 147] width 271 height 12
type input "*"
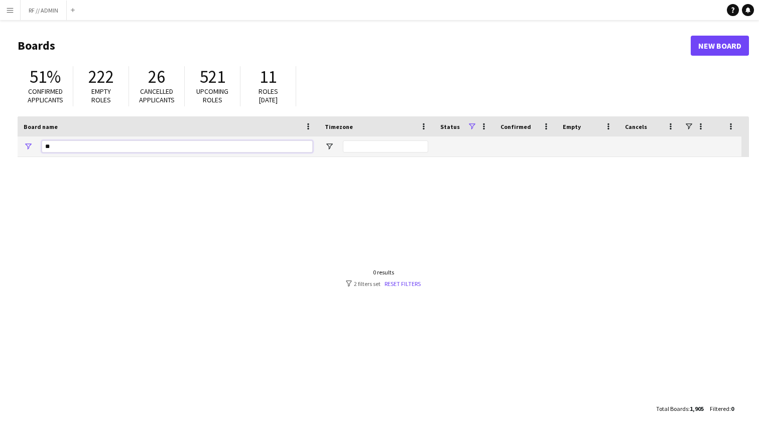
type input "*"
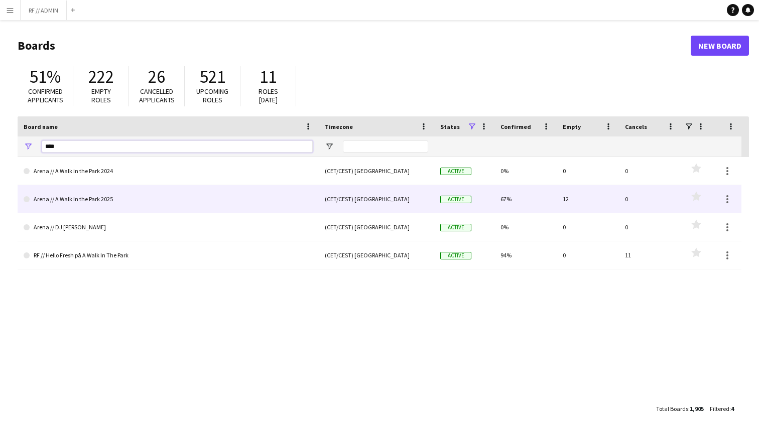
type input "****"
click at [89, 196] on link "Arena // A Walk in the Park 2025" at bounding box center [168, 199] width 289 height 28
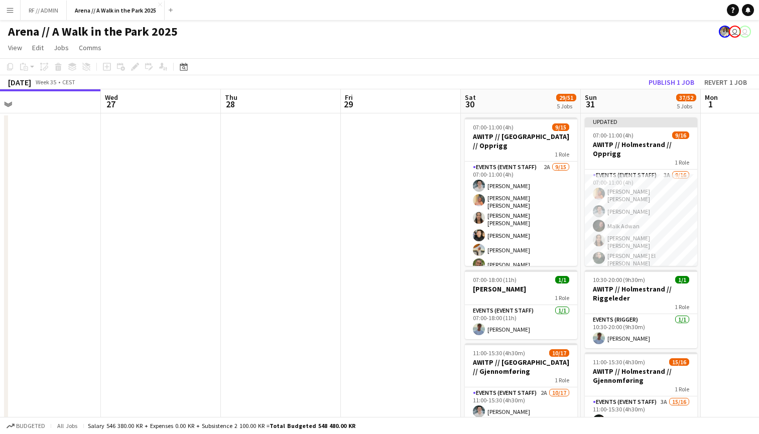
click at [9, 11] on app-icon "Menu" at bounding box center [10, 10] width 8 height 8
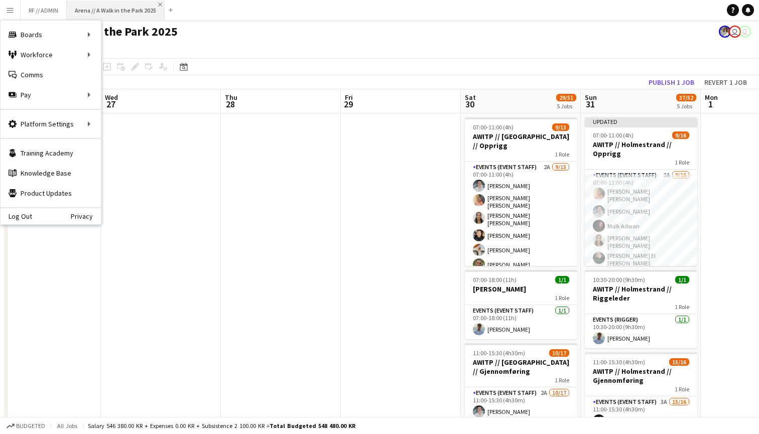
click at [160, 3] on app-icon "Close" at bounding box center [160, 5] width 4 height 4
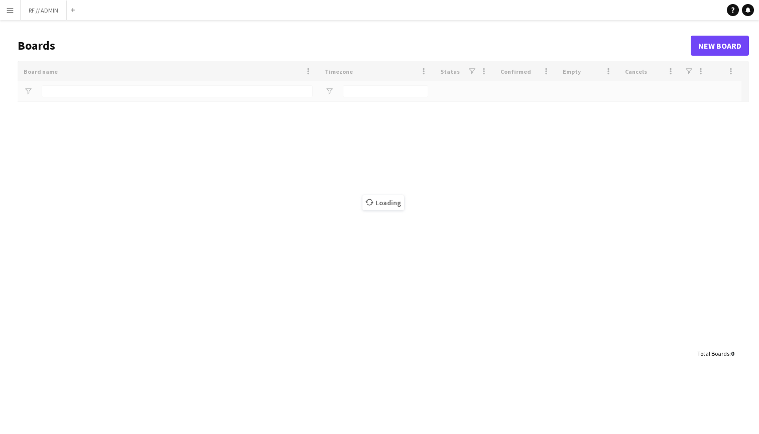
type input "****"
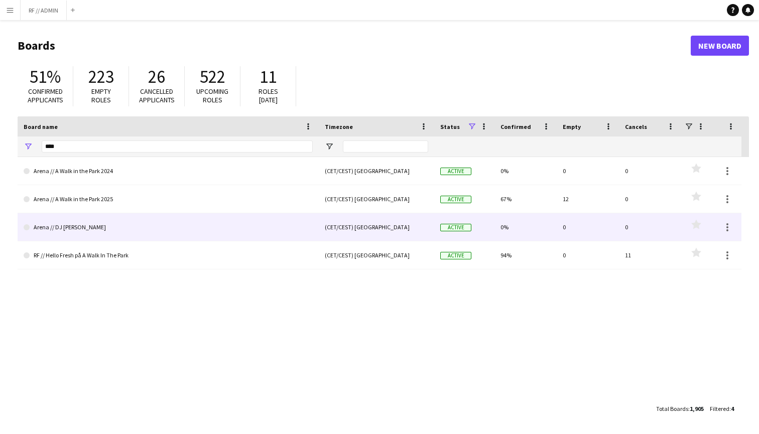
click at [127, 223] on link "Arena // DJ Walkie" at bounding box center [168, 227] width 289 height 28
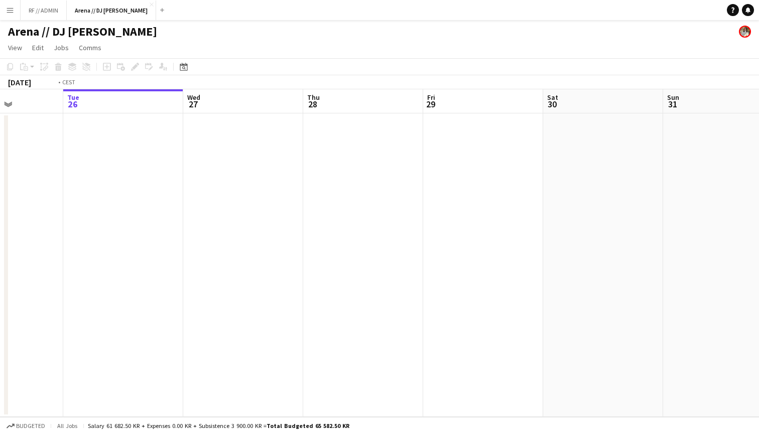
scroll to position [0, 239]
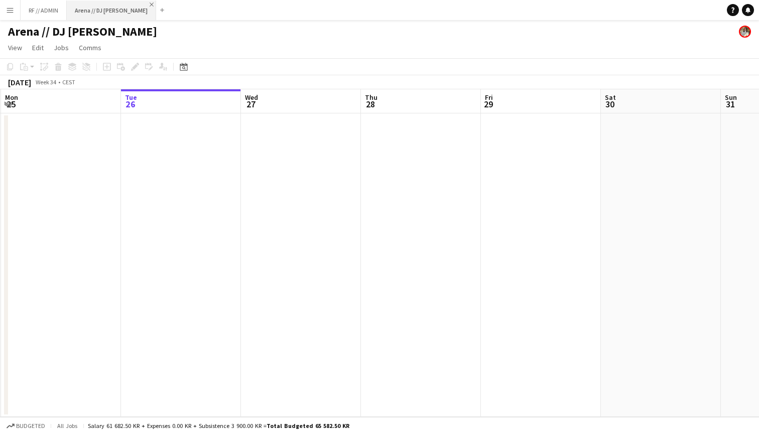
click at [150, 4] on app-icon "Close" at bounding box center [152, 5] width 4 height 4
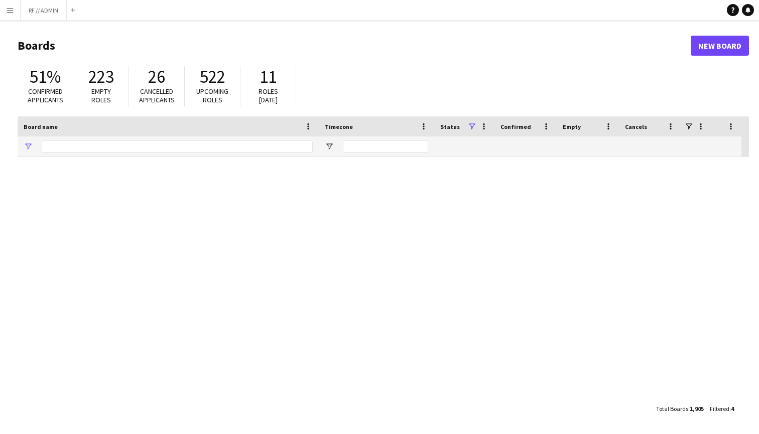
type input "****"
